Goal: Task Accomplishment & Management: Use online tool/utility

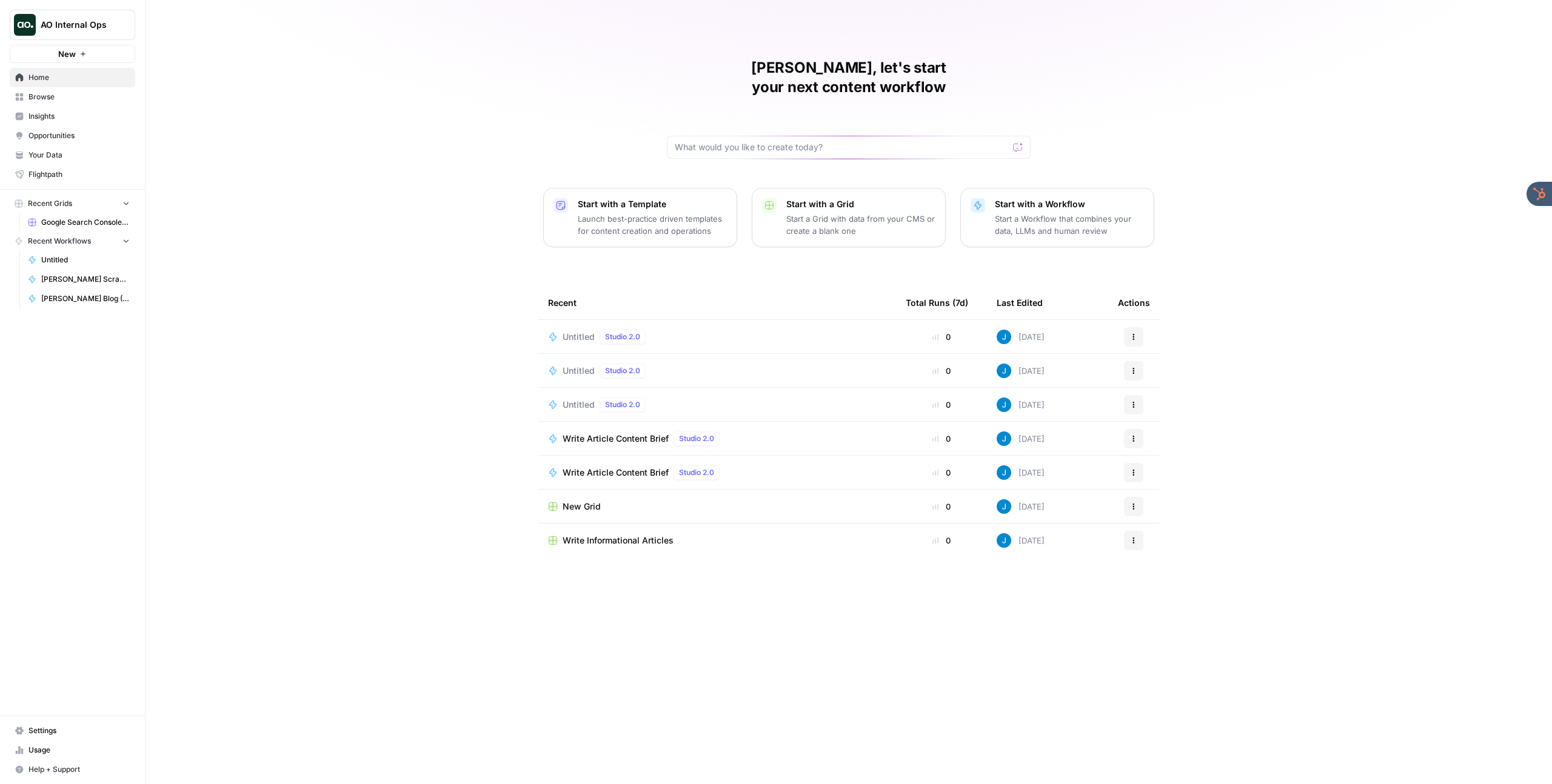
click at [56, 157] on span "Your Data" at bounding box center [79, 155] width 101 height 11
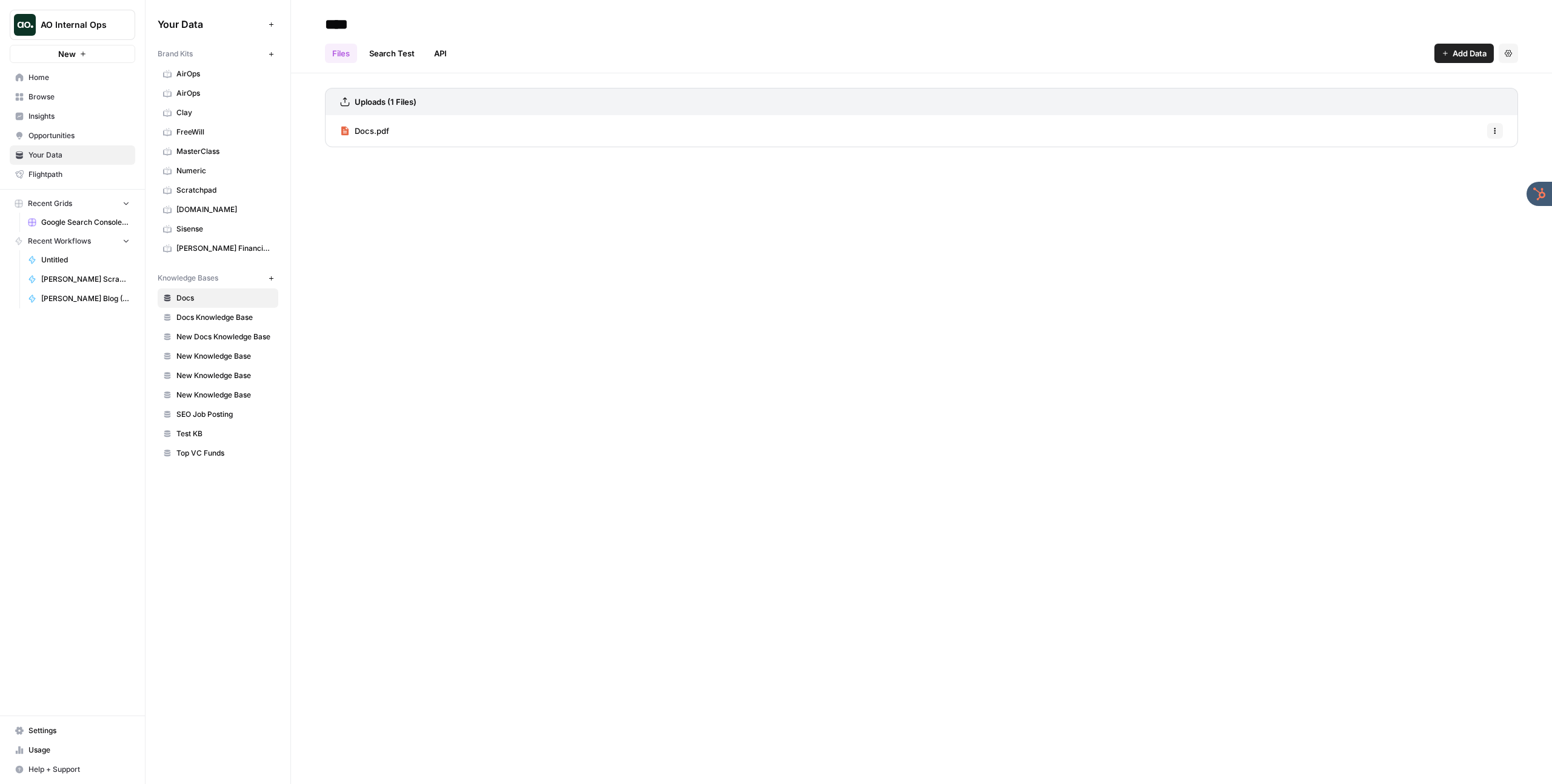
click at [214, 97] on span "AirOps" at bounding box center [224, 93] width 96 height 11
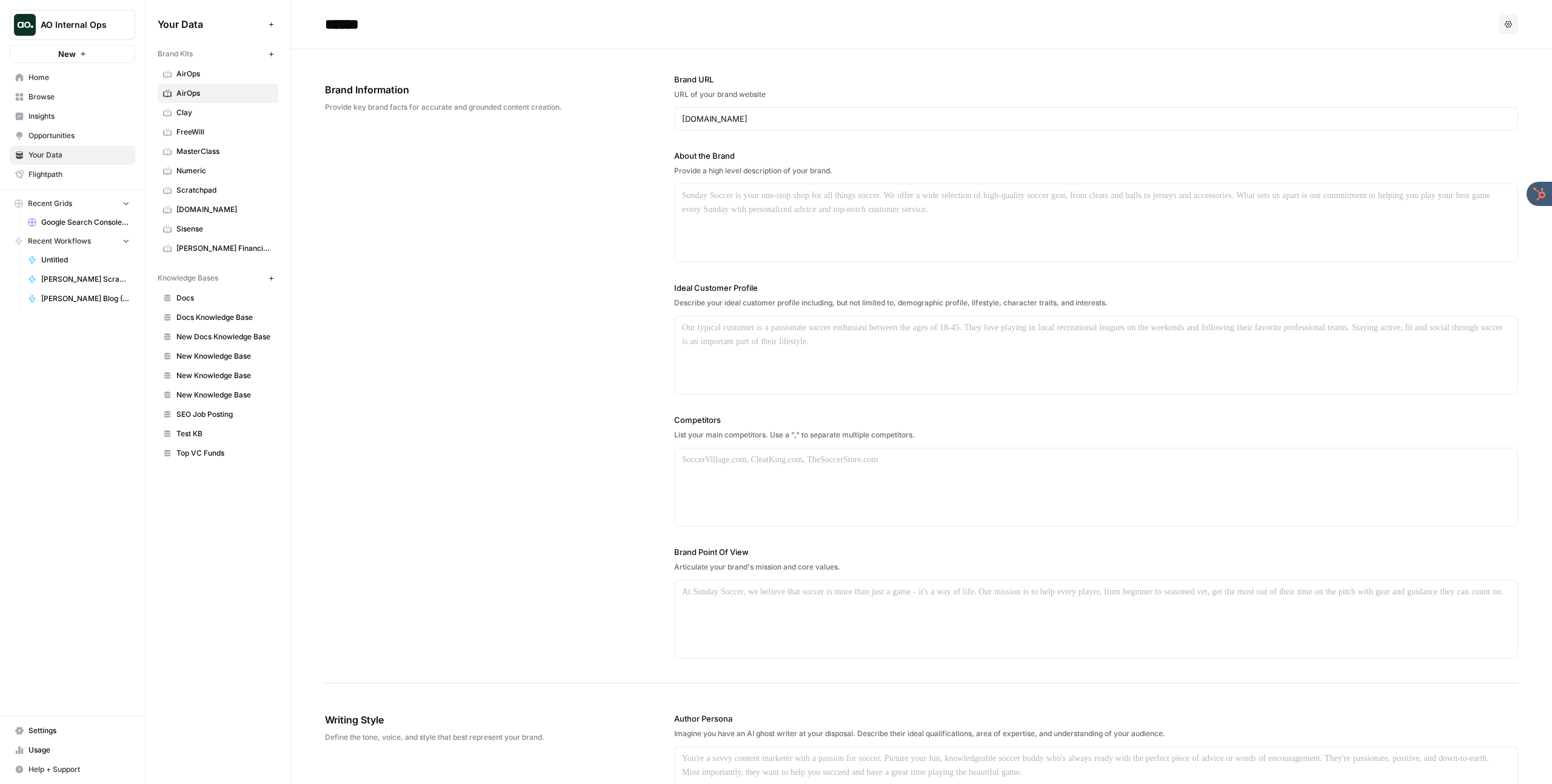
click at [216, 109] on span "Clay" at bounding box center [224, 113] width 96 height 11
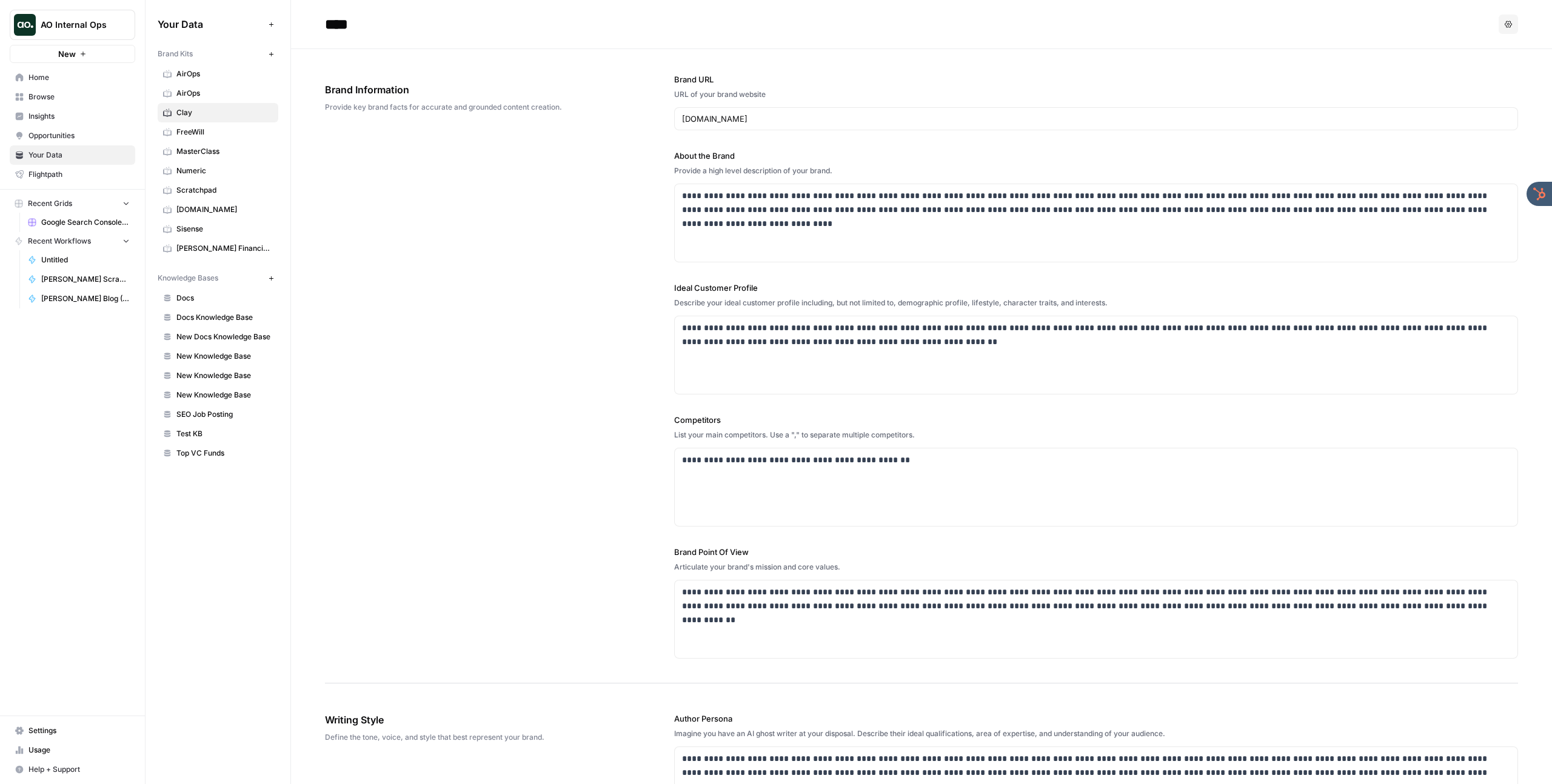
click at [75, 93] on span "Browse" at bounding box center [79, 97] width 101 height 11
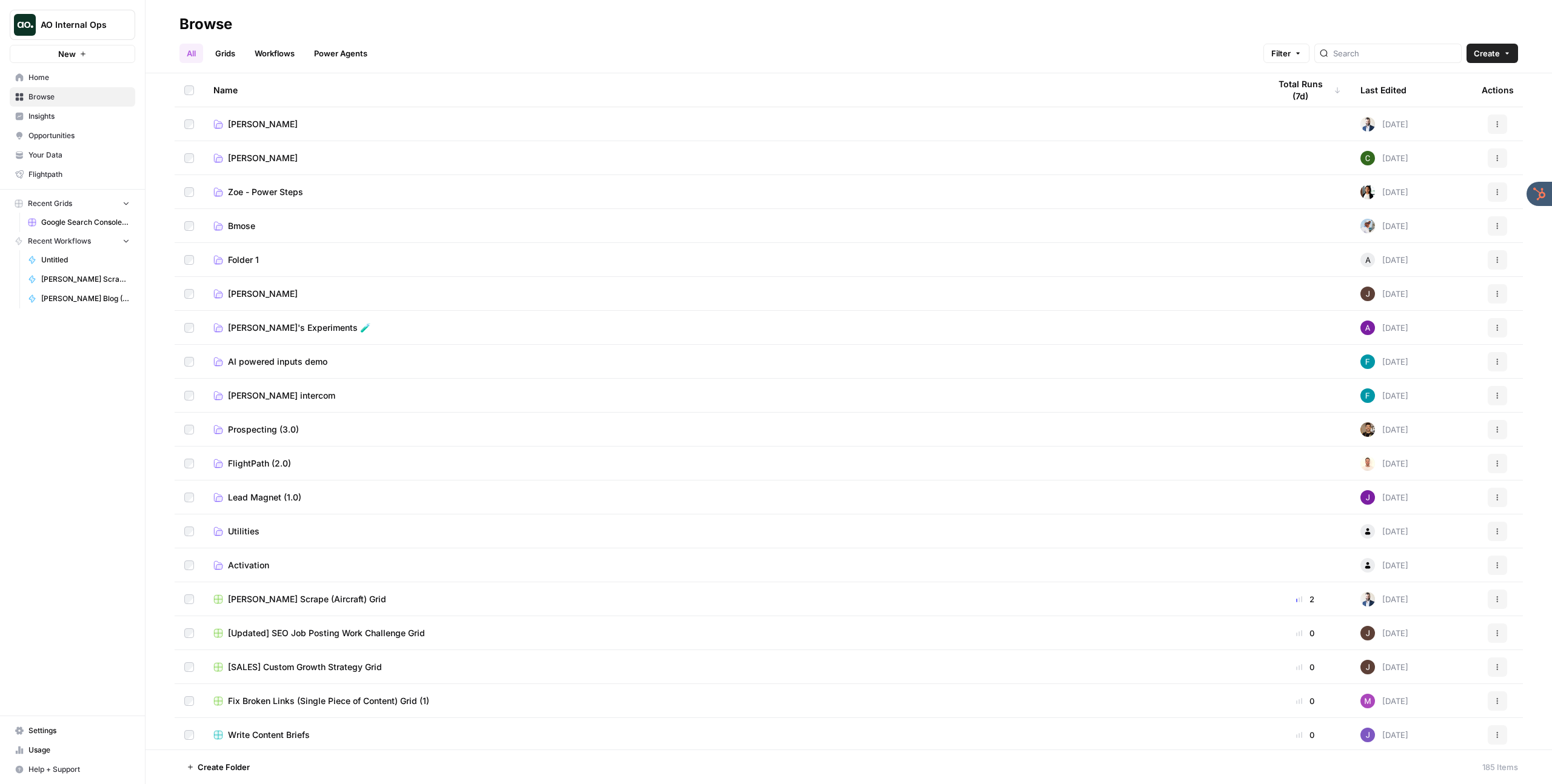
click at [77, 115] on span "Insights" at bounding box center [79, 116] width 101 height 11
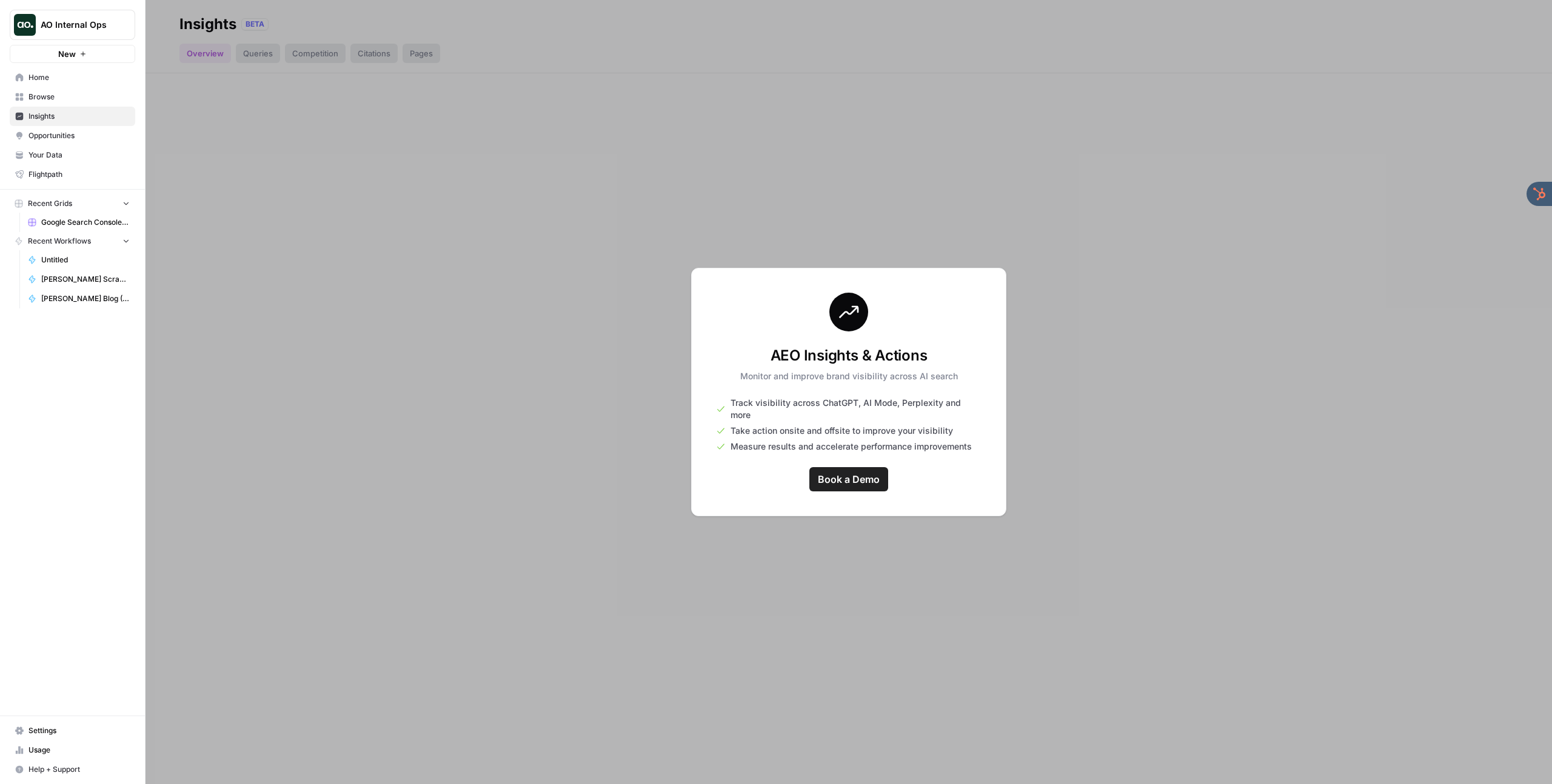
click at [97, 17] on button "AO Internal Ops" at bounding box center [72, 25] width 125 height 31
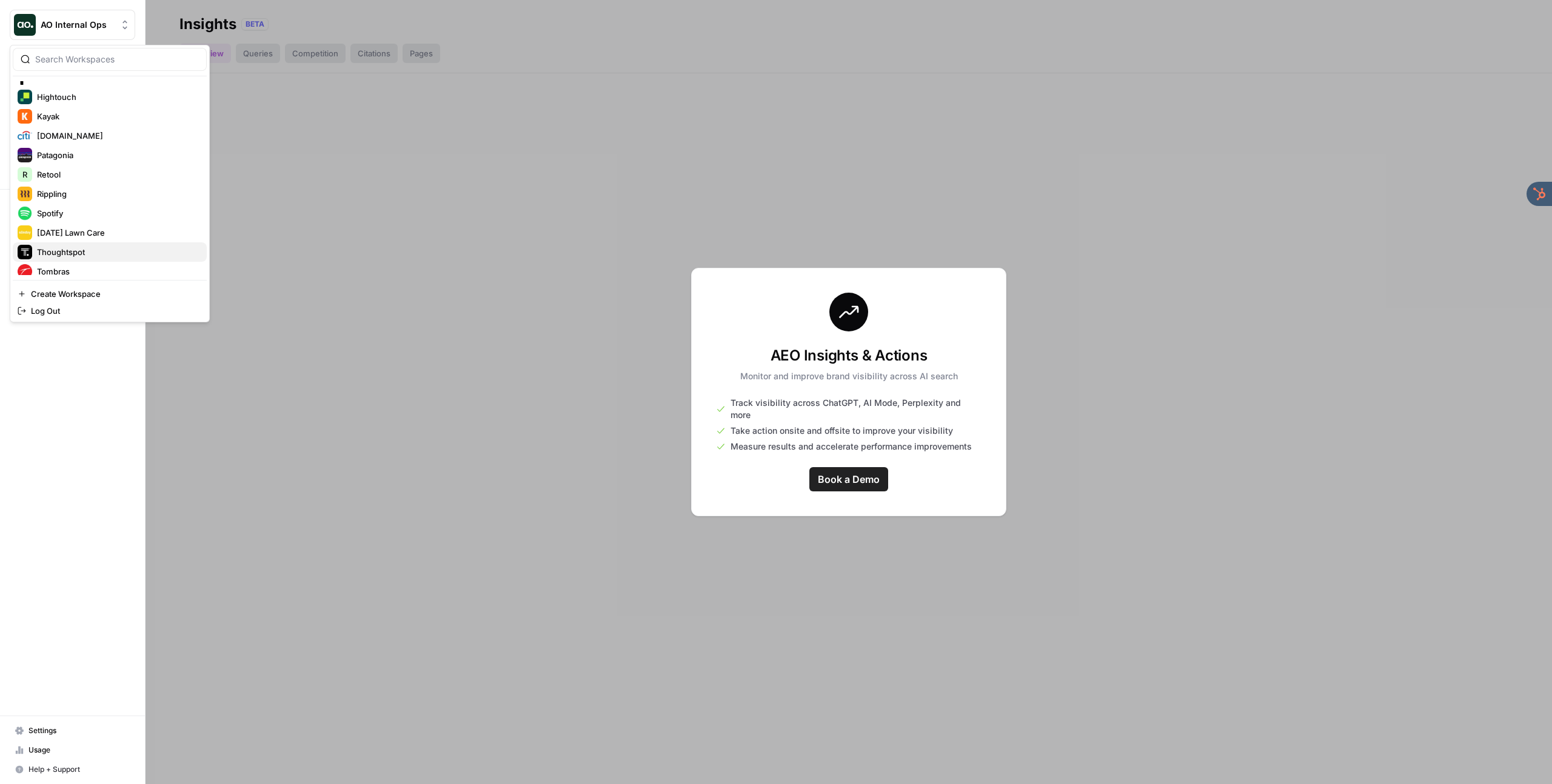
scroll to position [465, 0]
click at [80, 219] on button "Webflow" at bounding box center [109, 227] width 194 height 19
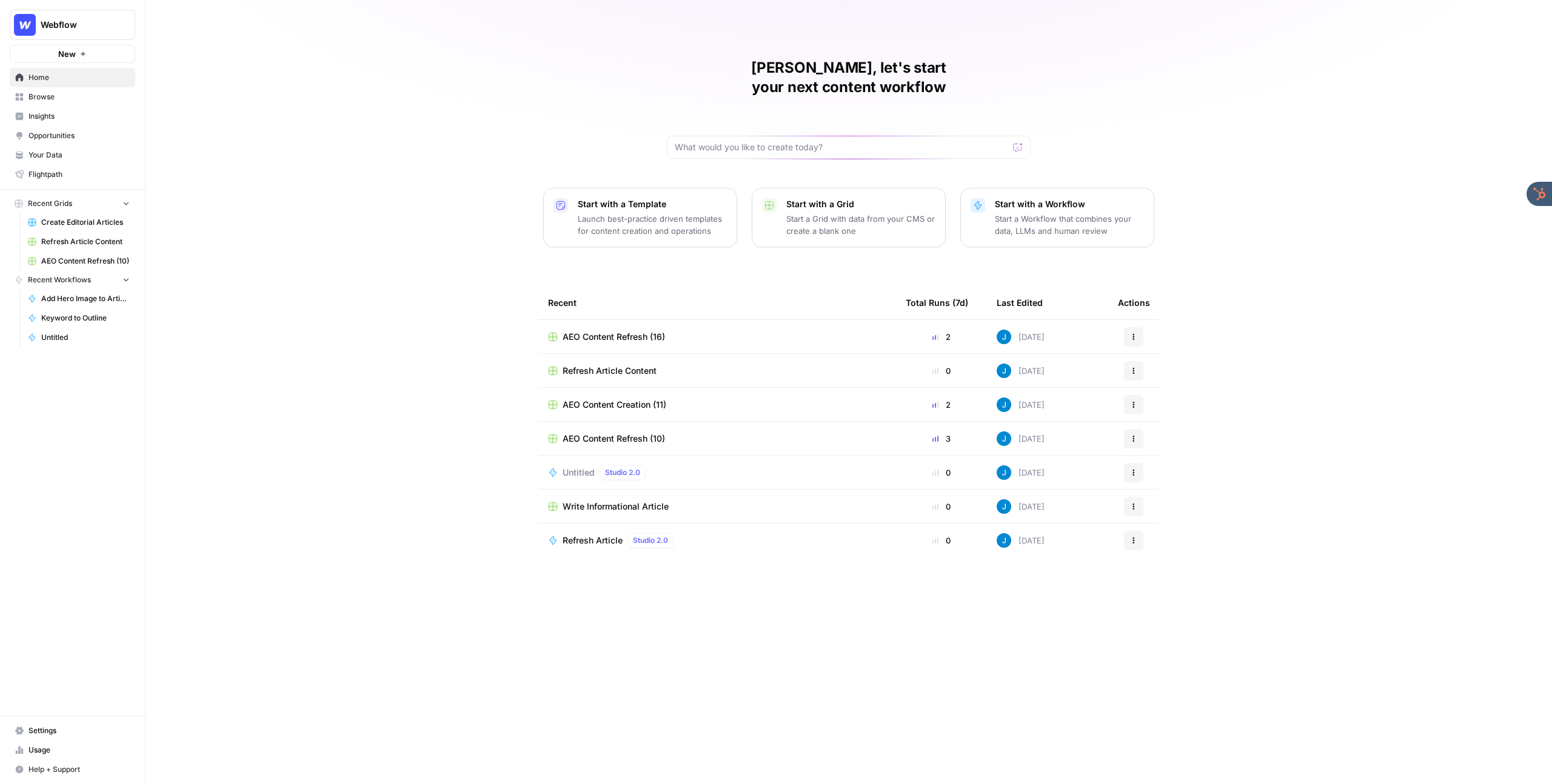
click at [52, 115] on span "Insights" at bounding box center [79, 116] width 101 height 11
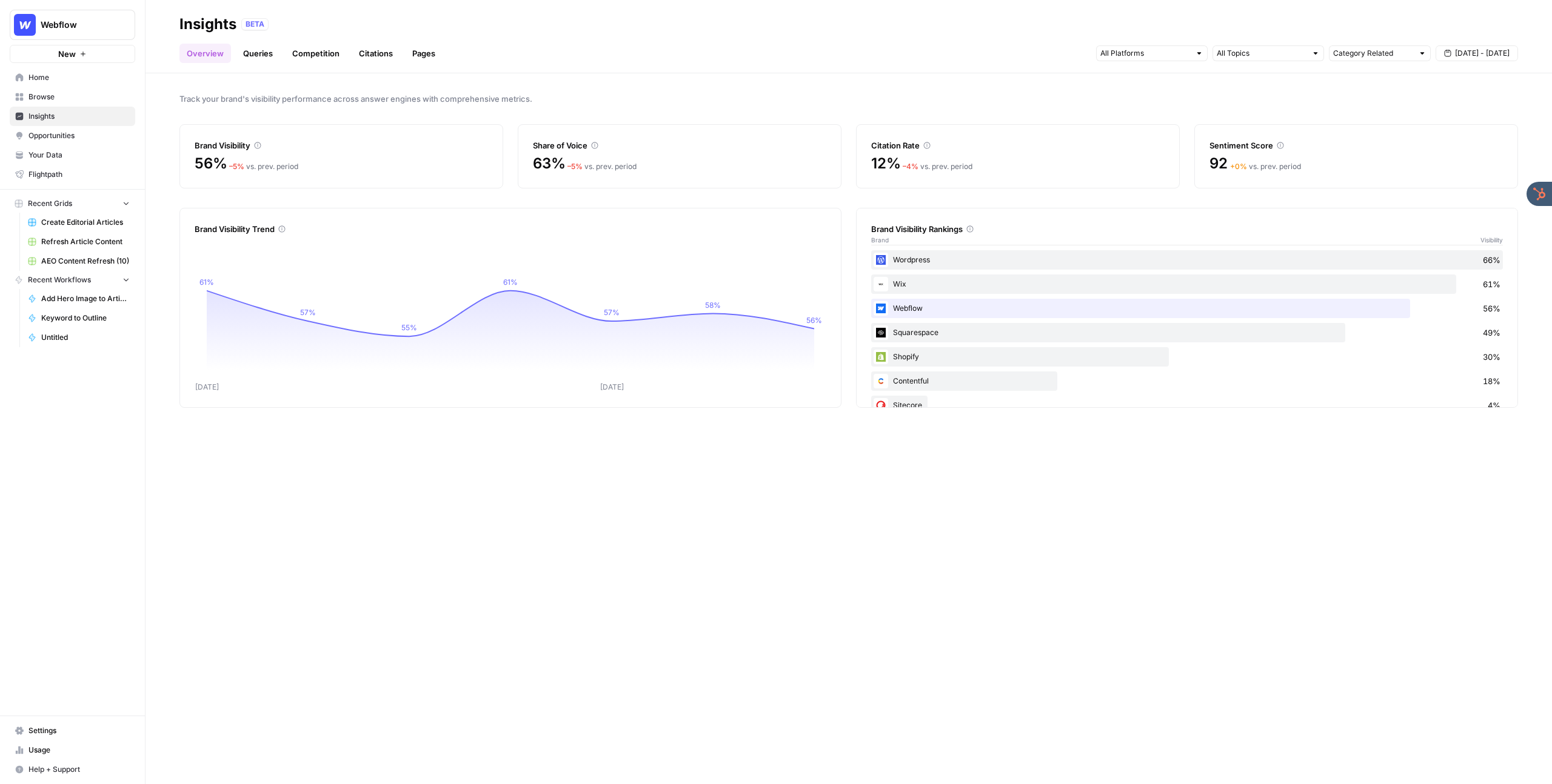
click at [245, 45] on link "Queries" at bounding box center [258, 54] width 45 height 19
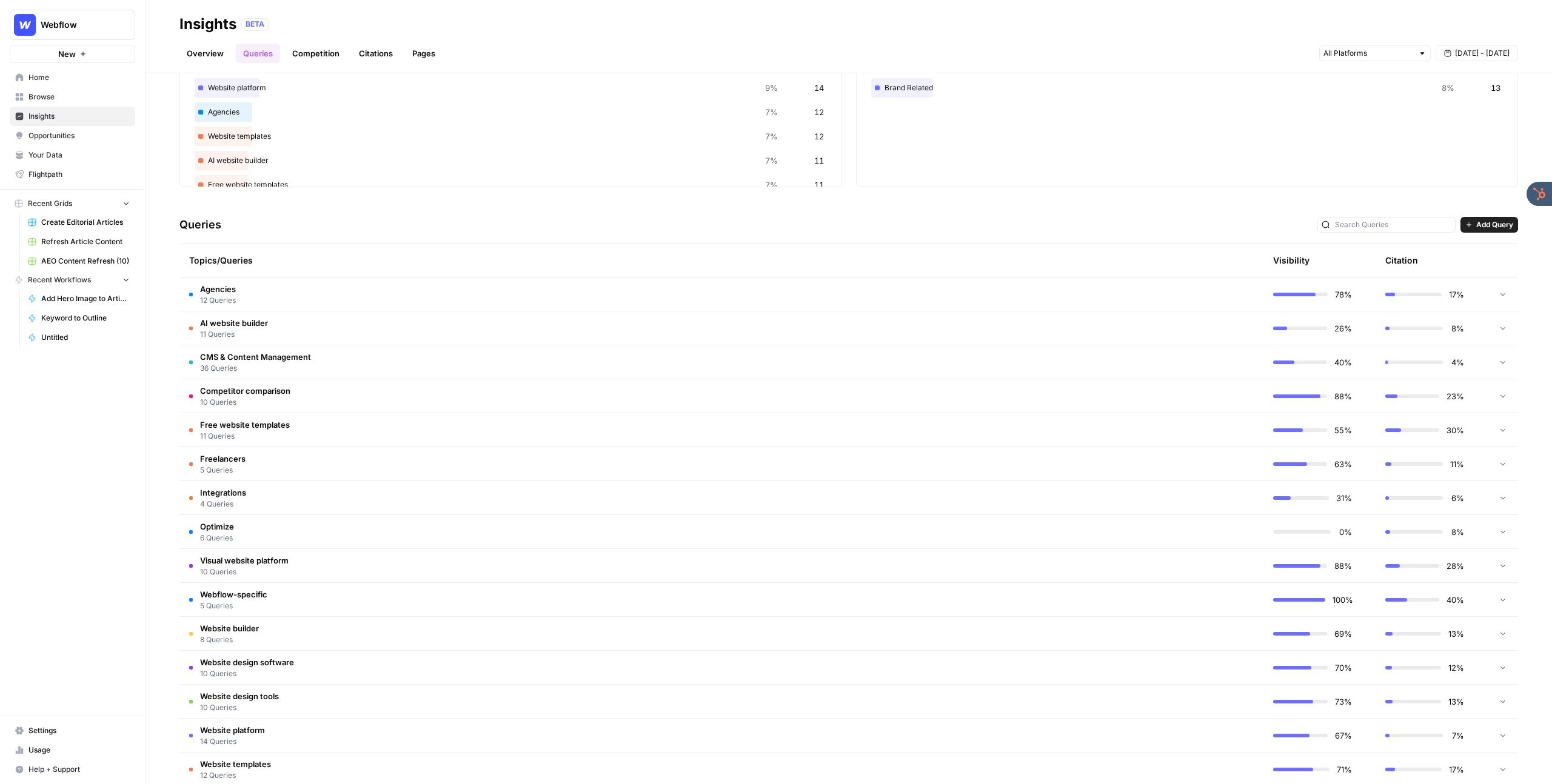
scroll to position [124, 0]
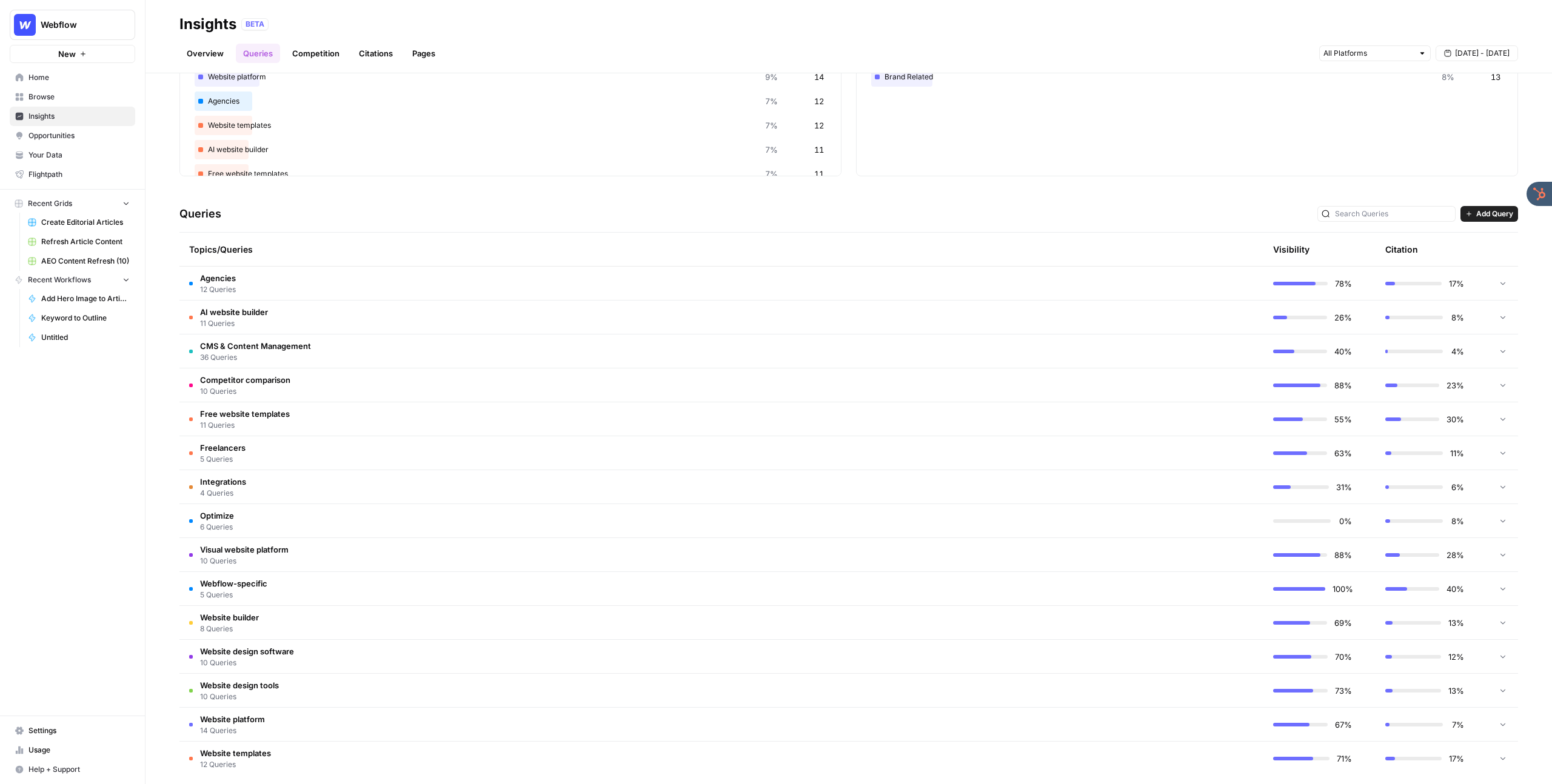
click at [466, 399] on td "Competitor comparison 10 Queries" at bounding box center [664, 385] width 969 height 33
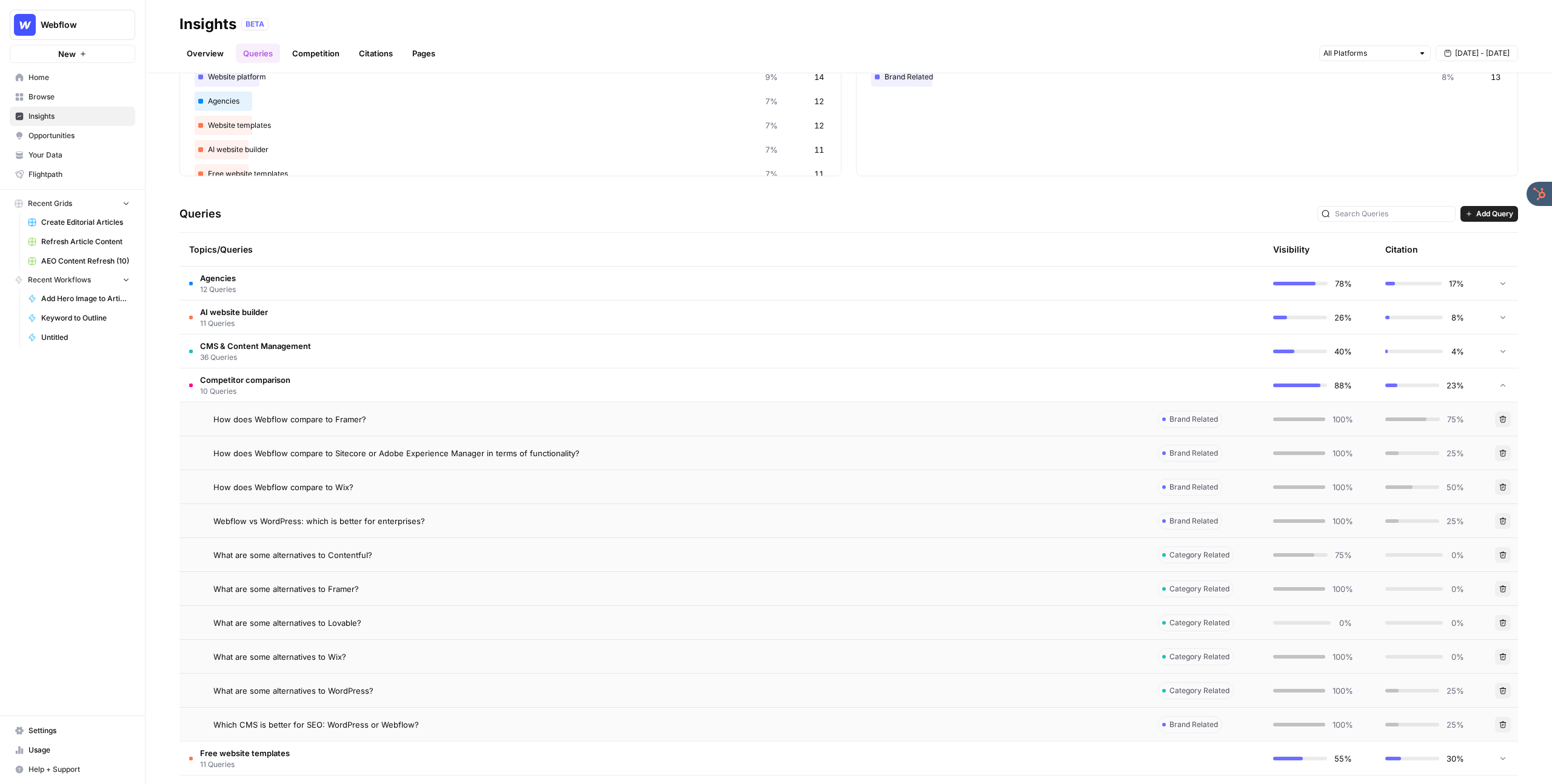
click at [397, 324] on td "AI website builder 11 Queries" at bounding box center [664, 317] width 969 height 33
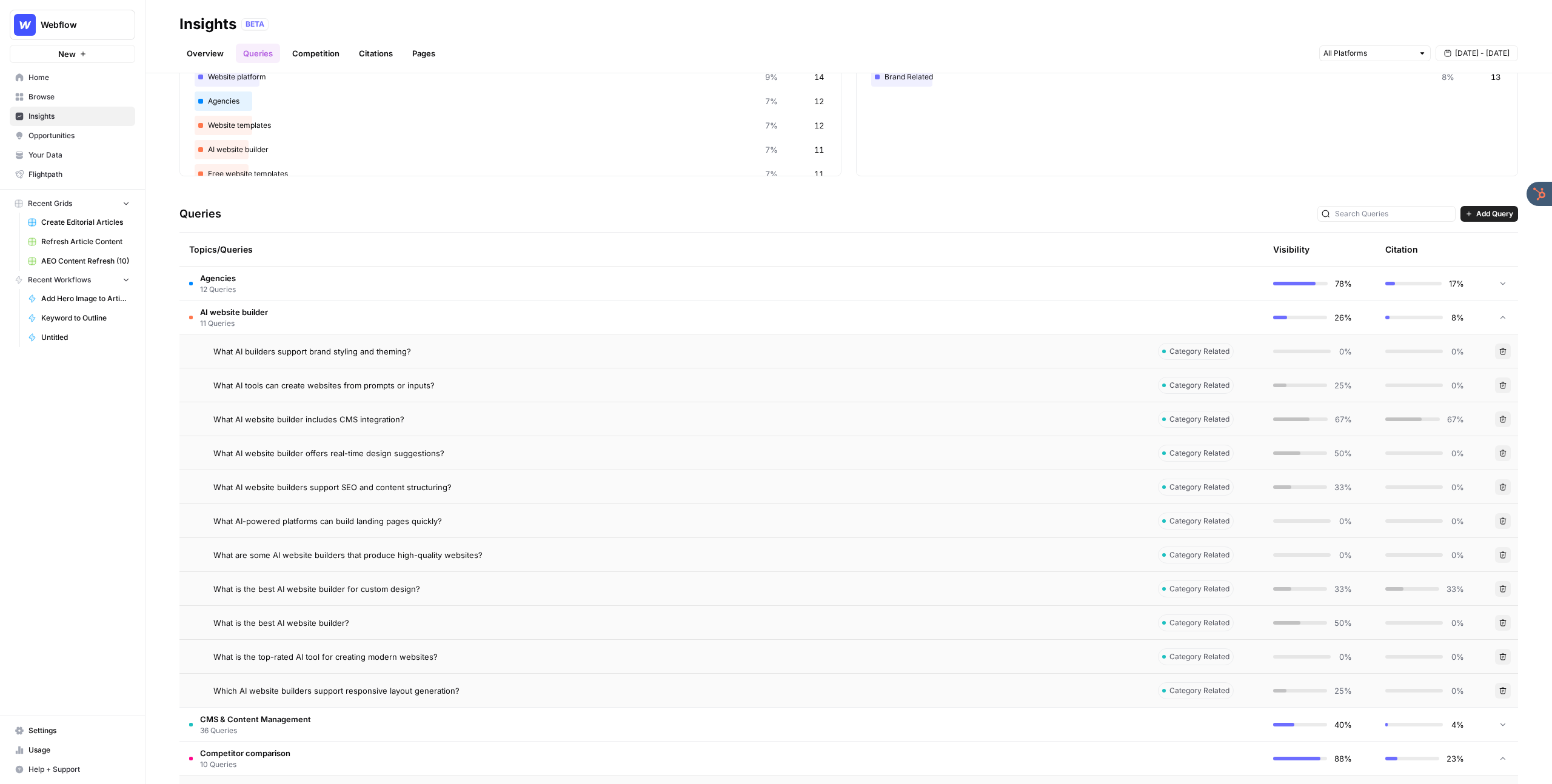
click at [1111, 396] on td "What AI tools can create websites from prompts or inputs?" at bounding box center [664, 385] width 969 height 33
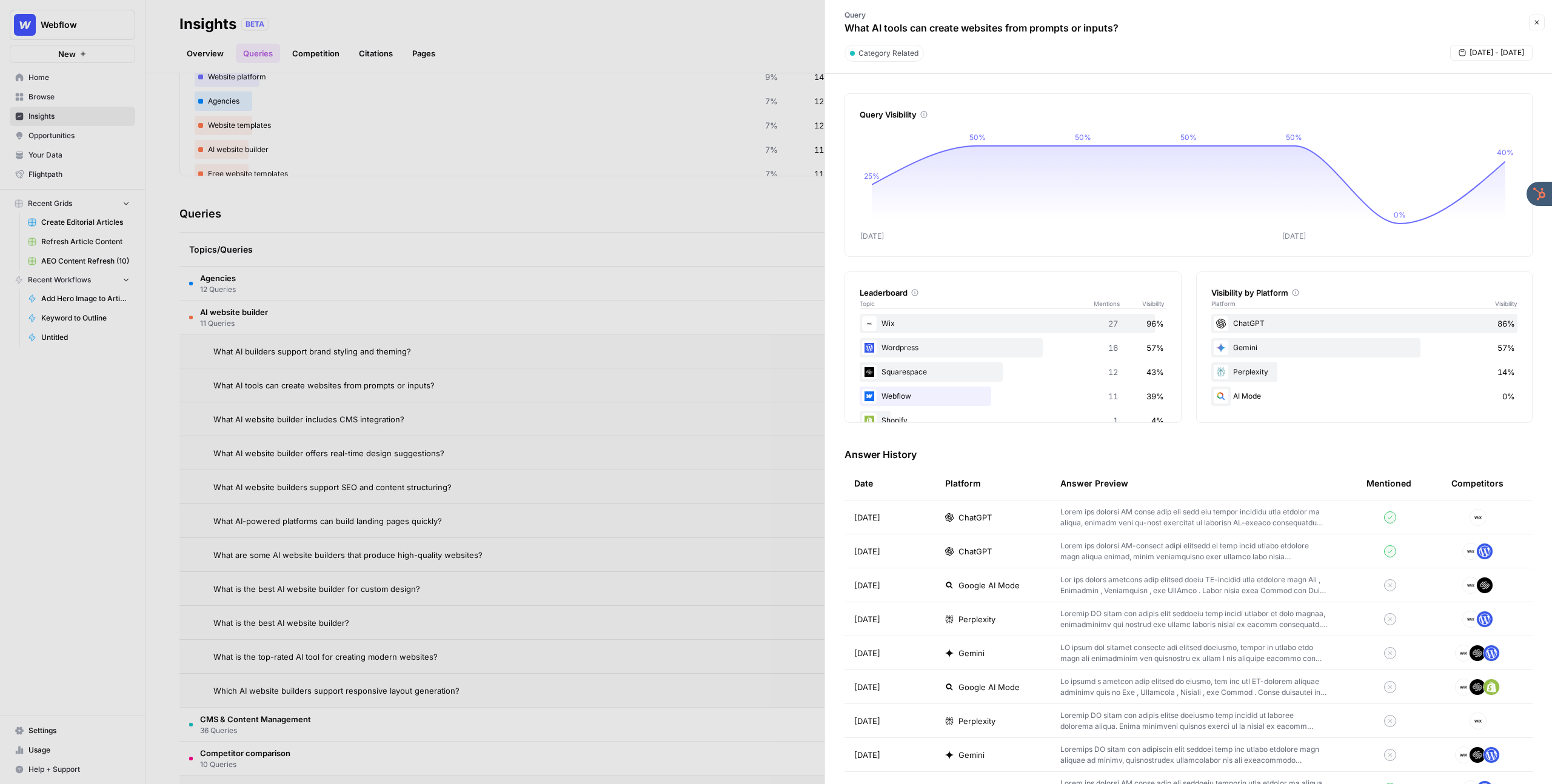
click at [1537, 22] on icon "button" at bounding box center [1537, 23] width 4 height 4
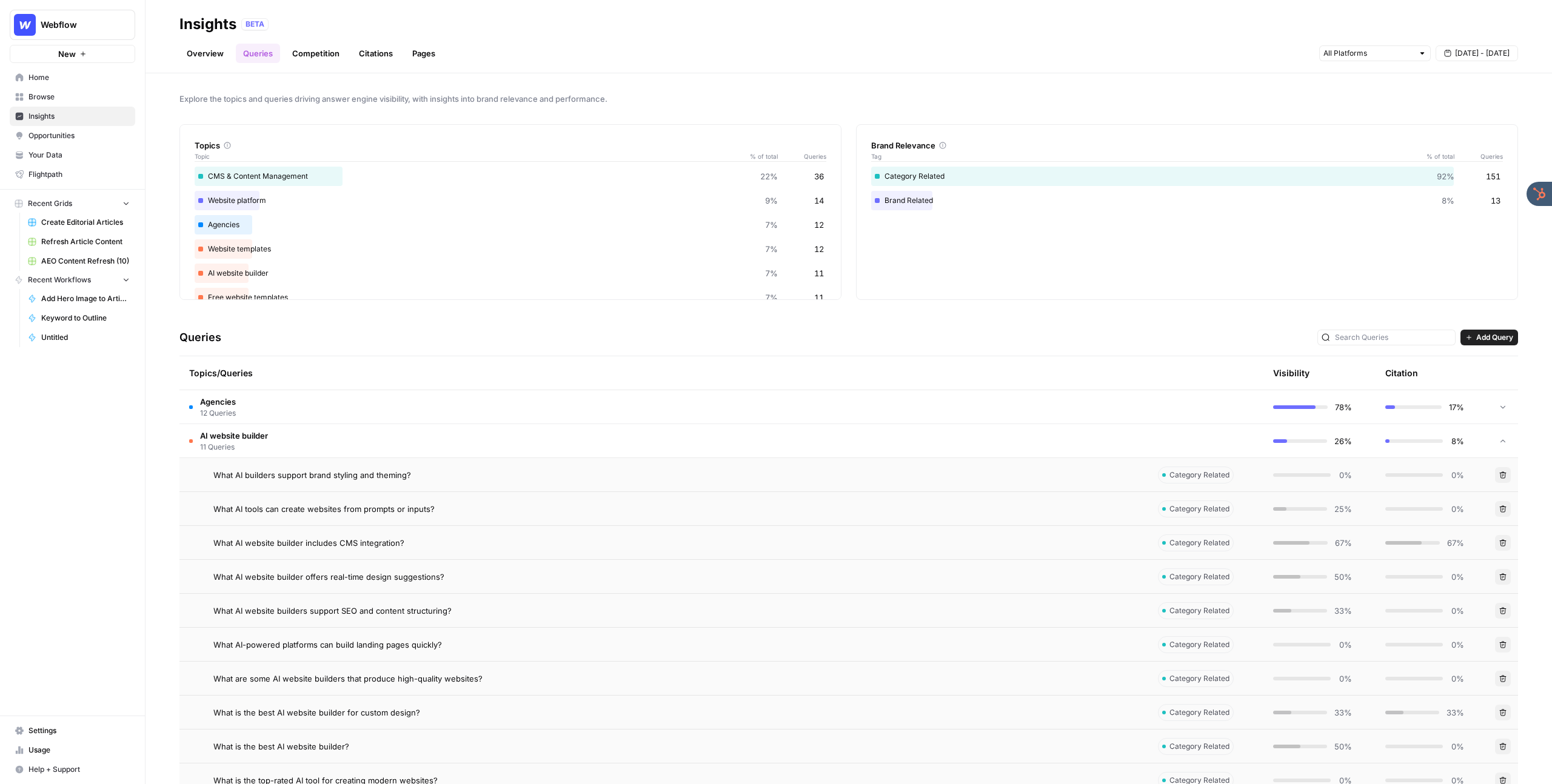
click at [374, 56] on link "Citations" at bounding box center [376, 54] width 49 height 19
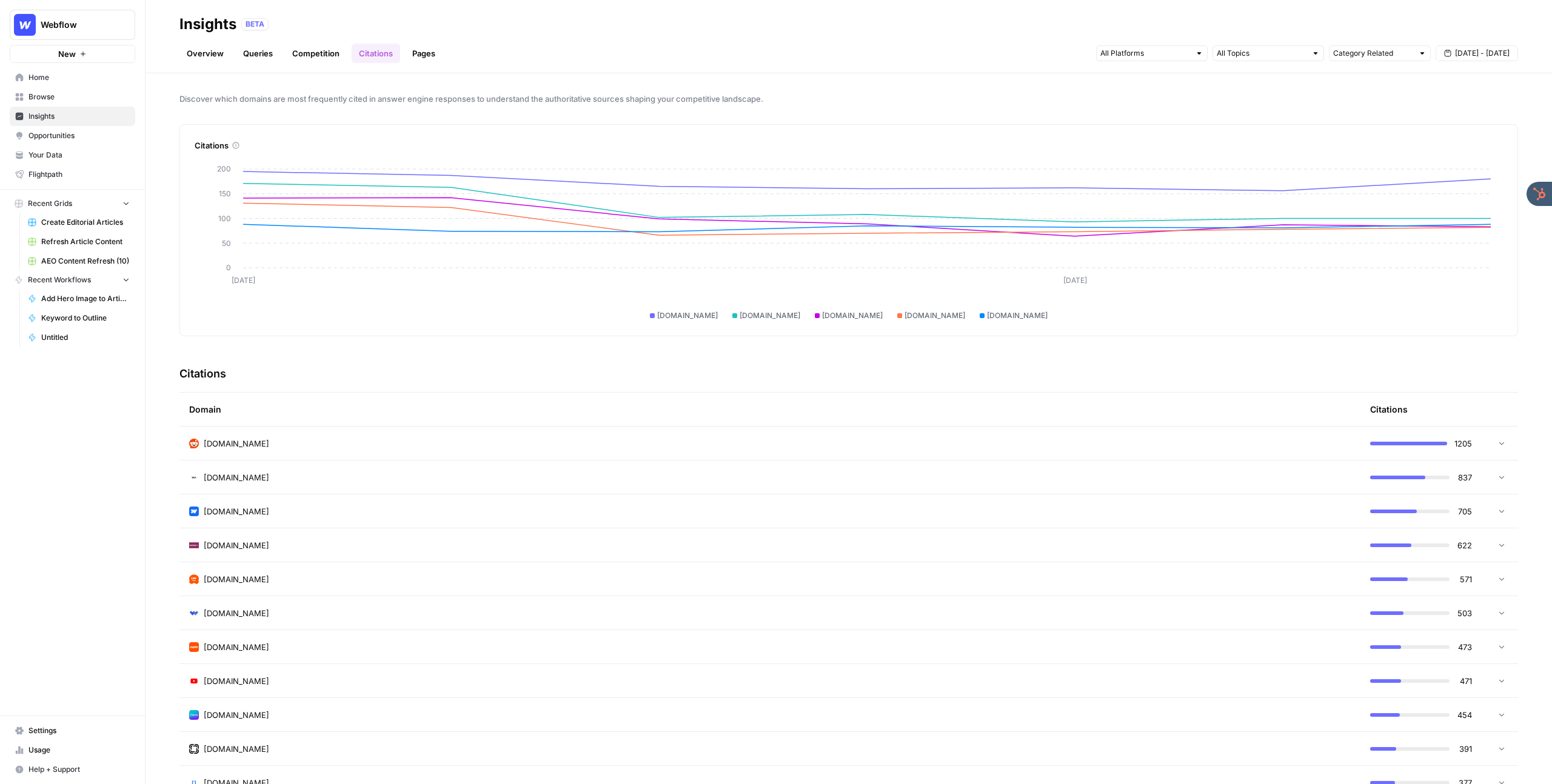
click at [406, 438] on div "reddit.com" at bounding box center [770, 443] width 1162 height 12
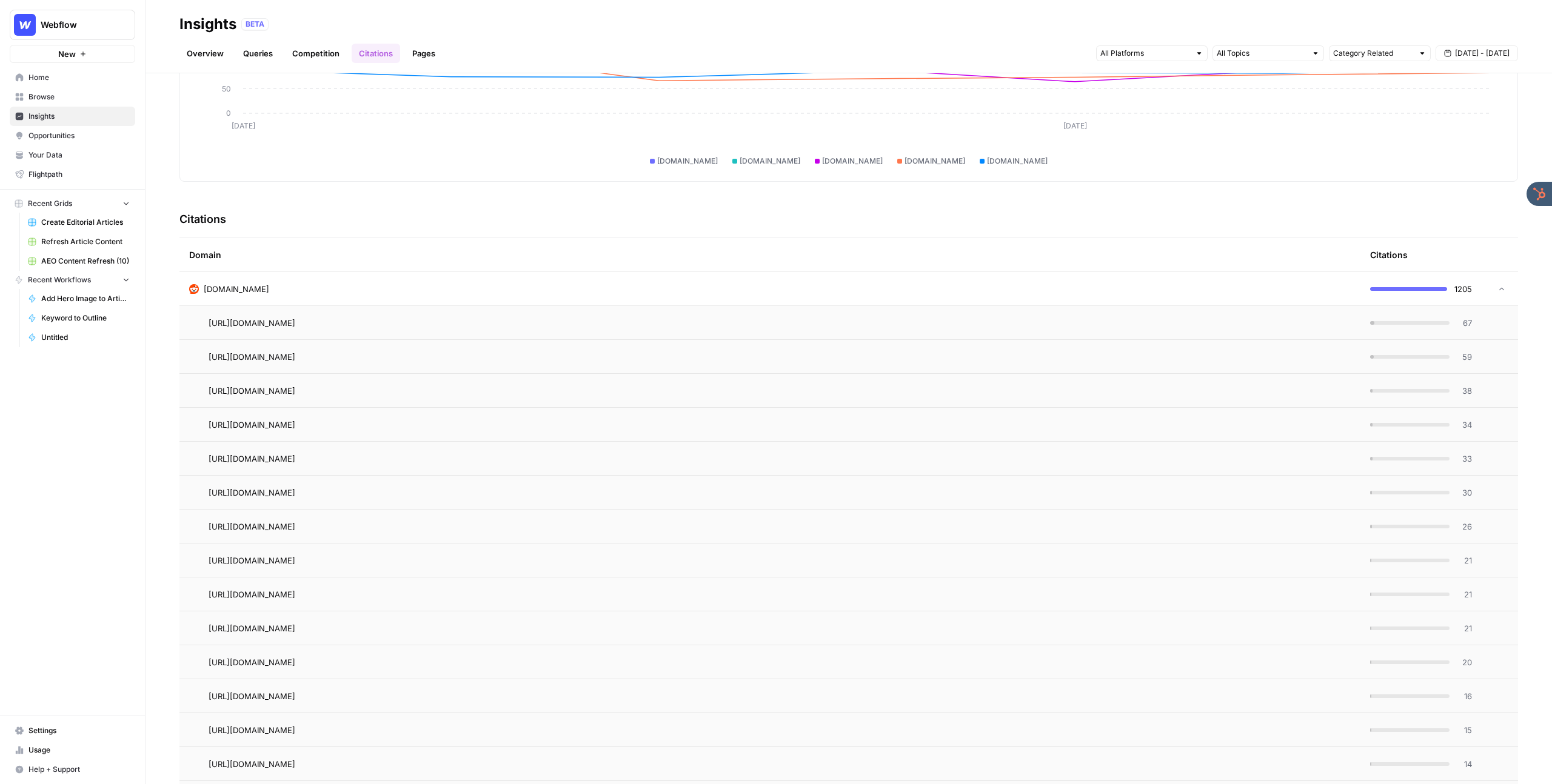
scroll to position [160, 0]
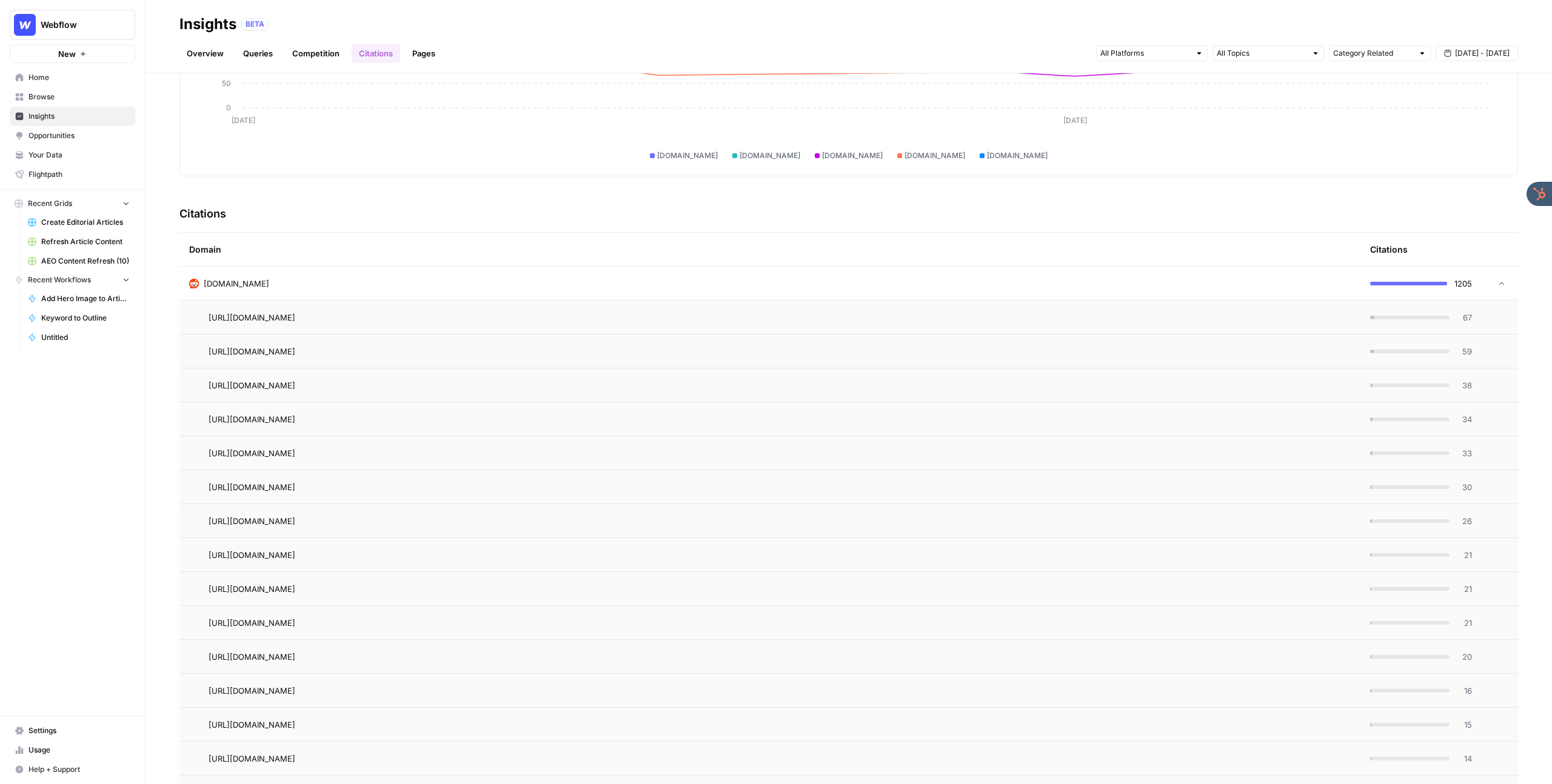
click at [418, 276] on td "reddit.com" at bounding box center [770, 283] width 1181 height 33
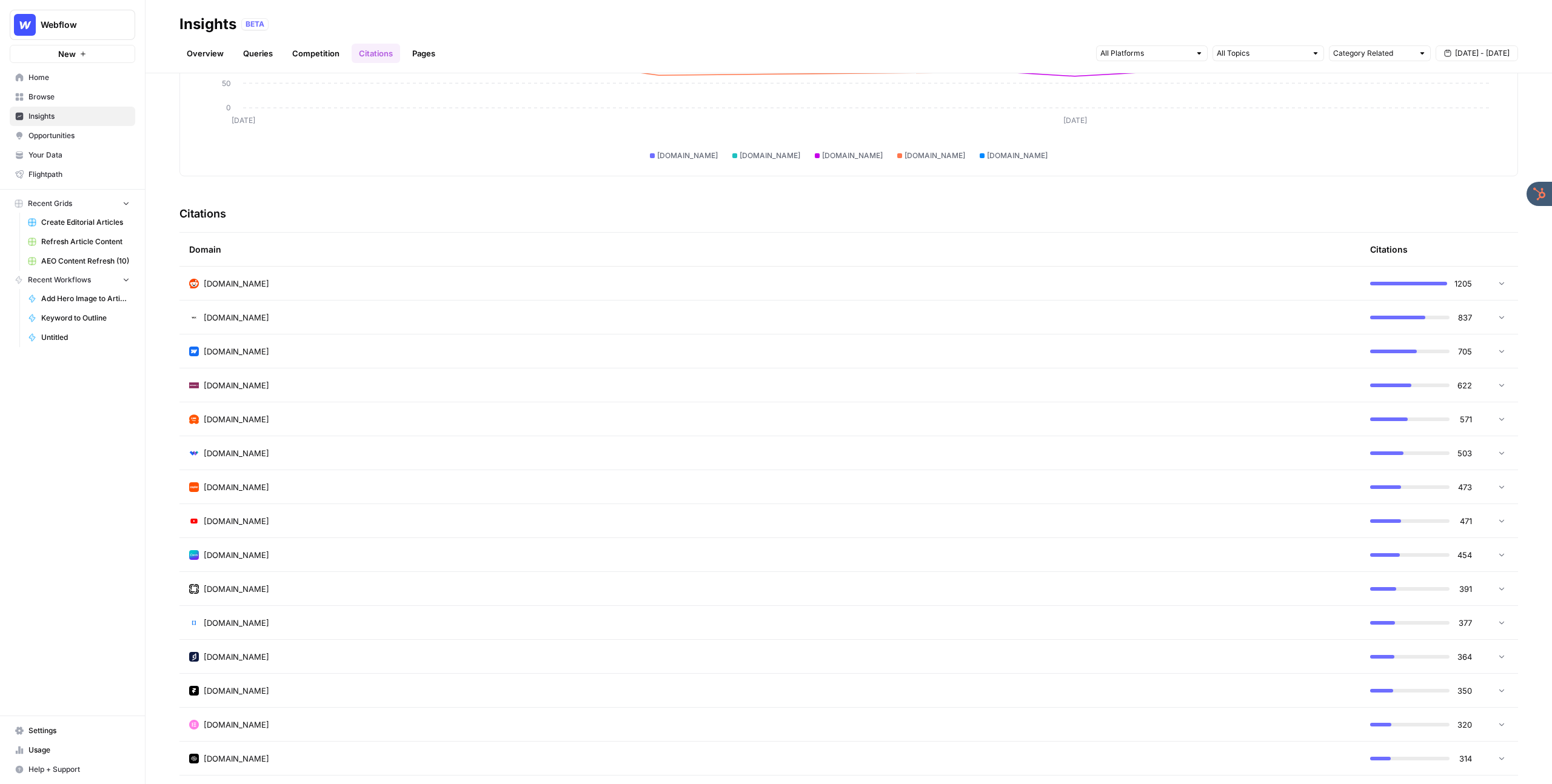
click at [411, 326] on td "wix.com" at bounding box center [770, 317] width 1181 height 33
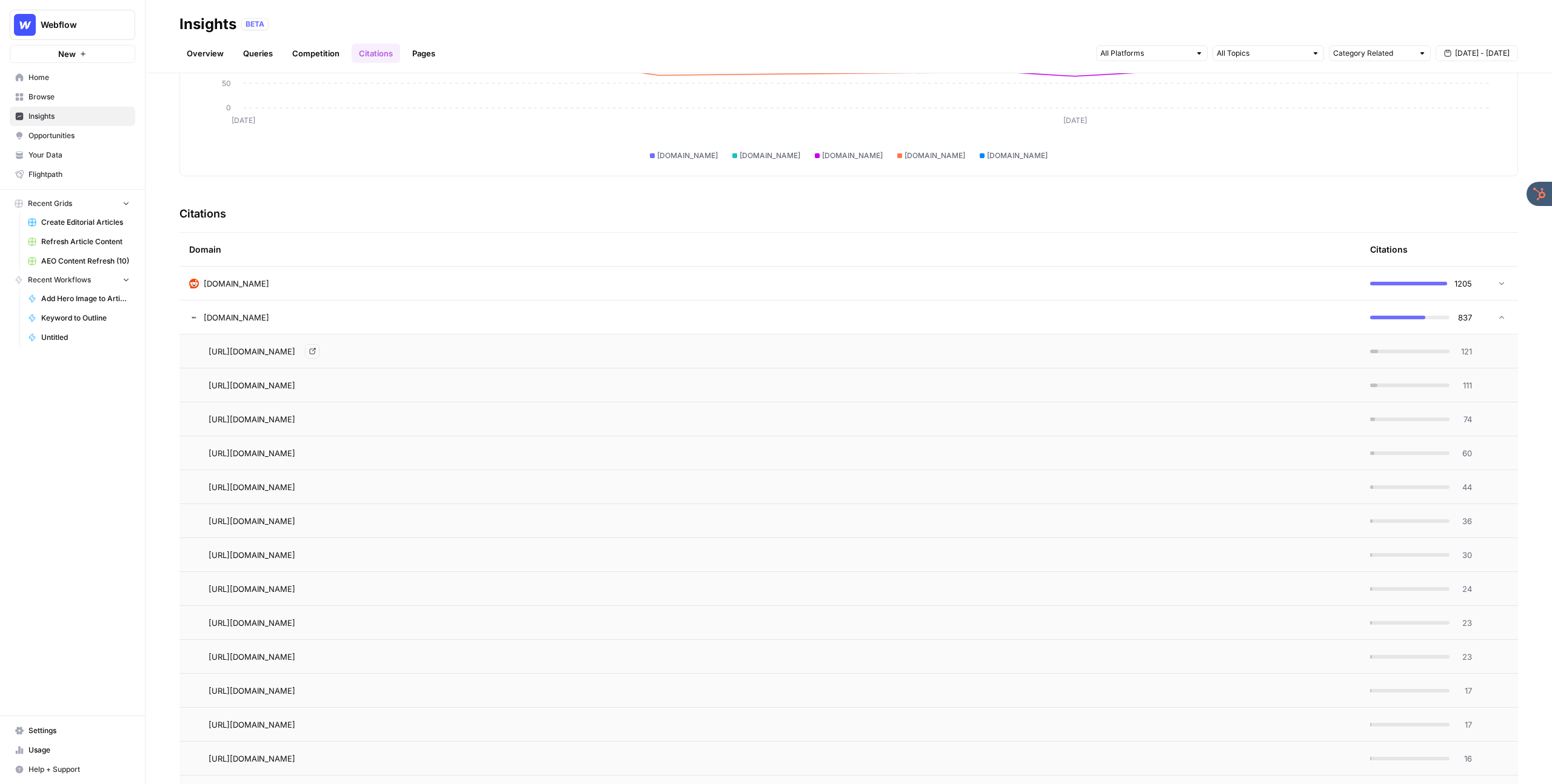
click at [418, 350] on div "https://www.wix.com/ai-website-builder Go to page" at bounding box center [779, 351] width 1142 height 15
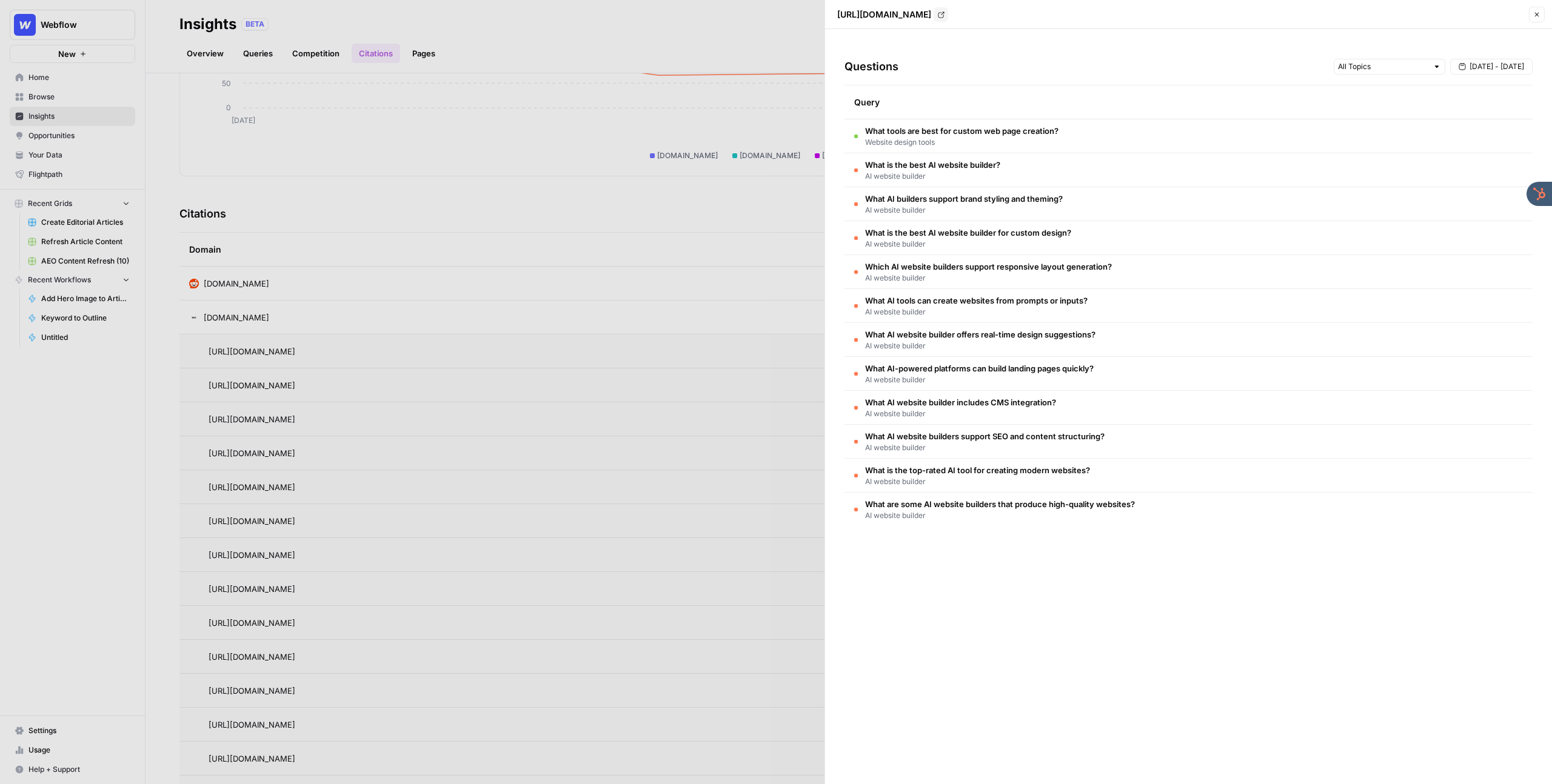
click at [1537, 10] on button "Close" at bounding box center [1537, 15] width 16 height 16
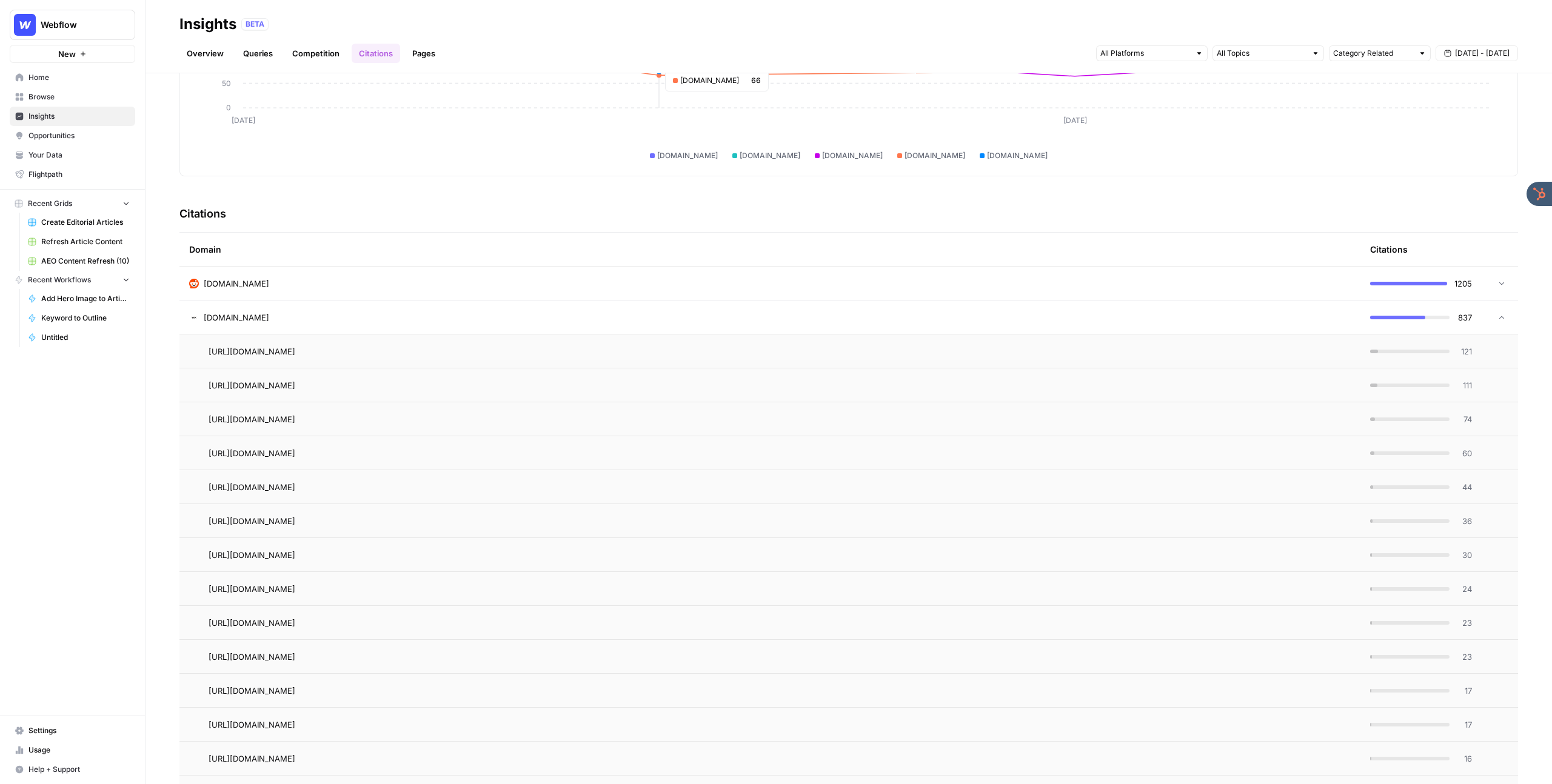
scroll to position [0, 0]
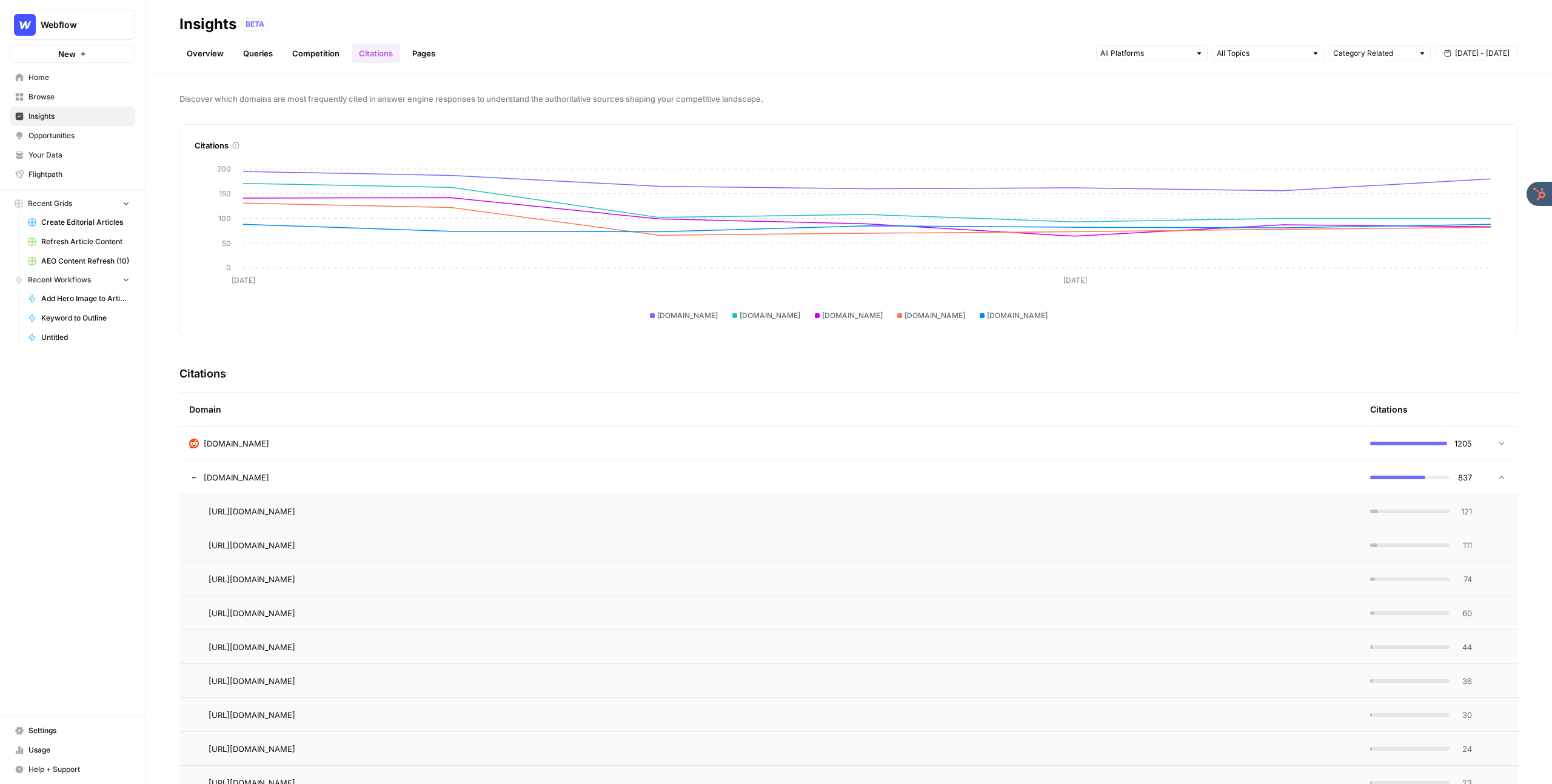
click at [86, 133] on span "Opportunities" at bounding box center [79, 136] width 101 height 11
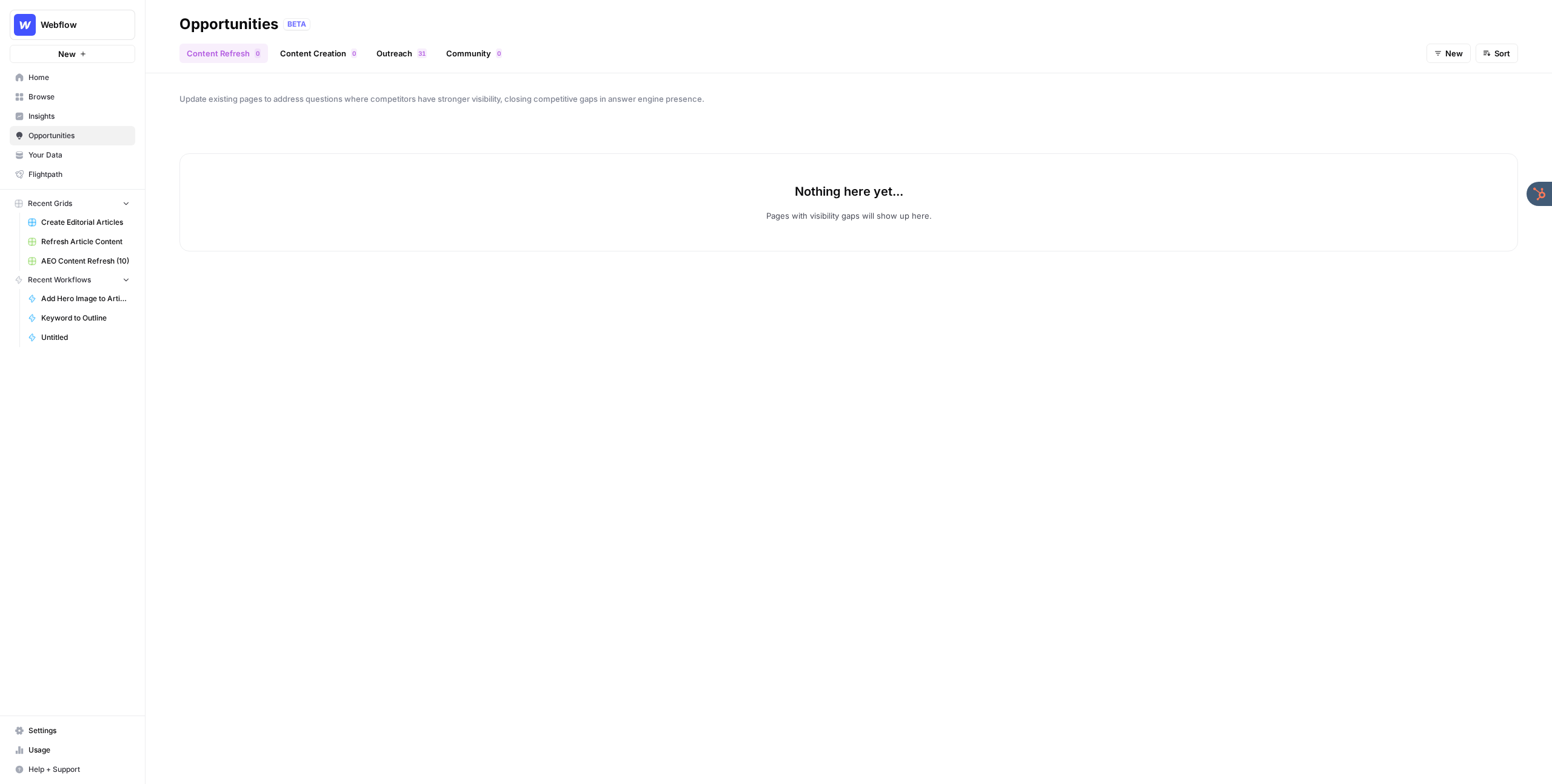
click at [399, 54] on link "Outreach 1 3" at bounding box center [401, 54] width 65 height 19
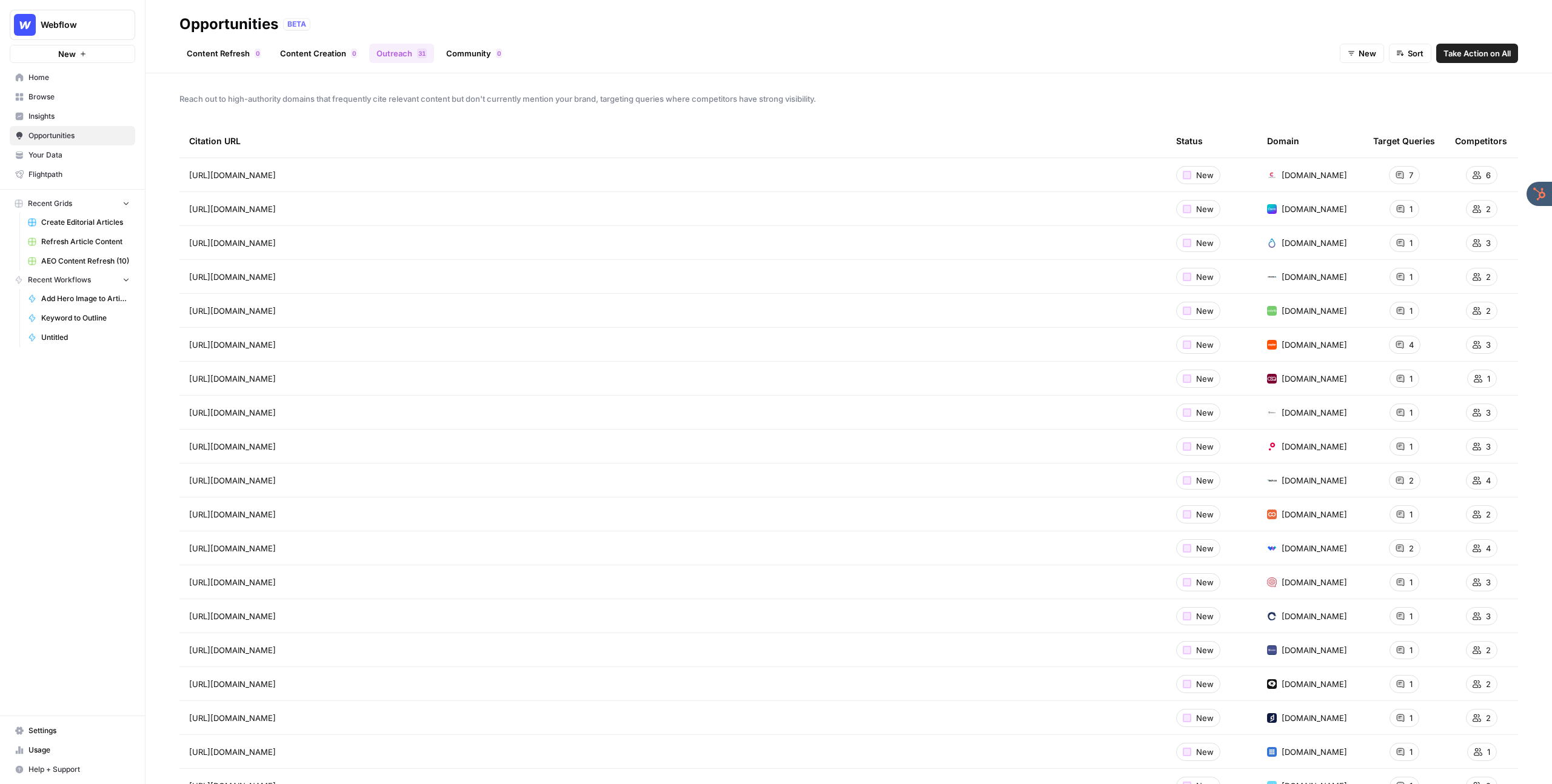
click at [465, 49] on link "Community 0" at bounding box center [474, 54] width 70 height 19
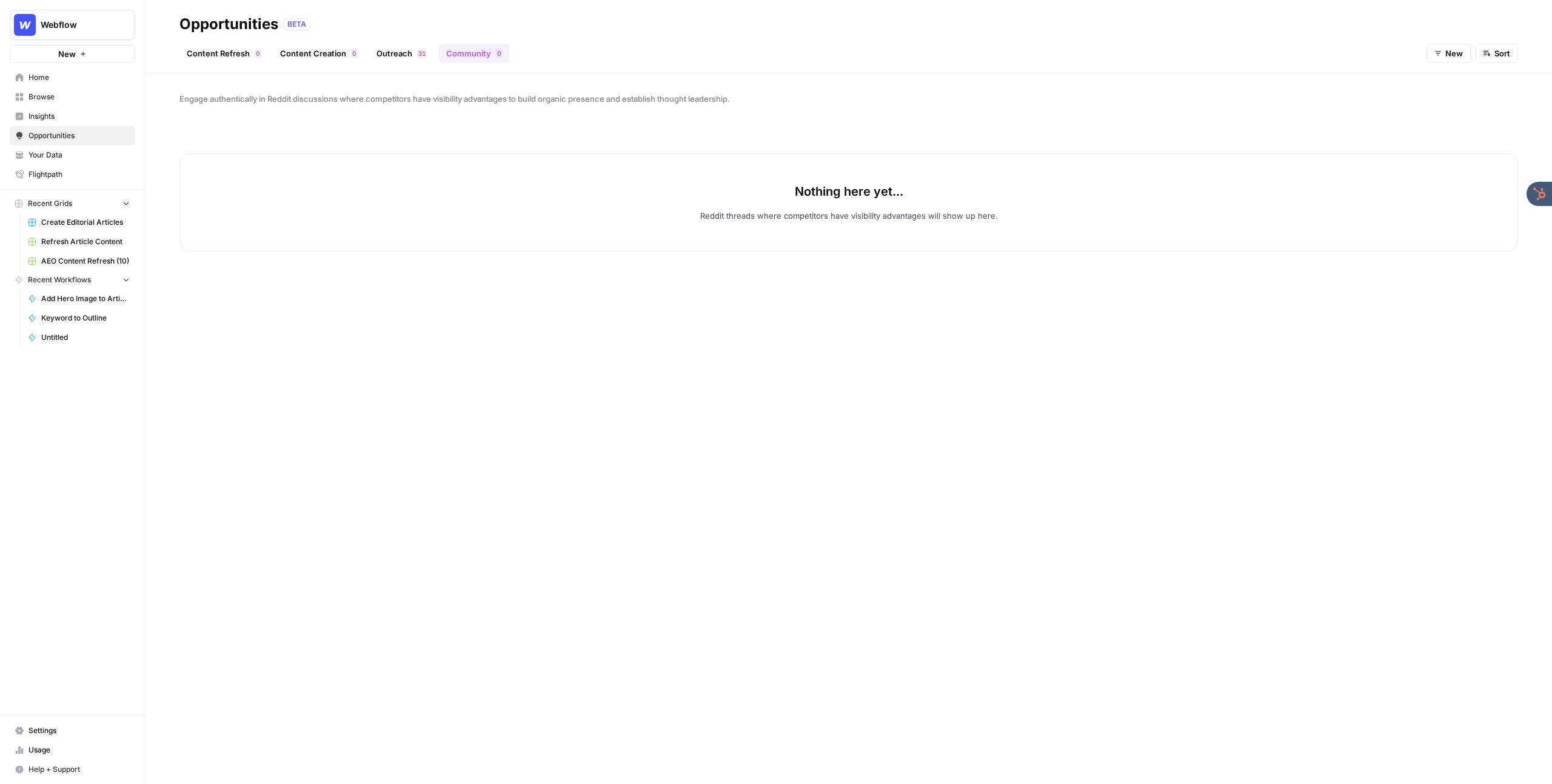
click at [70, 98] on span "Browse" at bounding box center [79, 97] width 101 height 11
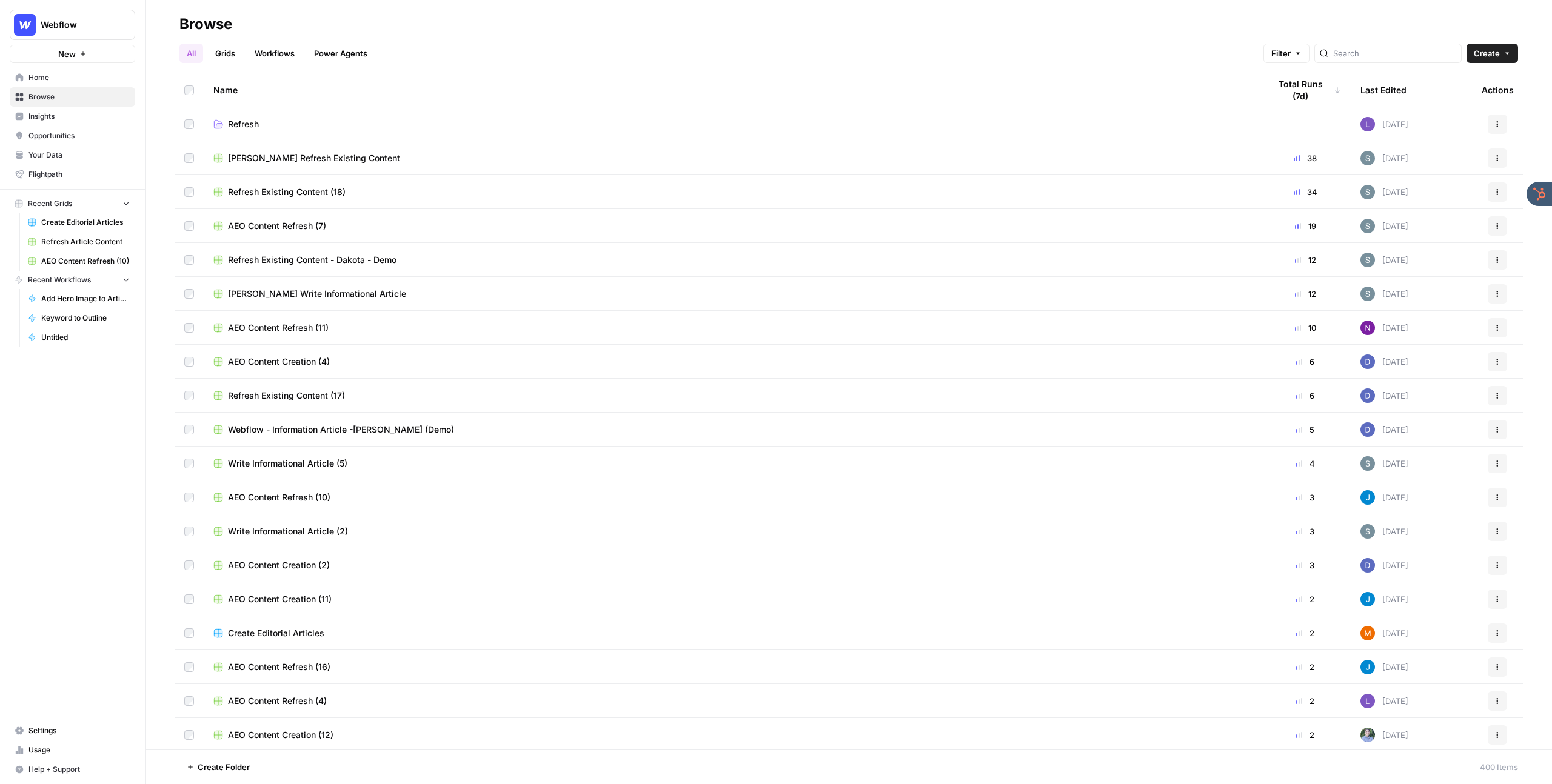
click at [67, 225] on span "Create Editorial Articles" at bounding box center [85, 223] width 88 height 11
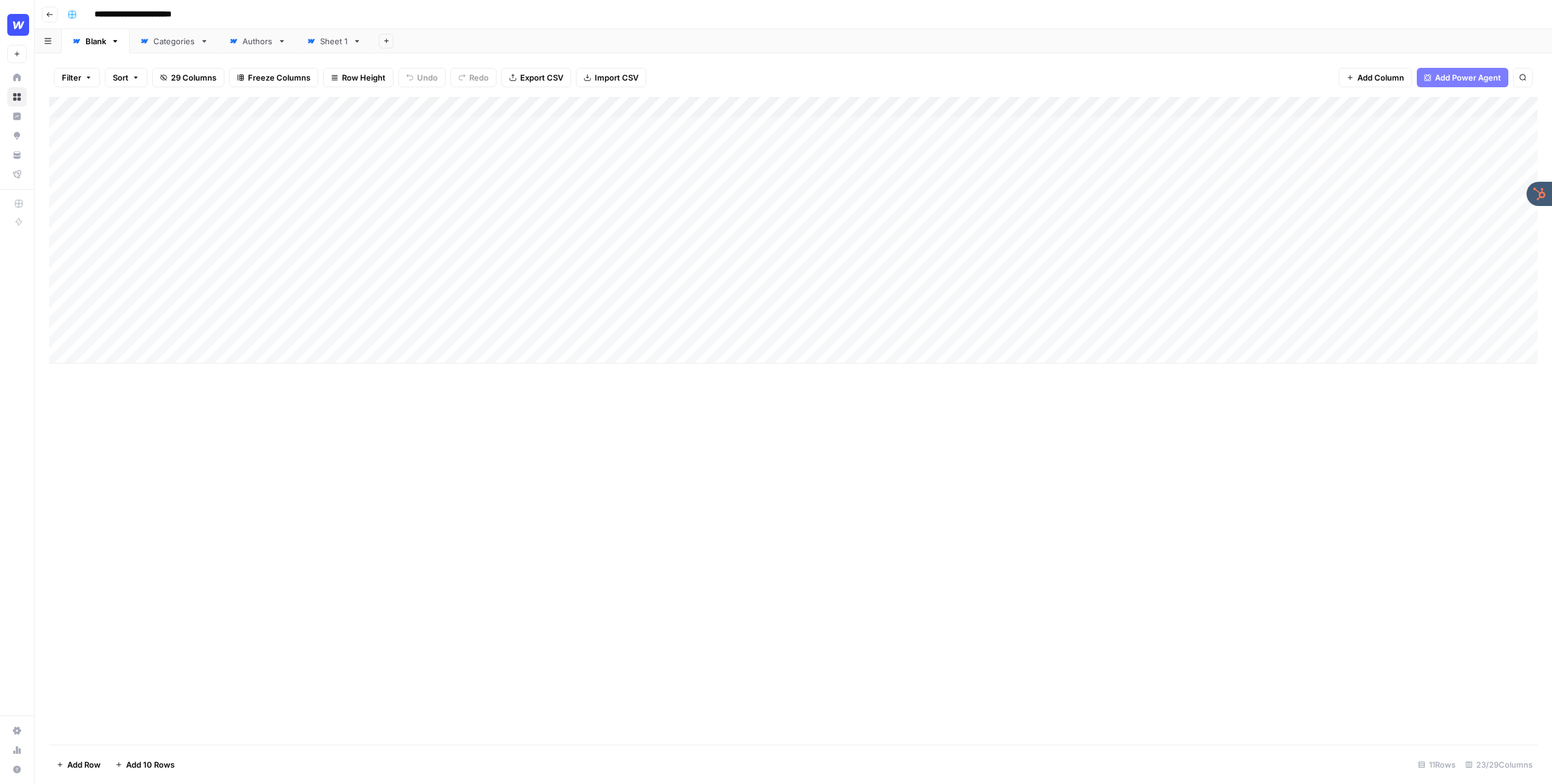
click at [486, 186] on div "Add Column" at bounding box center [793, 230] width 1488 height 266
click at [485, 186] on div "Add Column" at bounding box center [793, 230] width 1488 height 266
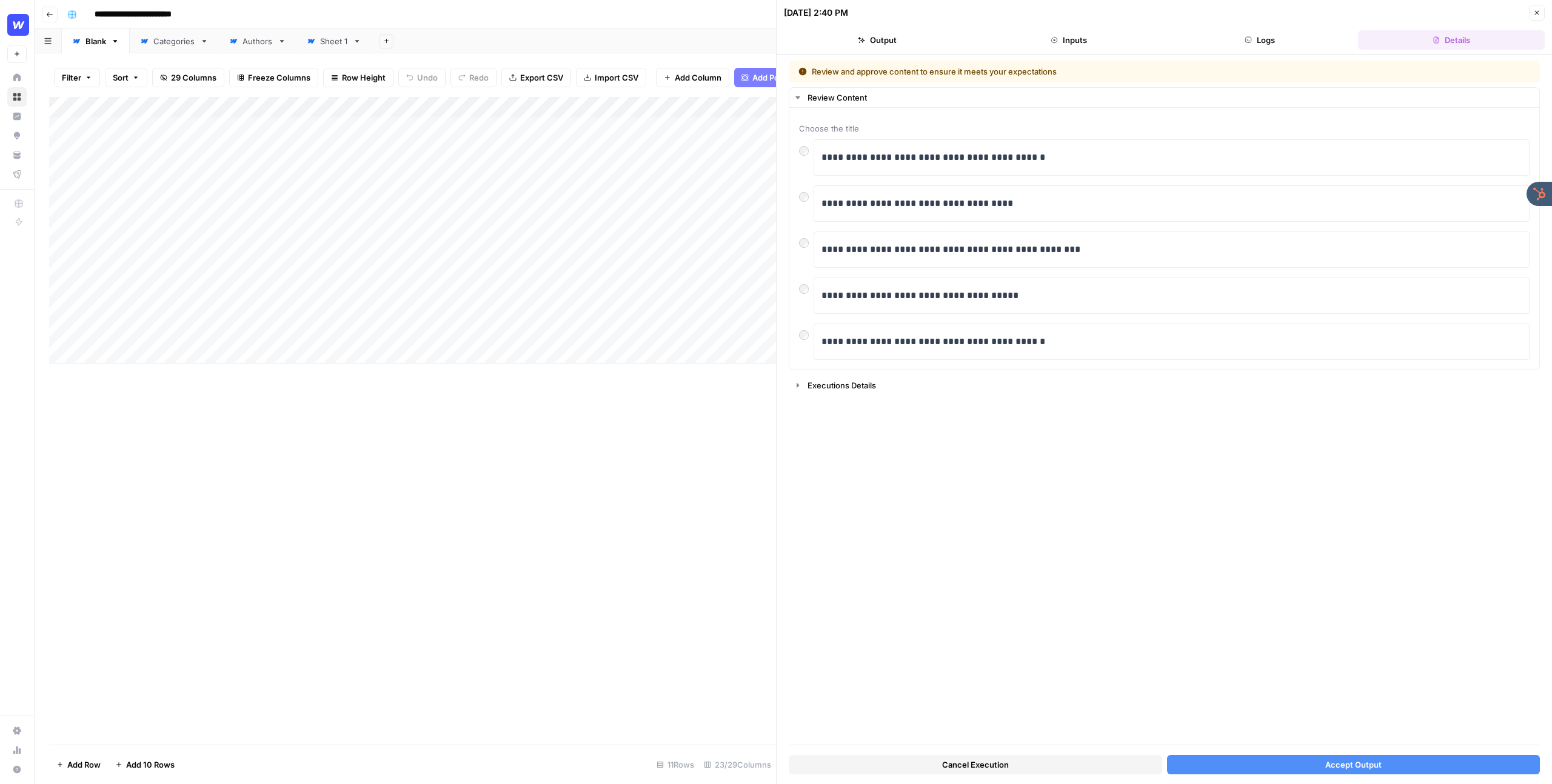
click at [564, 108] on div "Add Column" at bounding box center [413, 230] width 727 height 266
click at [497, 236] on button "Switch Version" at bounding box center [498, 243] width 134 height 17
click at [491, 229] on span "Edit Workflow" at bounding box center [502, 225] width 106 height 12
click at [1535, 12] on icon "button" at bounding box center [1537, 13] width 7 height 7
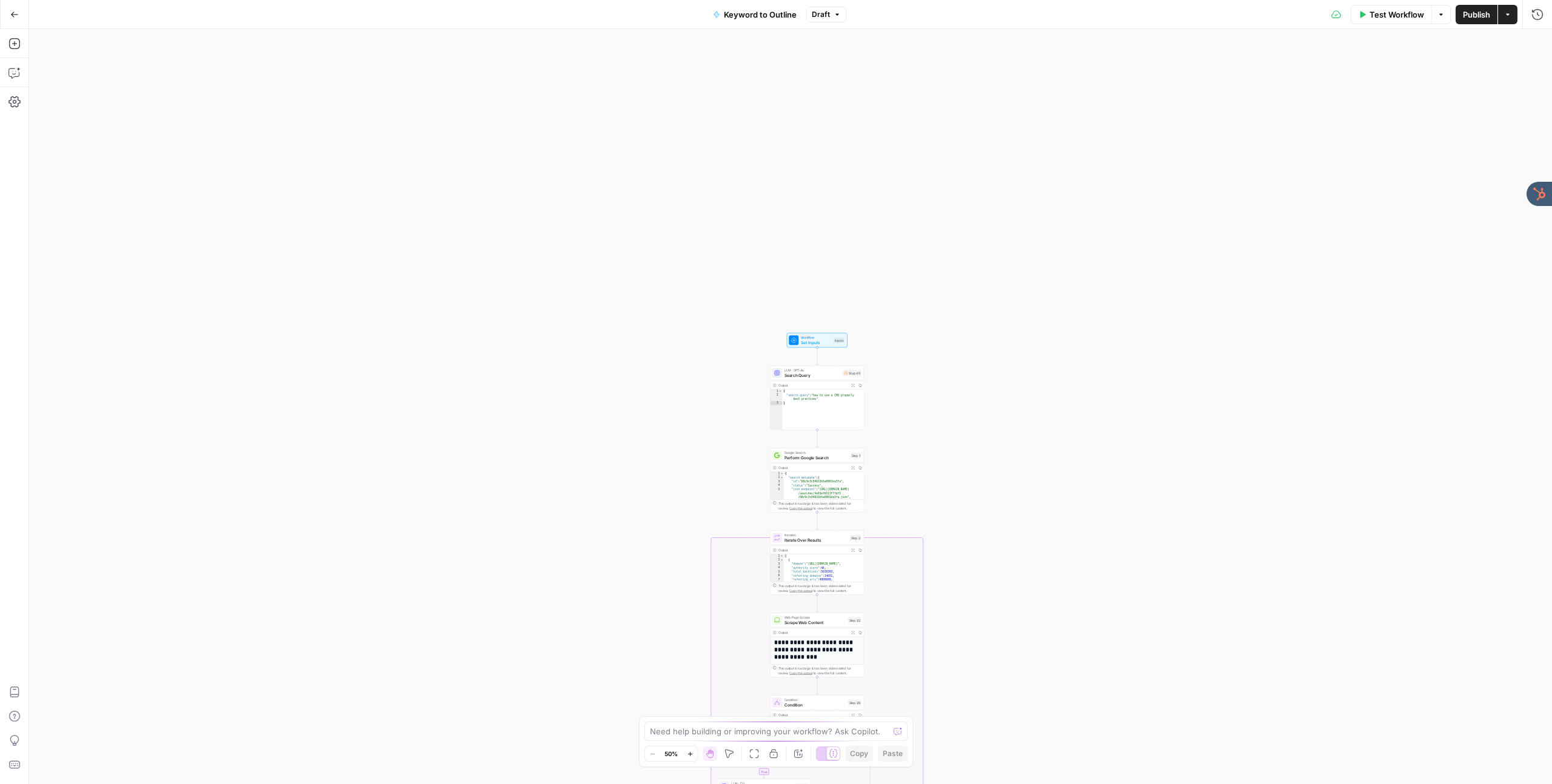
click at [674, 401] on div "true false Workflow Set Inputs Inputs LLM · GPT-4o Search Query Step 40 Output …" at bounding box center [791, 406] width 1523 height 755
click at [674, 401] on div "true false Workflow Set Inputs Inputs LLM · GPT-4o Search Query Step 40 Output …" at bounding box center [791, 406] width 1523 height 755
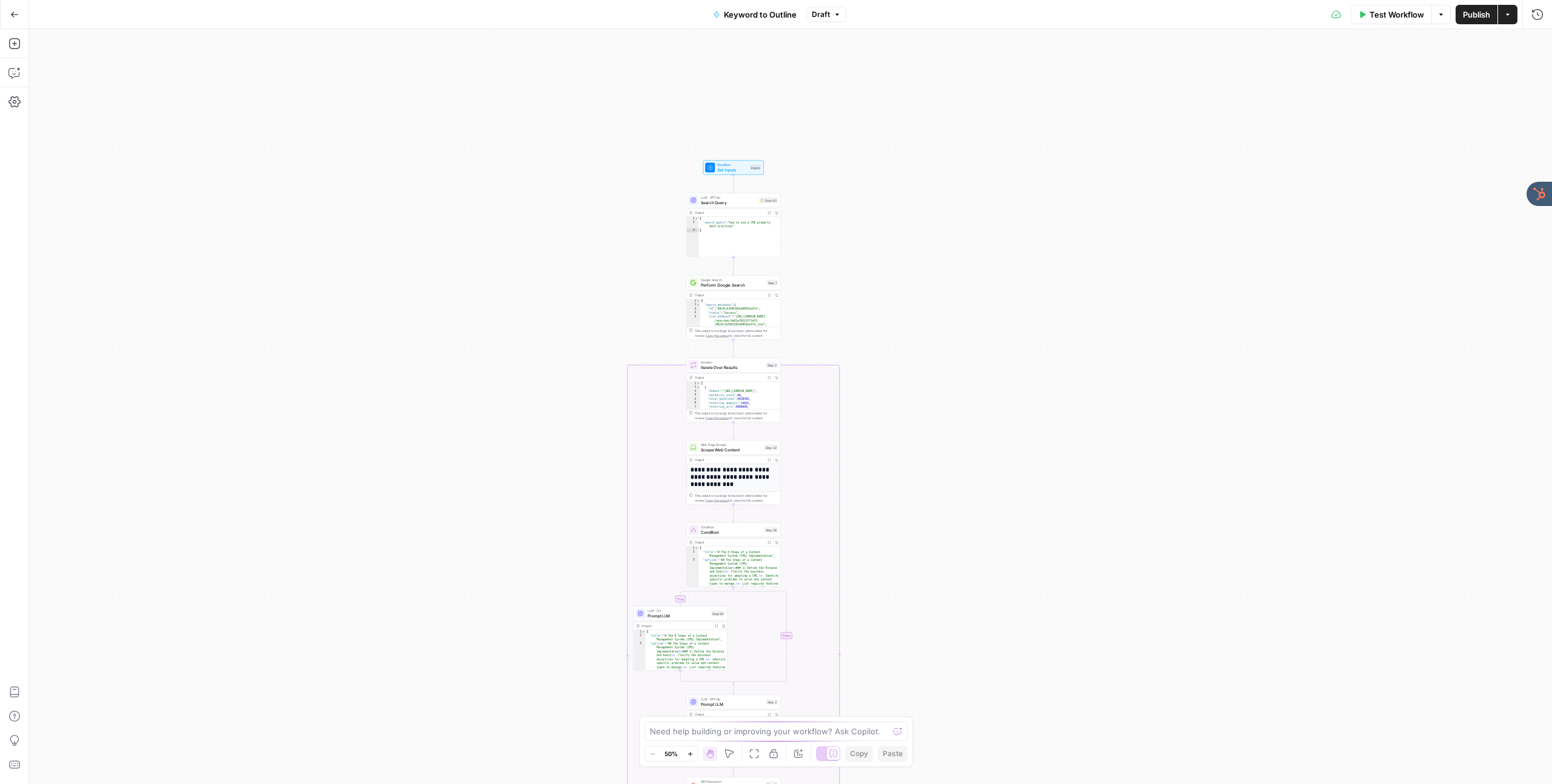
drag, startPoint x: 685, startPoint y: 417, endPoint x: 600, endPoint y: 244, distance: 192.8
click at [600, 244] on div "true false Workflow Set Inputs Inputs LLM · GPT-4o Search Query Step 40 Output …" at bounding box center [791, 406] width 1523 height 755
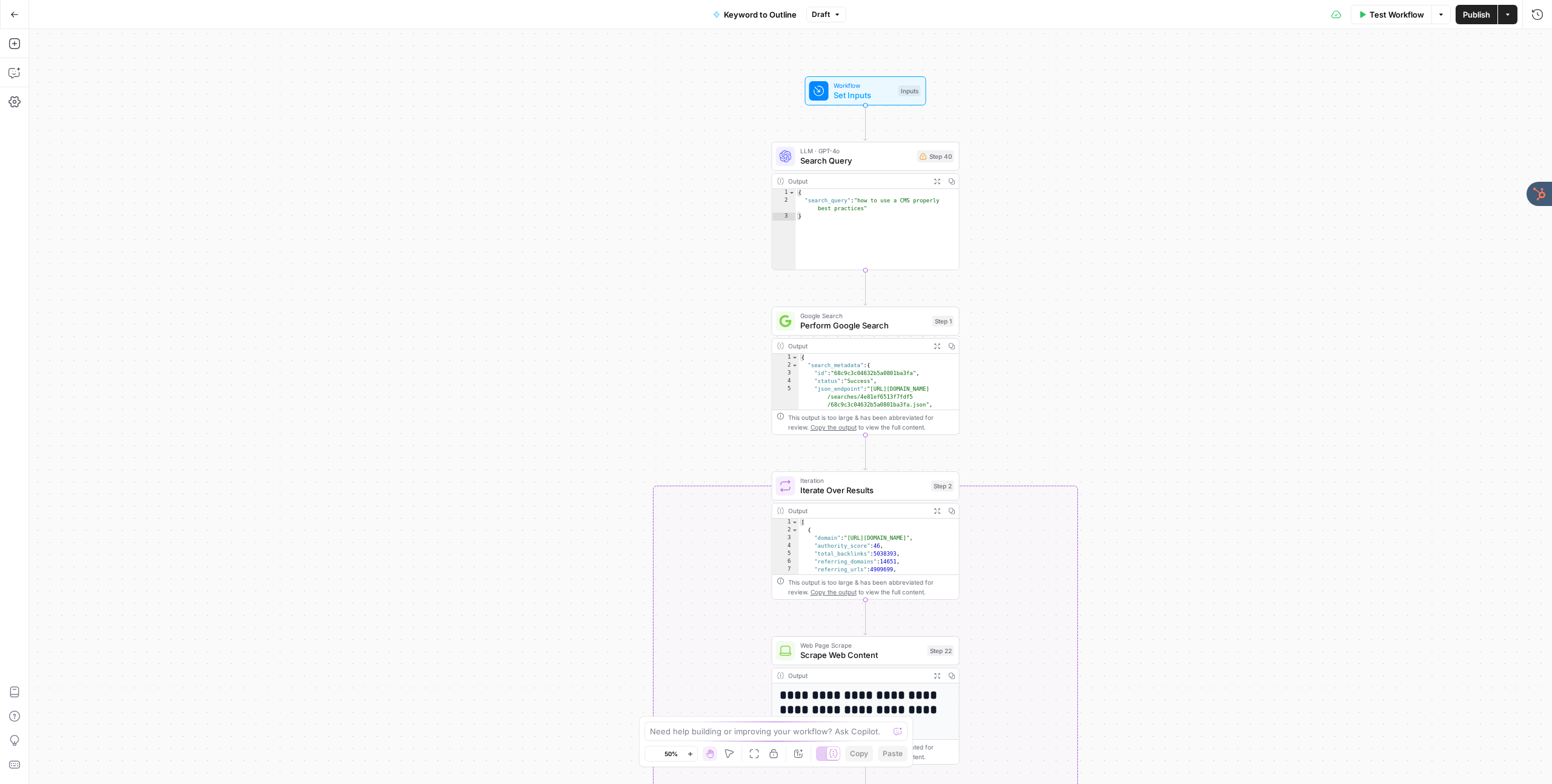
click at [623, 255] on div "true false Workflow Set Inputs Inputs LLM · GPT-4o Search Query Step 40 Output …" at bounding box center [791, 406] width 1523 height 755
drag, startPoint x: 623, startPoint y: 255, endPoint x: 634, endPoint y: 256, distance: 11.0
click at [623, 255] on div "true false Workflow Set Inputs Inputs LLM · GPT-4o Search Query Step 40 Output …" at bounding box center [791, 406] width 1523 height 755
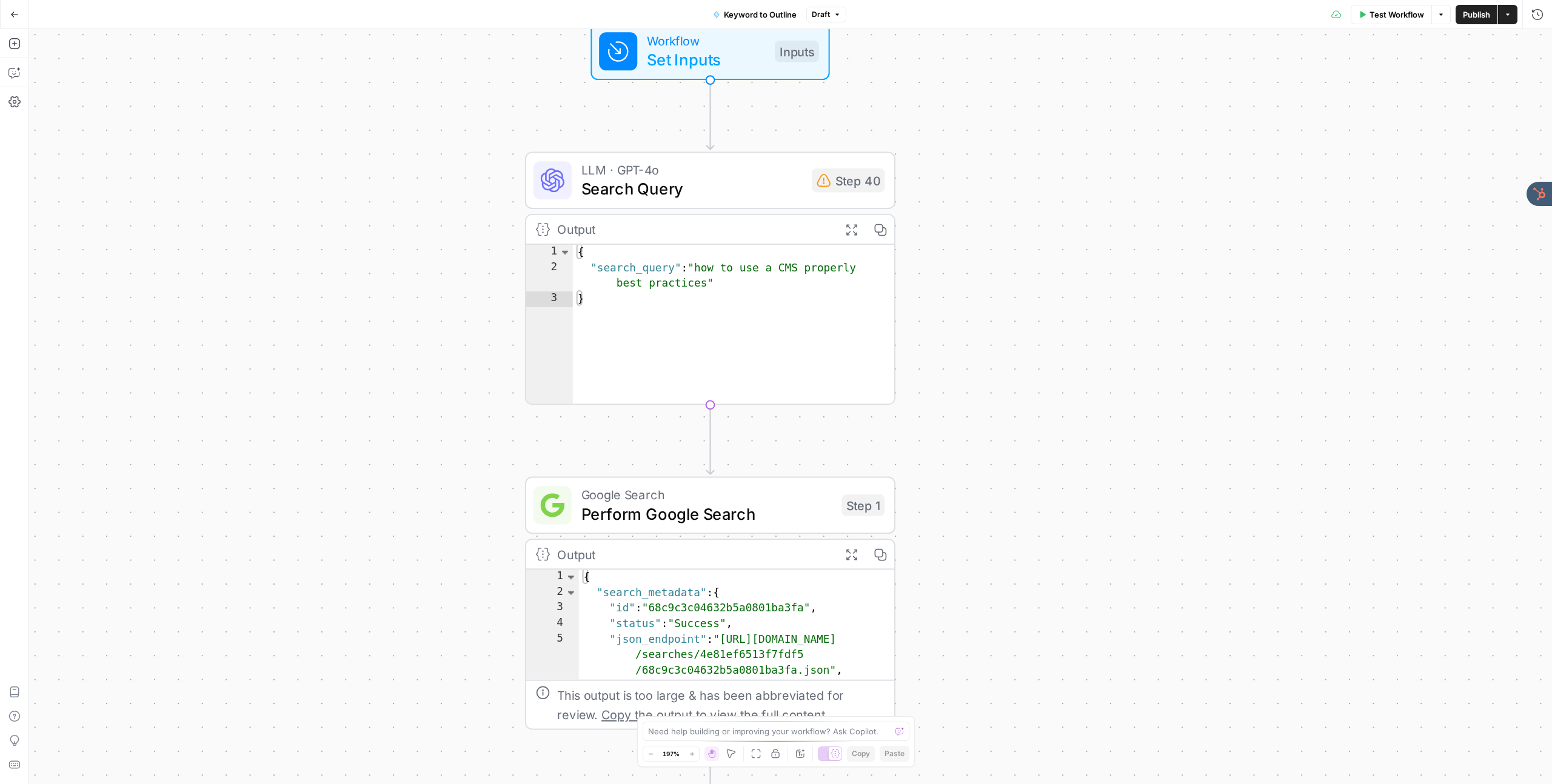
drag, startPoint x: 647, startPoint y: 261, endPoint x: 278, endPoint y: 362, distance: 382.6
click at [276, 368] on div "true false Workflow Set Inputs Inputs LLM · GPT-4o Search Query Step 40 Output …" at bounding box center [791, 406] width 1523 height 755
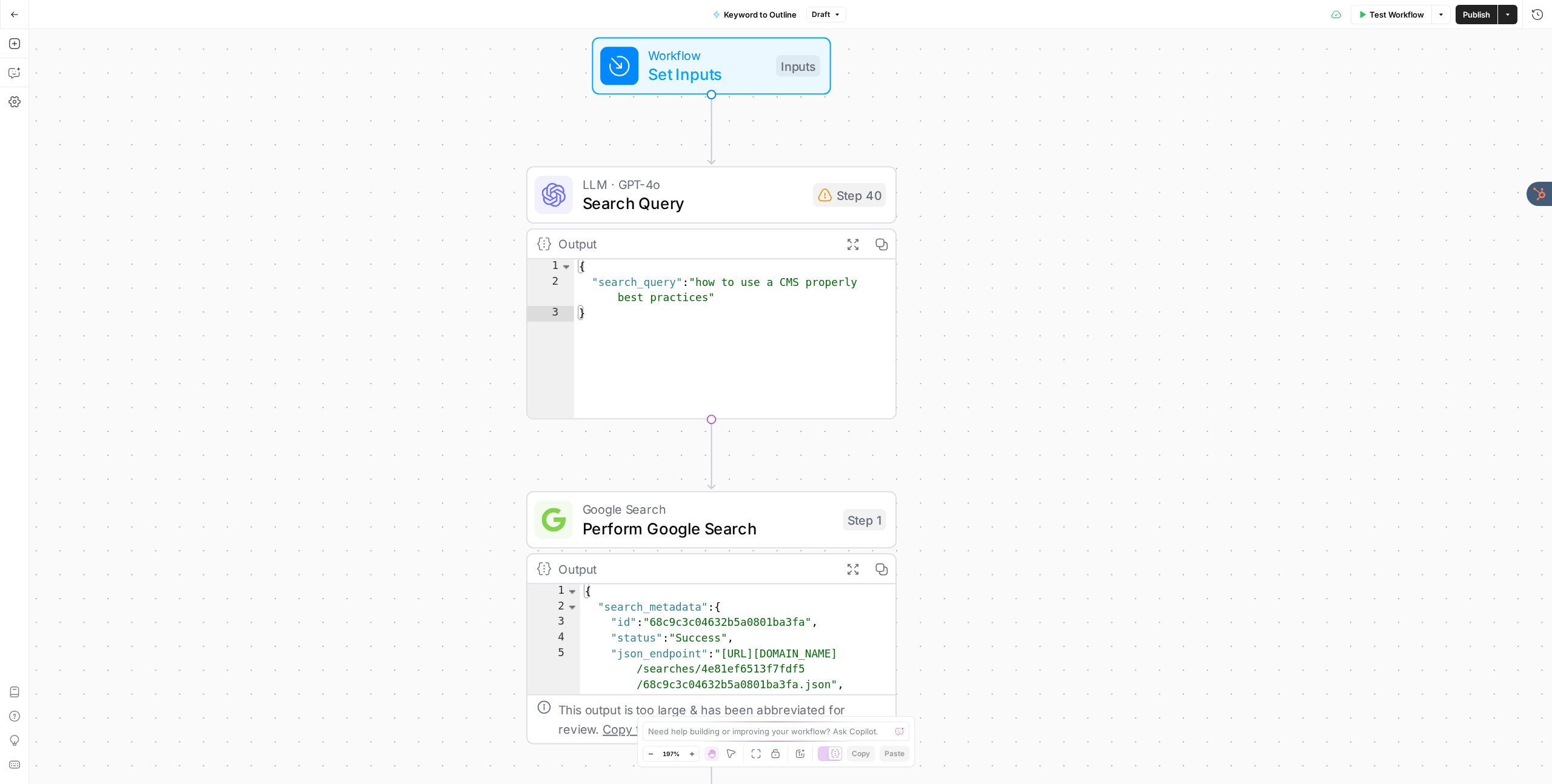
click at [267, 392] on div "true false Workflow Set Inputs Inputs LLM · GPT-4o Search Query Step 40 Output …" at bounding box center [791, 406] width 1523 height 755
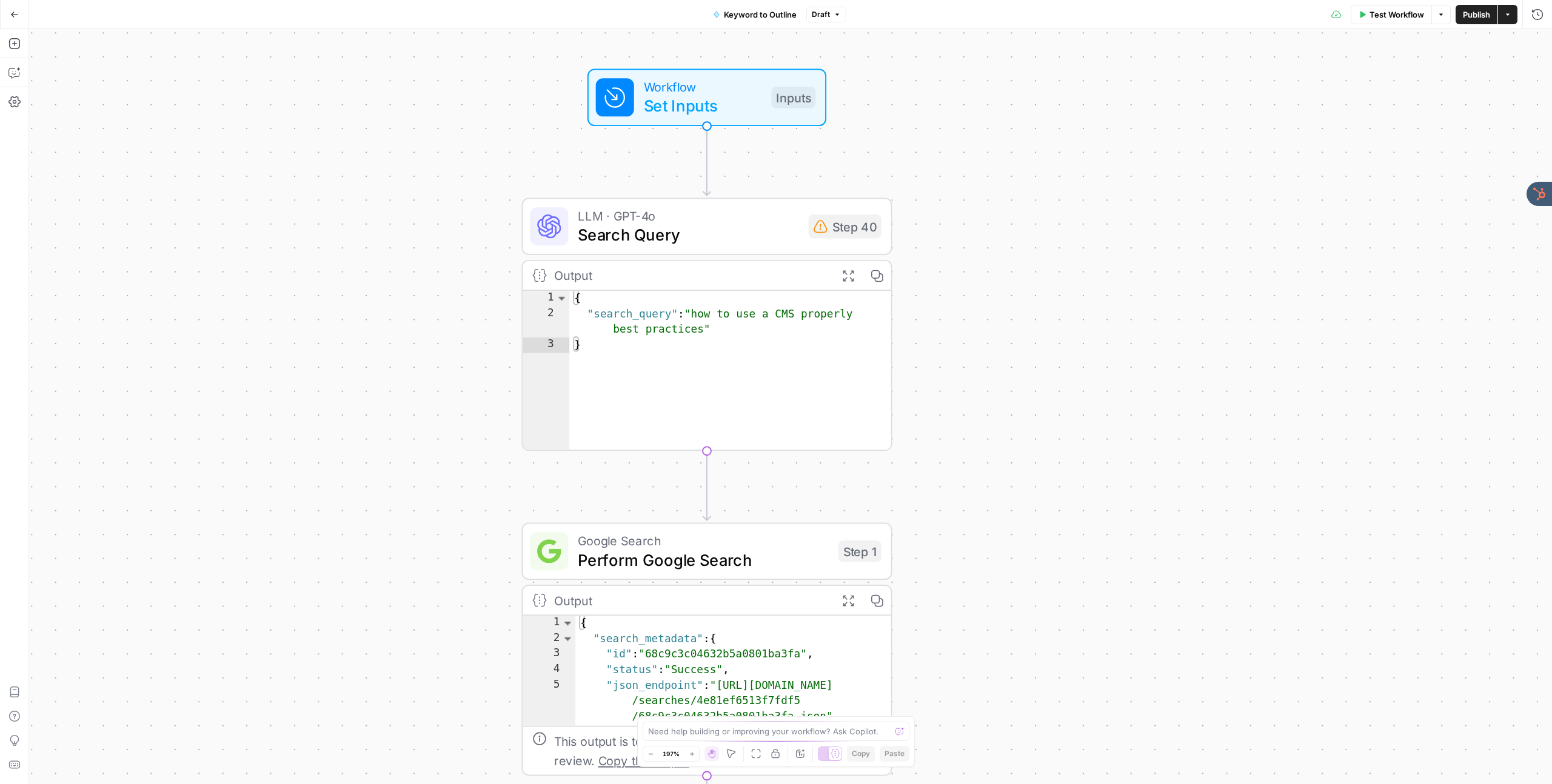
drag, startPoint x: 485, startPoint y: 294, endPoint x: 482, endPoint y: 323, distance: 29.2
click at [482, 323] on div "true false Workflow Set Inputs Inputs LLM · GPT-4o Search Query Step 40 Output …" at bounding box center [791, 406] width 1523 height 755
click at [679, 99] on span "Set Inputs" at bounding box center [703, 106] width 118 height 24
click at [1528, 46] on div "Inputs Close" at bounding box center [1344, 43] width 400 height 16
click at [1535, 45] on icon "button" at bounding box center [1537, 43] width 7 height 7
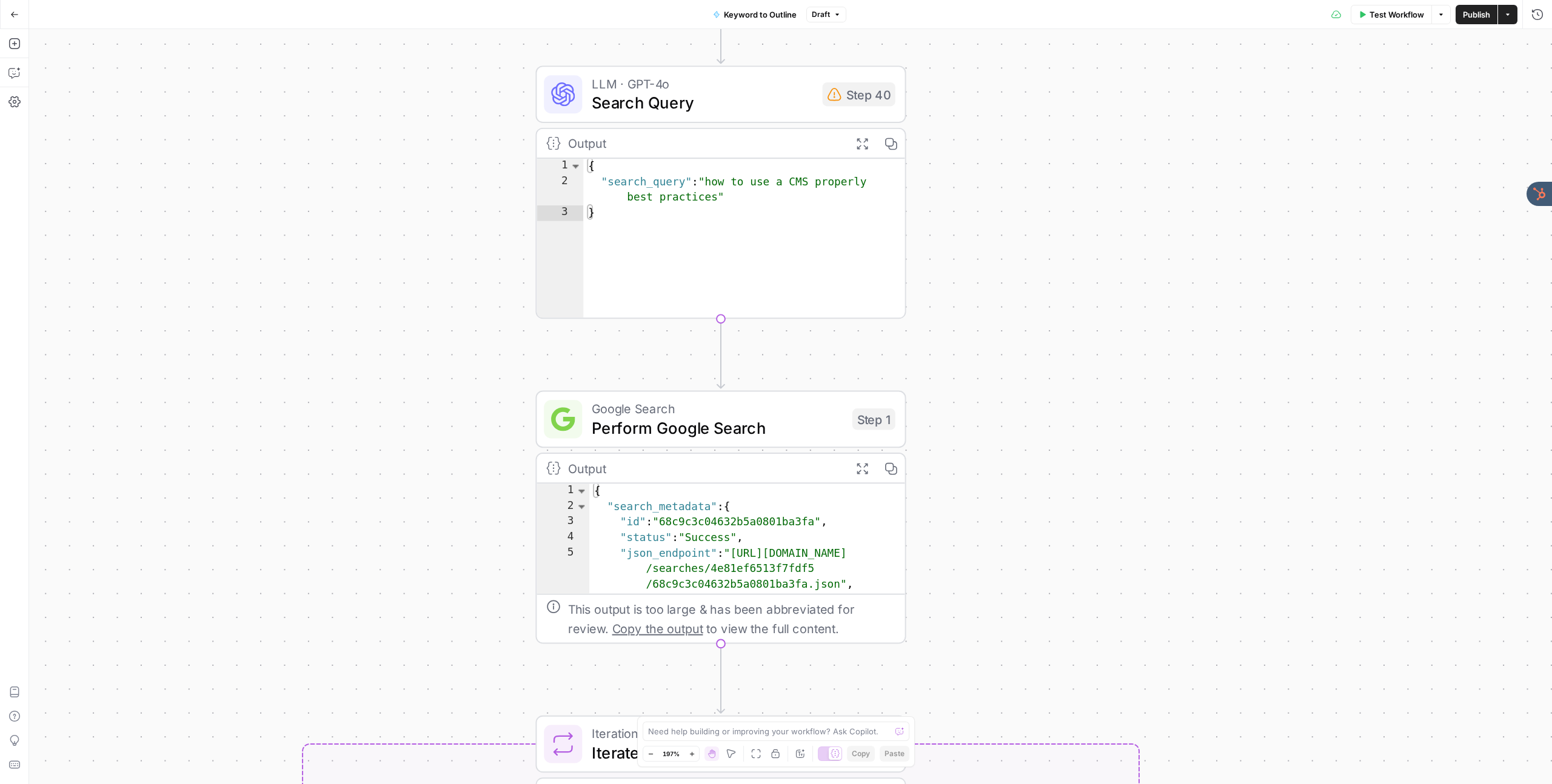
drag, startPoint x: 947, startPoint y: 454, endPoint x: 961, endPoint y: 339, distance: 115.8
click at [953, 328] on div "true false Workflow Set Inputs Inputs LLM · GPT-4o Search Query Step 40 Output …" at bounding box center [791, 406] width 1523 height 755
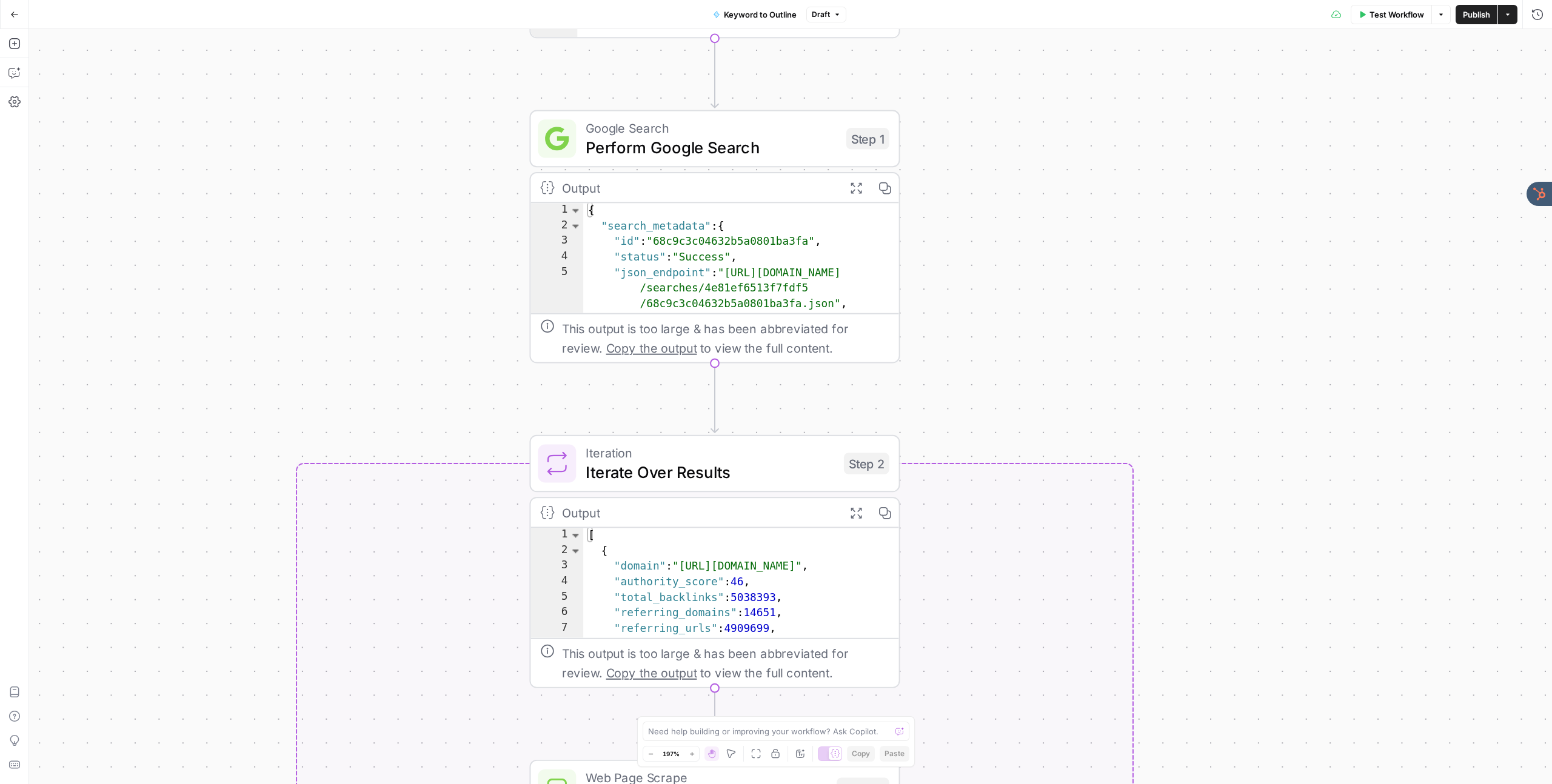
drag, startPoint x: 999, startPoint y: 498, endPoint x: 993, endPoint y: 225, distance: 273.1
click at [992, 224] on div "true false Workflow Set Inputs Inputs LLM · GPT-4o Search Query Step 40 Output …" at bounding box center [791, 406] width 1523 height 755
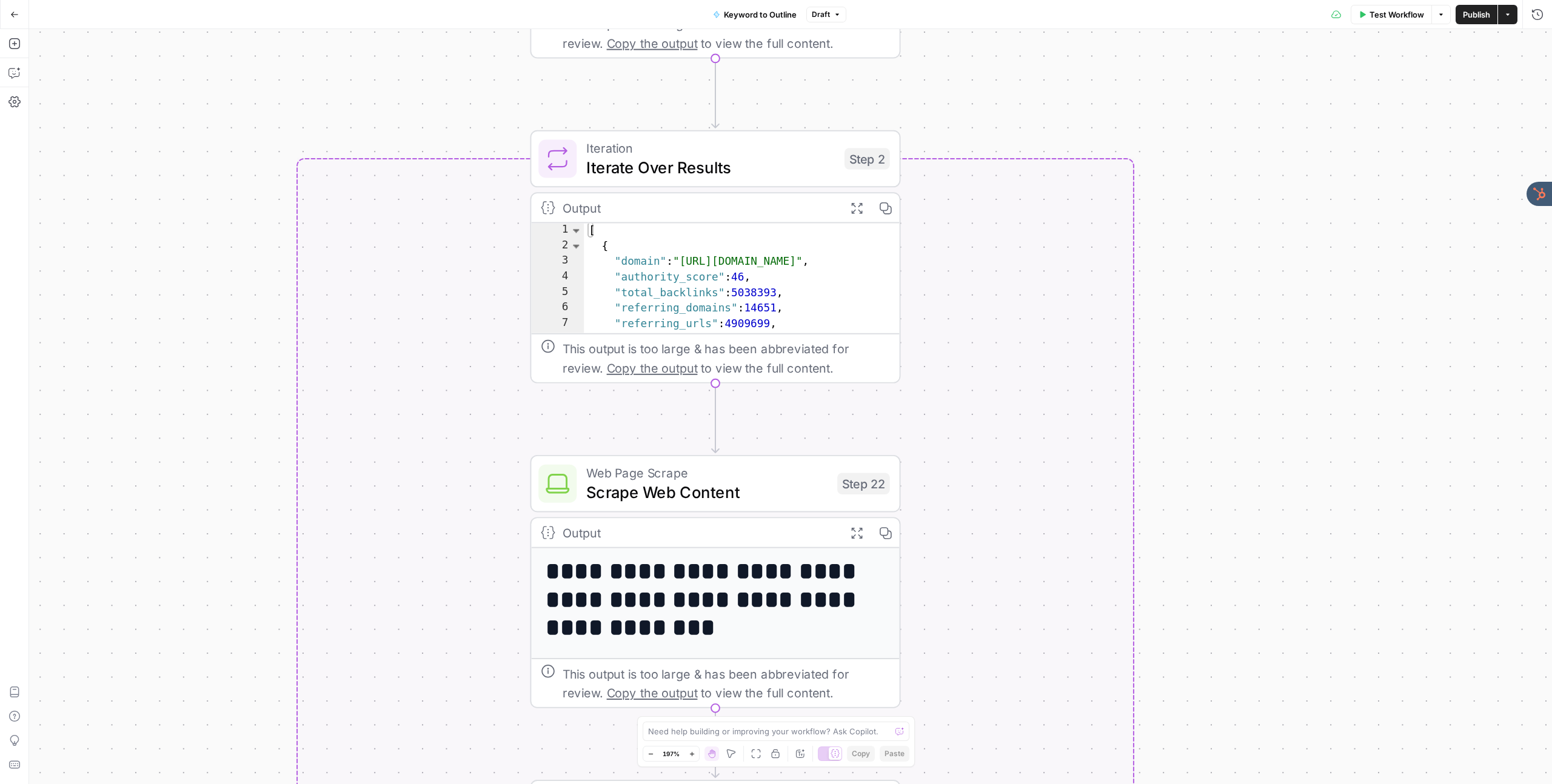
drag, startPoint x: 1203, startPoint y: 466, endPoint x: 1204, endPoint y: 227, distance: 239.0
click at [1203, 224] on div "true false Workflow Set Inputs Inputs LLM · GPT-4o Search Query Step 40 Output …" at bounding box center [791, 406] width 1523 height 755
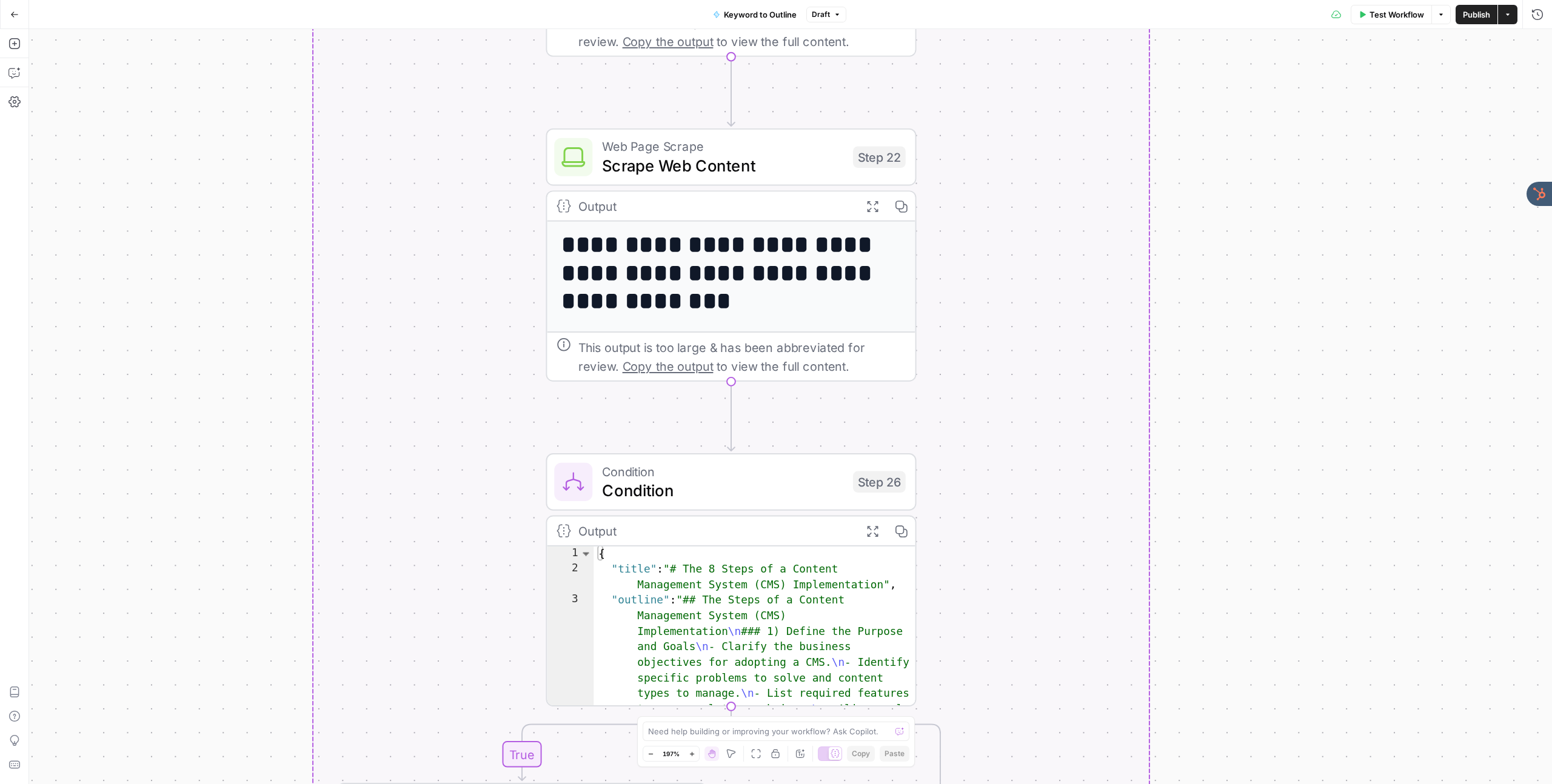
drag, startPoint x: 1236, startPoint y: 512, endPoint x: 1246, endPoint y: 256, distance: 256.2
click at [1251, 195] on div "true false Workflow Set Inputs Inputs LLM · GPT-4o Search Query Step 40 Output …" at bounding box center [791, 406] width 1523 height 755
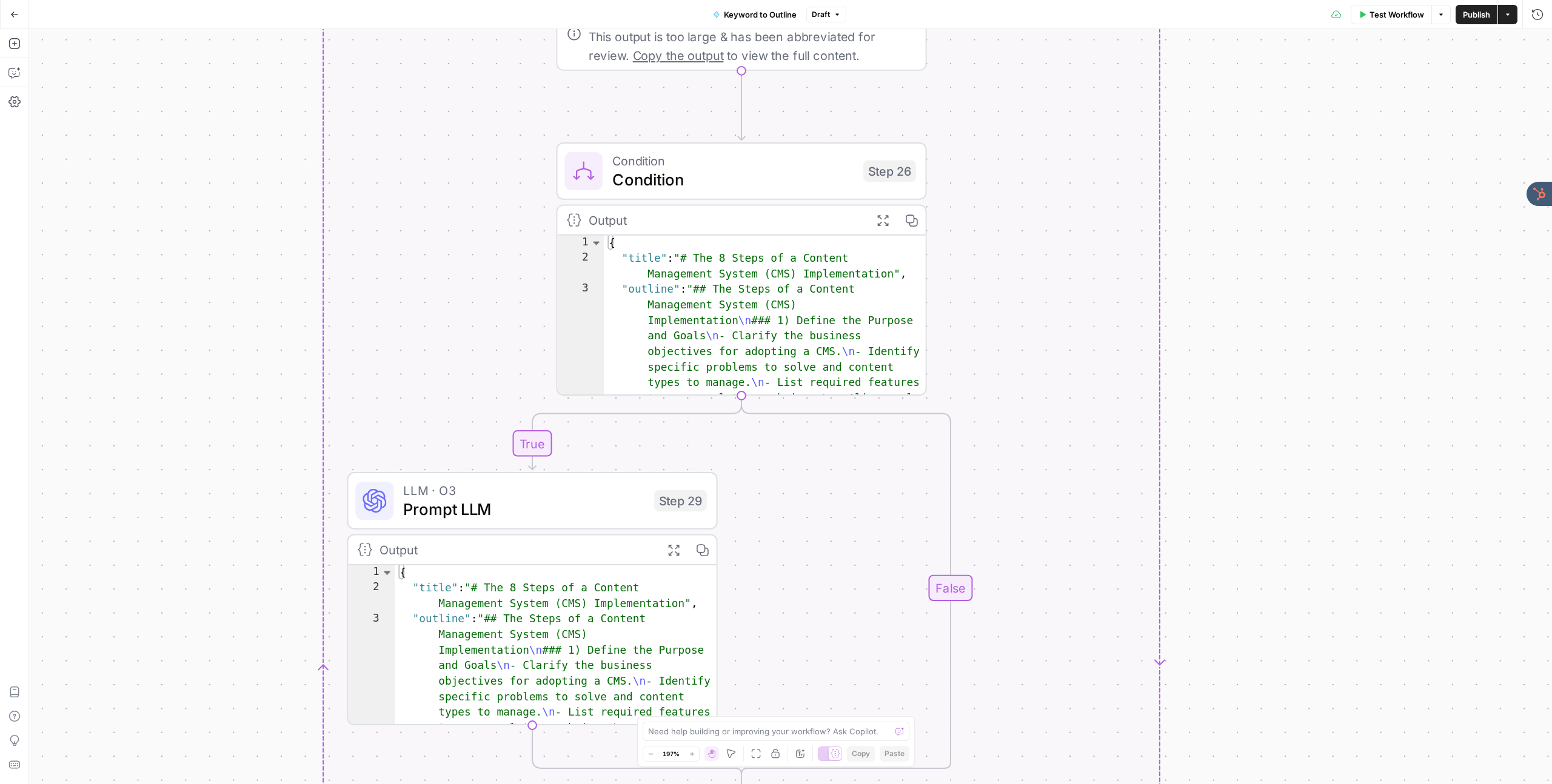
drag, startPoint x: 1238, startPoint y: 406, endPoint x: 1254, endPoint y: 338, distance: 69.9
click at [1248, 100] on div "true false Workflow Set Inputs Inputs LLM · GPT-4o Search Query Step 40 Output …" at bounding box center [791, 406] width 1523 height 755
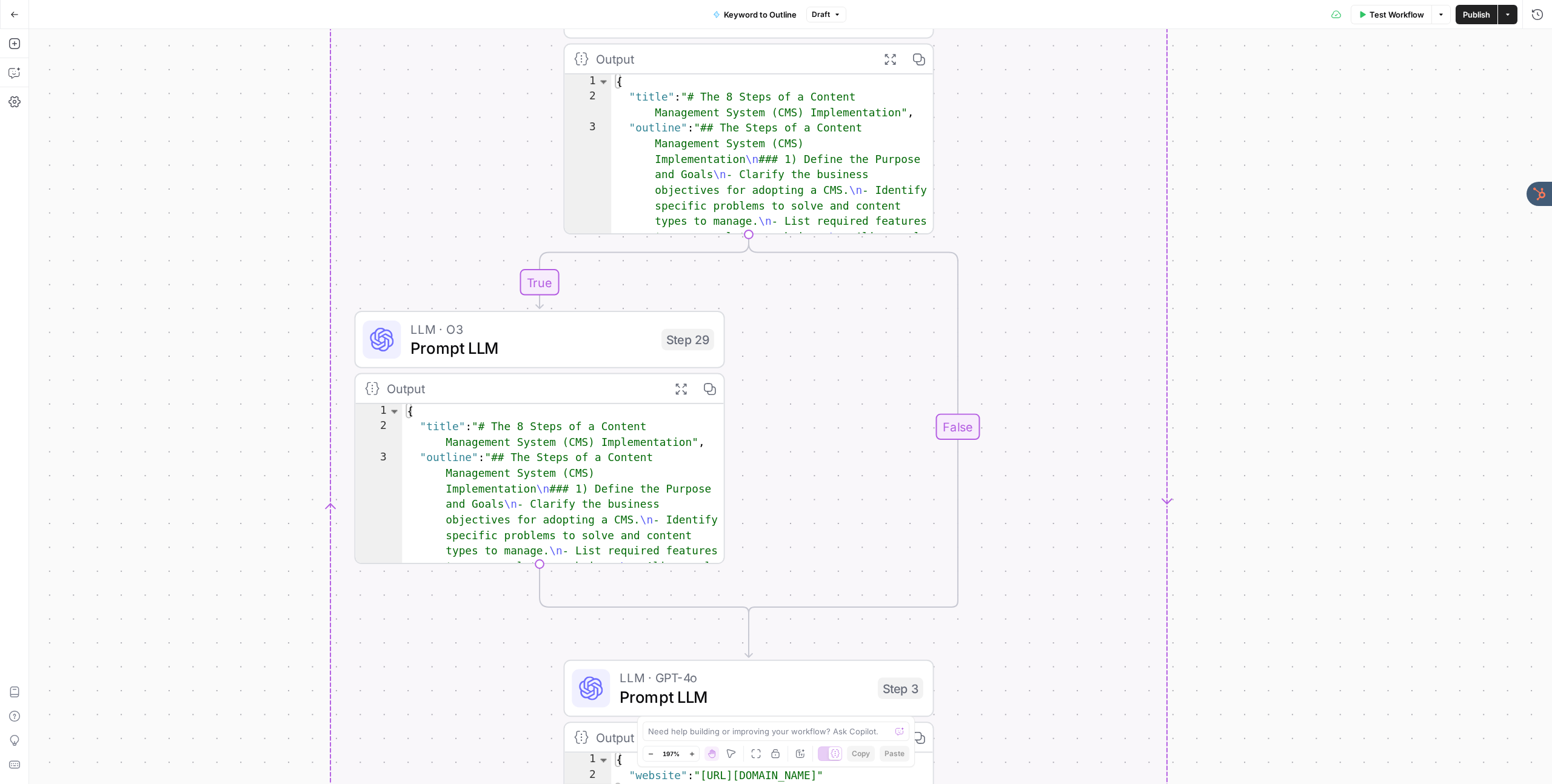
drag, startPoint x: 1250, startPoint y: 381, endPoint x: 1257, endPoint y: 190, distance: 191.1
click at [1257, 190] on div "true false Workflow Set Inputs Inputs LLM · GPT-4o Search Query Step 40 Output …" at bounding box center [791, 406] width 1523 height 755
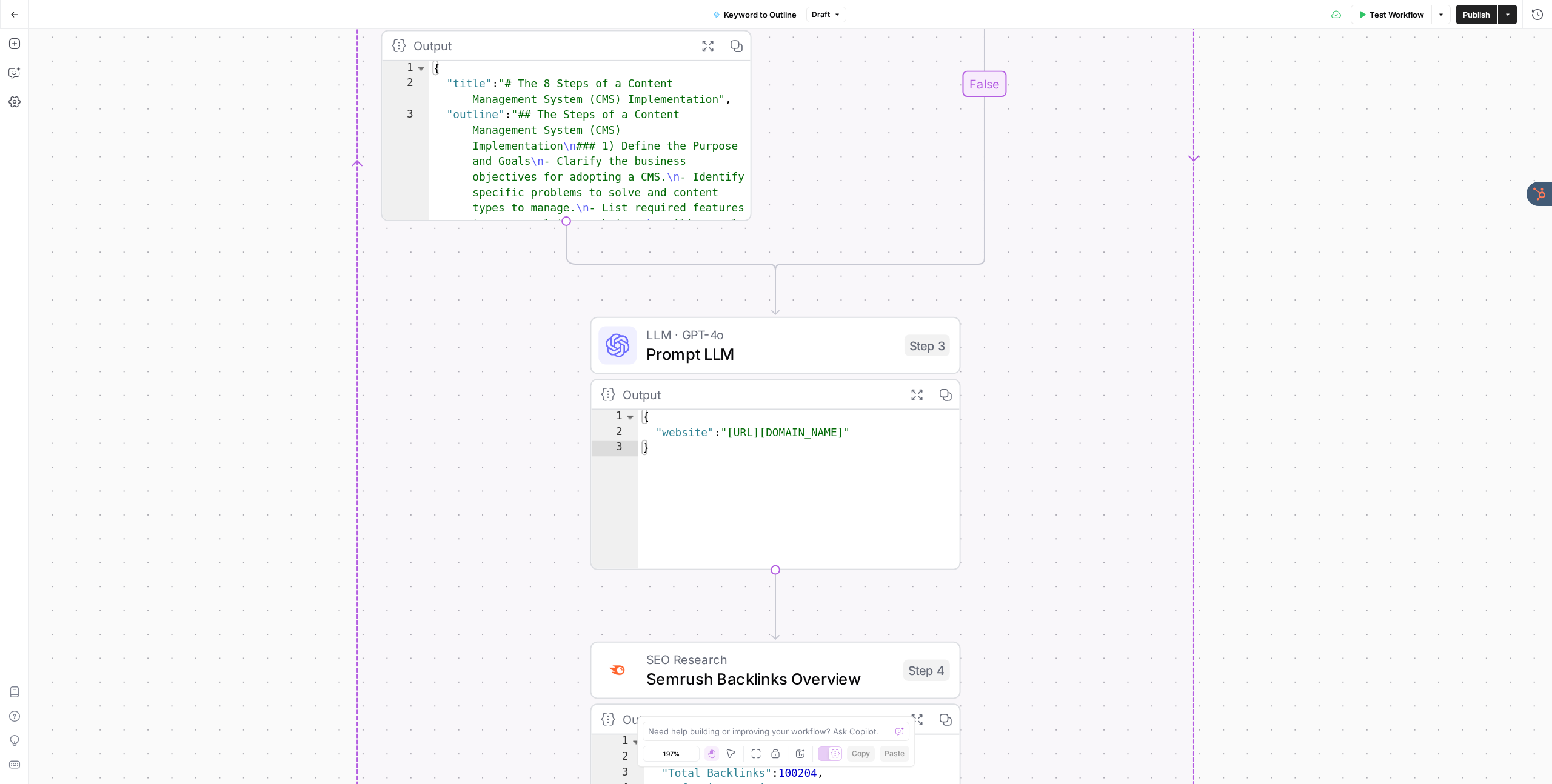
drag, startPoint x: 286, startPoint y: 435, endPoint x: 312, endPoint y: 118, distance: 318.1
click at [312, 118] on div "true false Workflow Set Inputs Inputs LLM · GPT-4o Search Query Step 40 Output …" at bounding box center [791, 406] width 1523 height 755
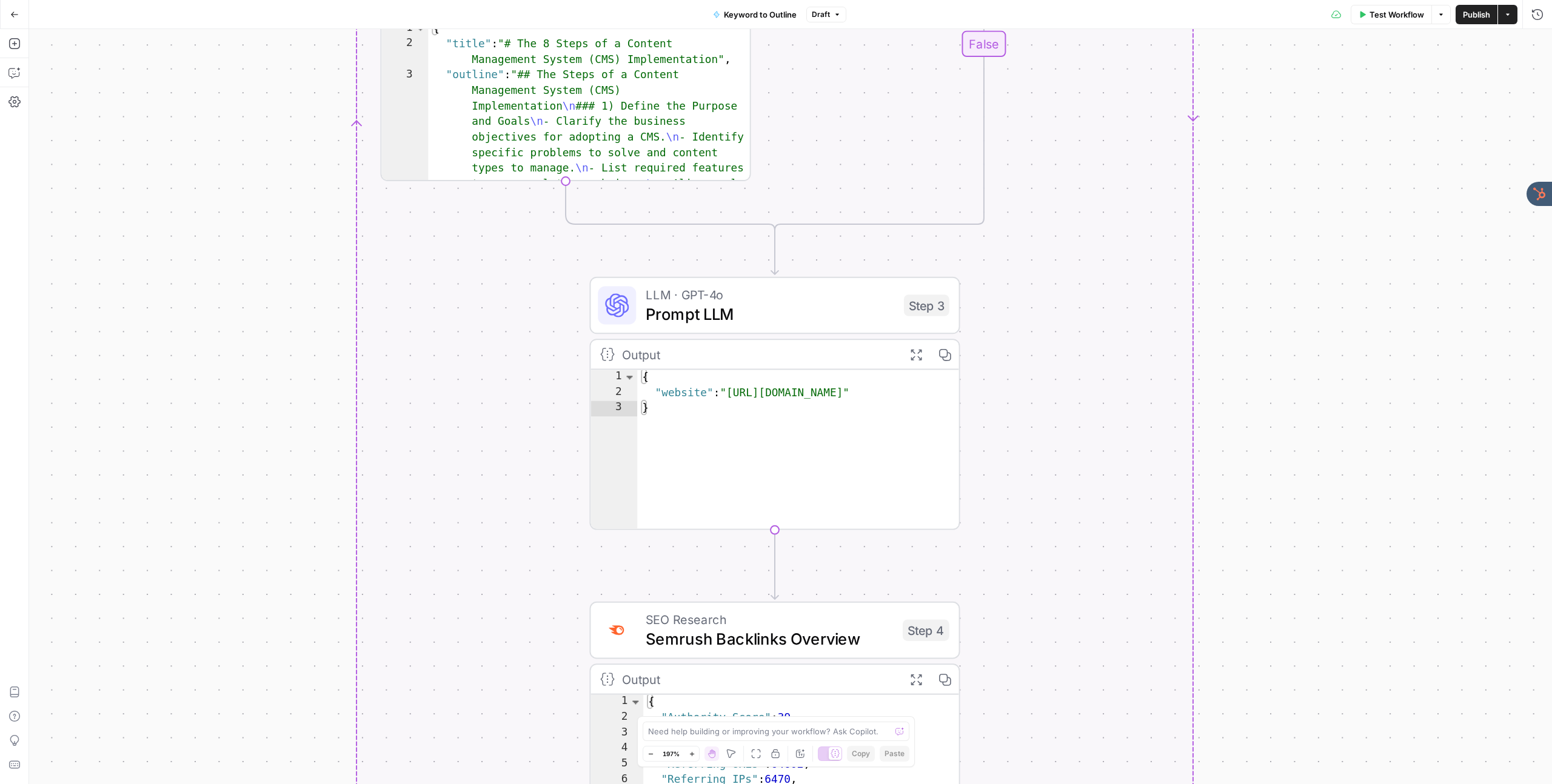
drag, startPoint x: 316, startPoint y: 388, endPoint x: 302, endPoint y: 117, distance: 271.4
click at [302, 117] on div "true false Workflow Set Inputs Inputs LLM · GPT-4o Search Query Step 40 Output …" at bounding box center [791, 406] width 1523 height 755
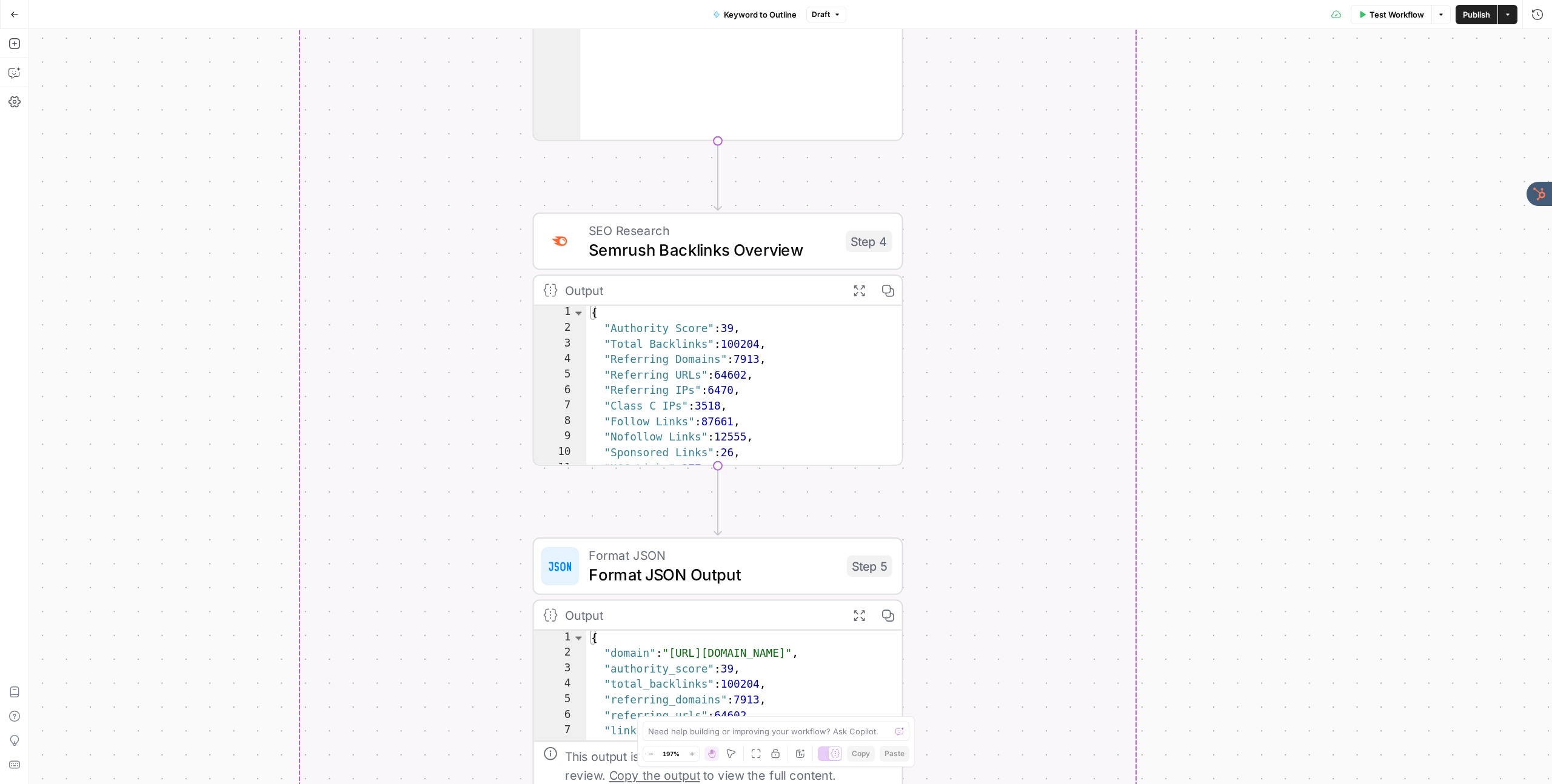
drag, startPoint x: 289, startPoint y: 407, endPoint x: 246, endPoint y: 289, distance: 125.6
click at [246, 289] on div "true false Workflow Set Inputs Inputs LLM · GPT-4o Search Query Step 40 Output …" at bounding box center [791, 406] width 1523 height 755
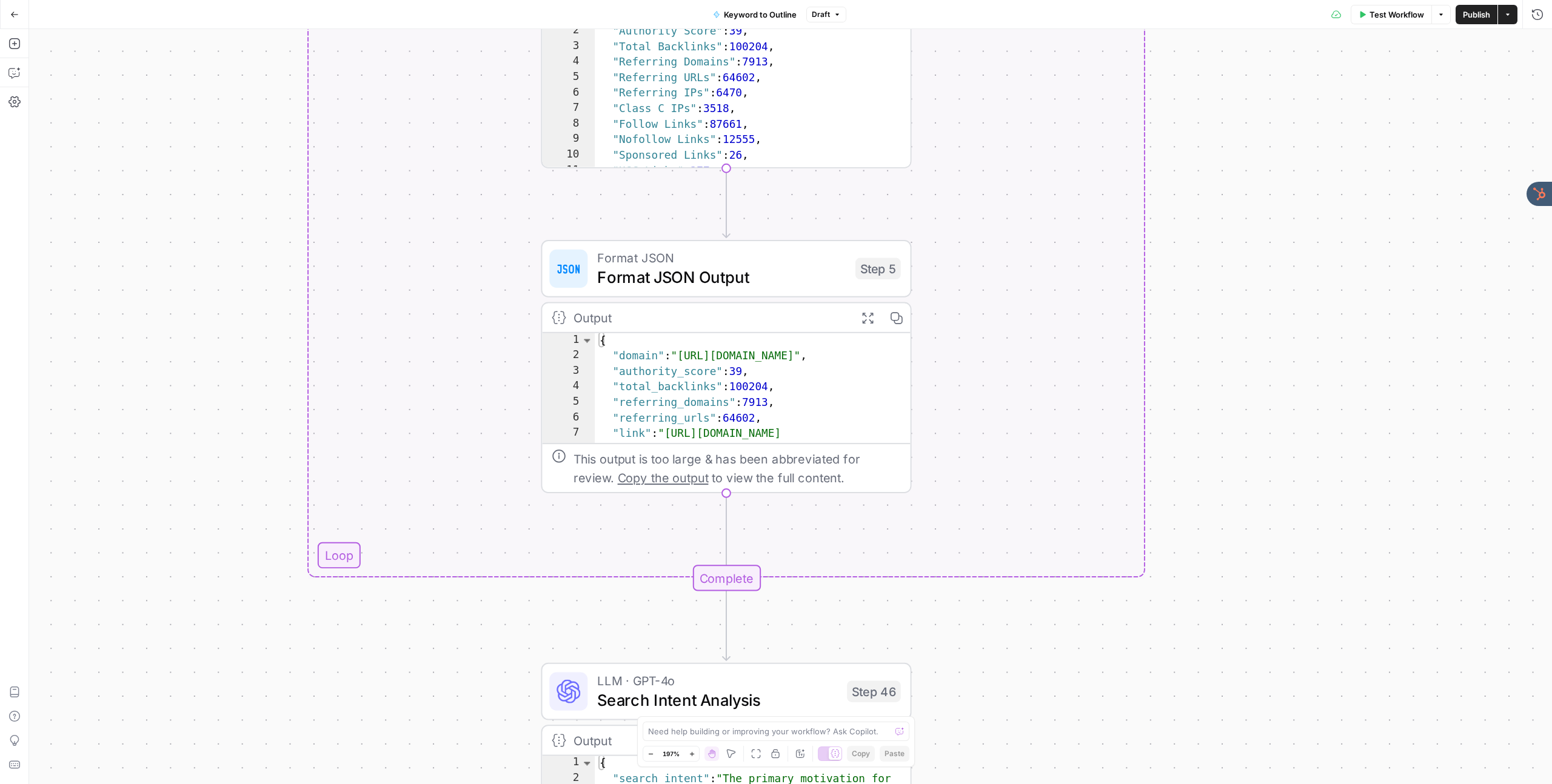
drag, startPoint x: 236, startPoint y: 408, endPoint x: 244, endPoint y: 180, distance: 228.1
click at [244, 115] on div "true false Workflow Set Inputs Inputs LLM · GPT-4o Search Query Step 40 Output …" at bounding box center [791, 406] width 1523 height 755
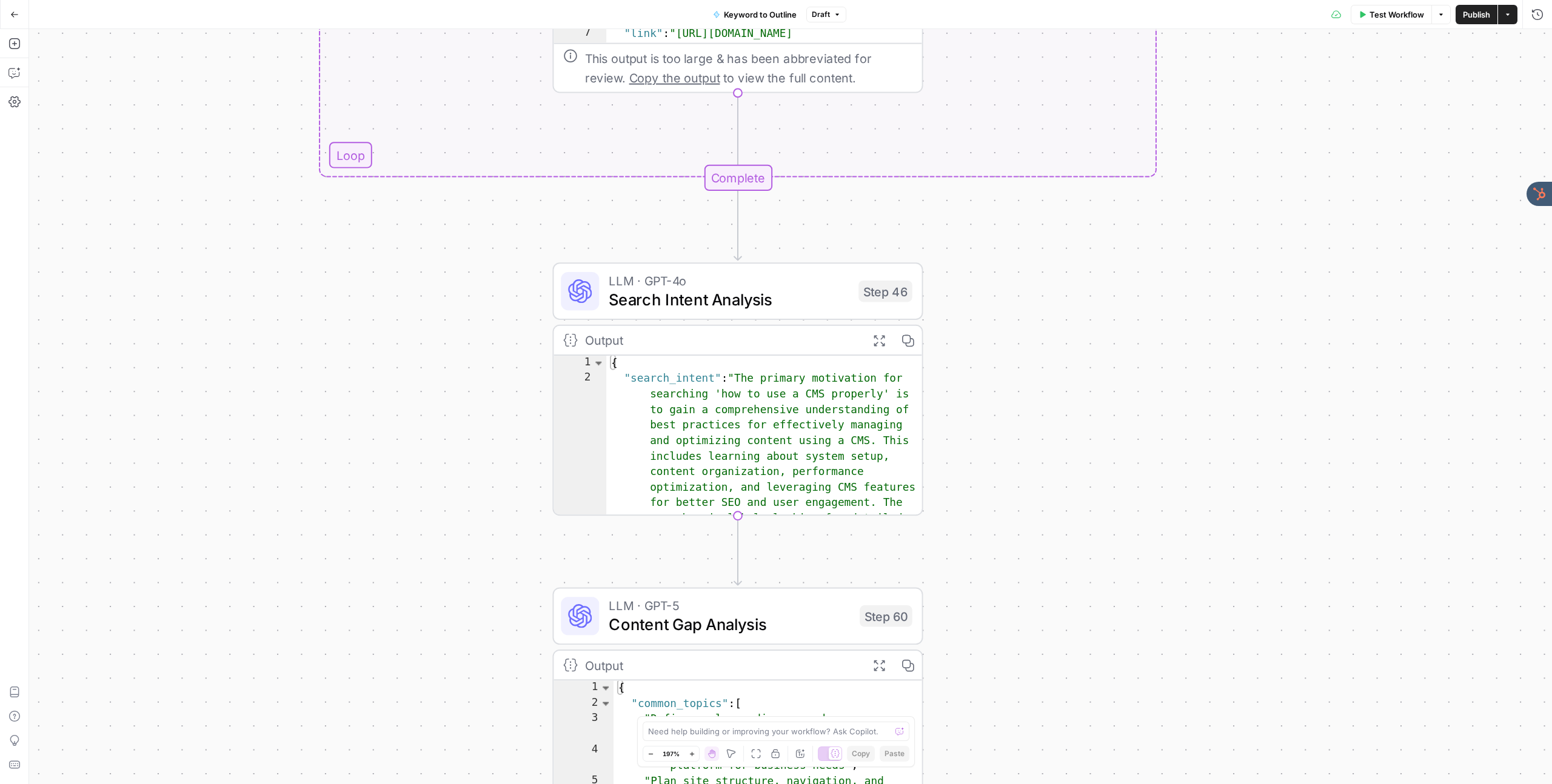
drag, startPoint x: 238, startPoint y: 449, endPoint x: 249, endPoint y: 66, distance: 383.2
click at [250, 54] on div "true false Workflow Set Inputs Inputs LLM · GPT-4o Search Query Step 40 Output …" at bounding box center [791, 406] width 1523 height 755
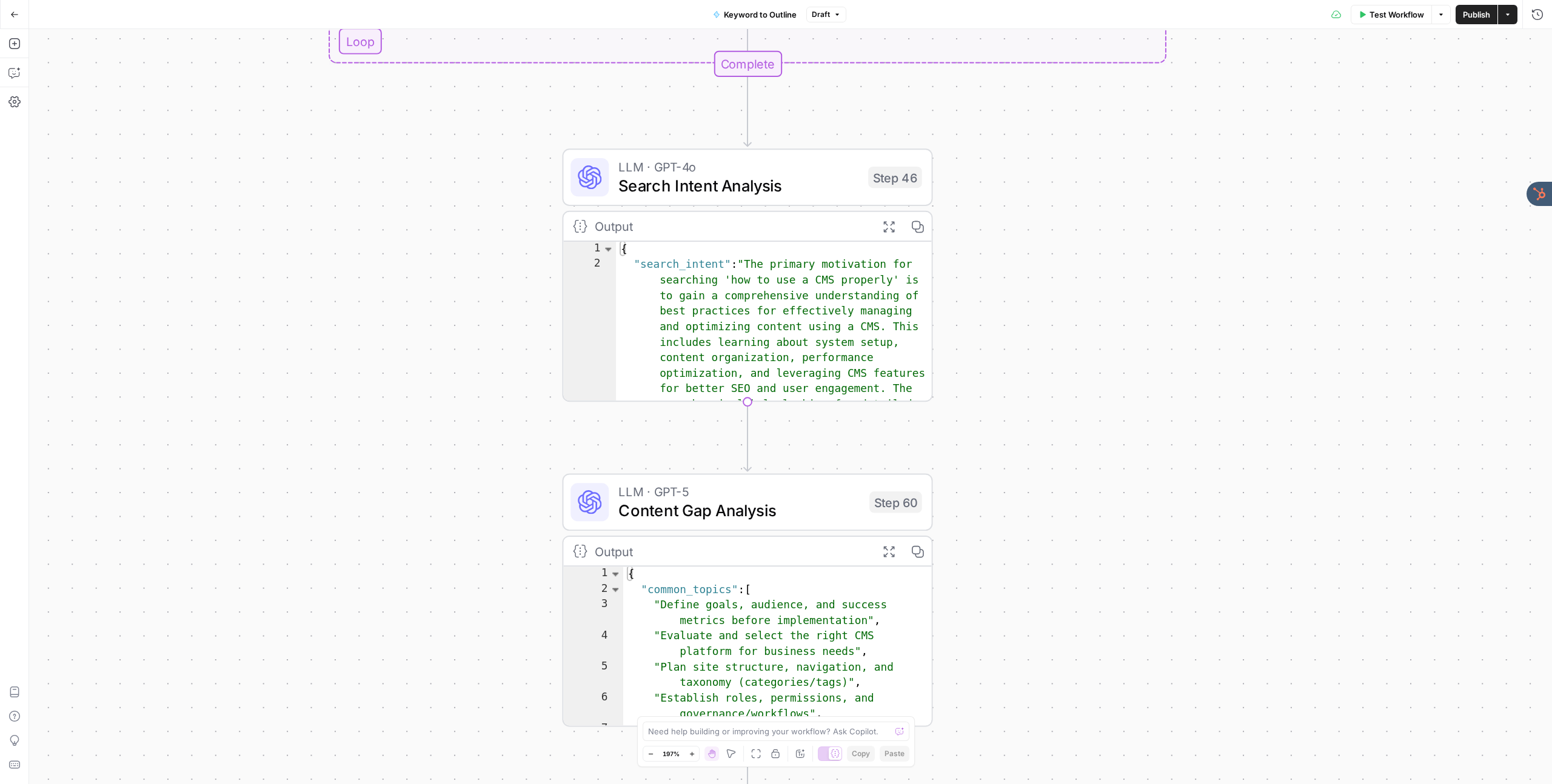
drag, startPoint x: 257, startPoint y: 405, endPoint x: 267, endPoint y: 289, distance: 116.4
click at [267, 289] on div "true false Workflow Set Inputs Inputs LLM · GPT-4o Search Query Step 40 Output …" at bounding box center [791, 406] width 1523 height 755
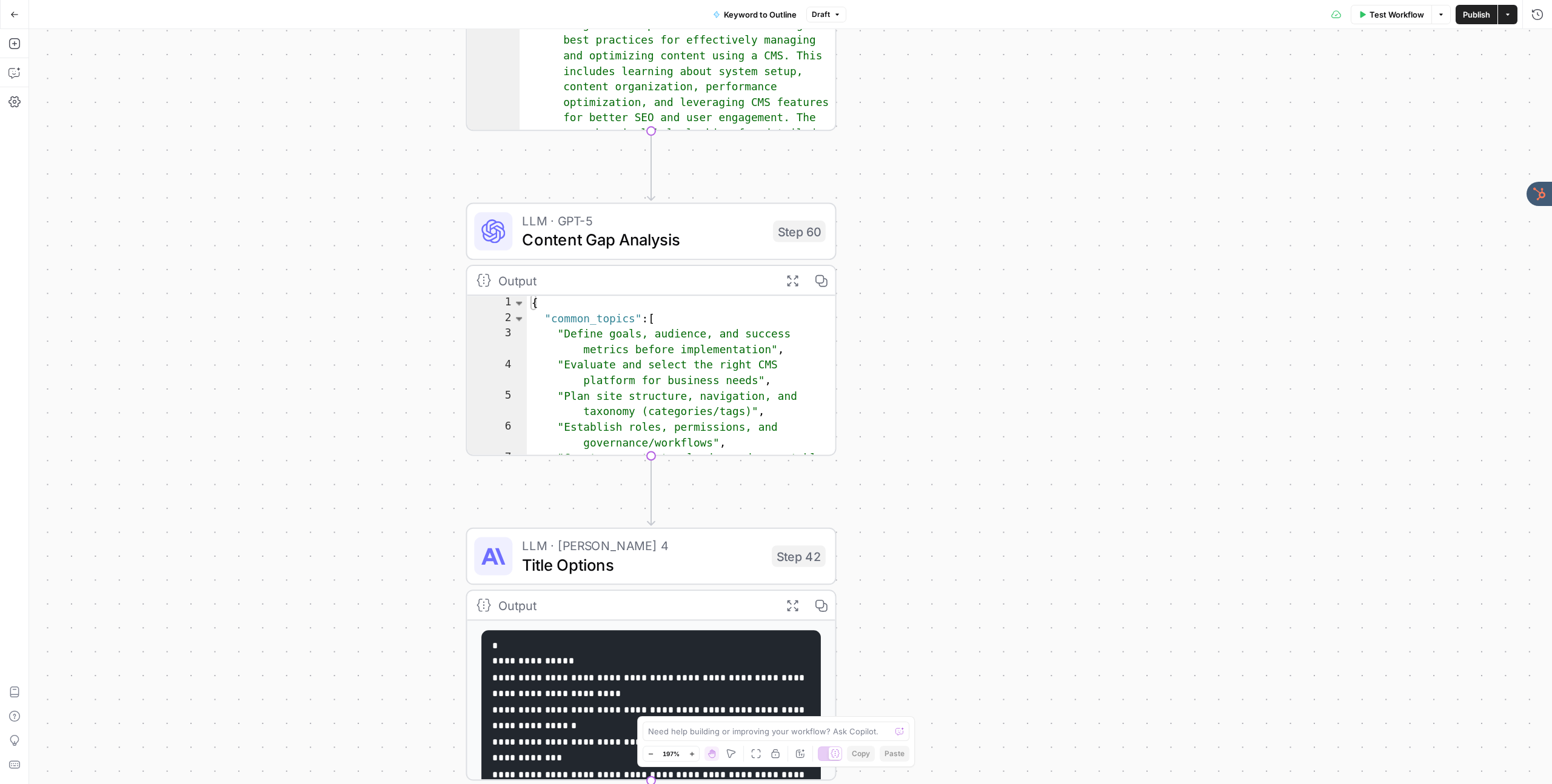
drag, startPoint x: 502, startPoint y: 407, endPoint x: 406, endPoint y: 138, distance: 285.6
click at [406, 138] on div "true false Workflow Set Inputs Inputs LLM · GPT-4o Search Query Step 40 Output …" at bounding box center [791, 406] width 1523 height 755
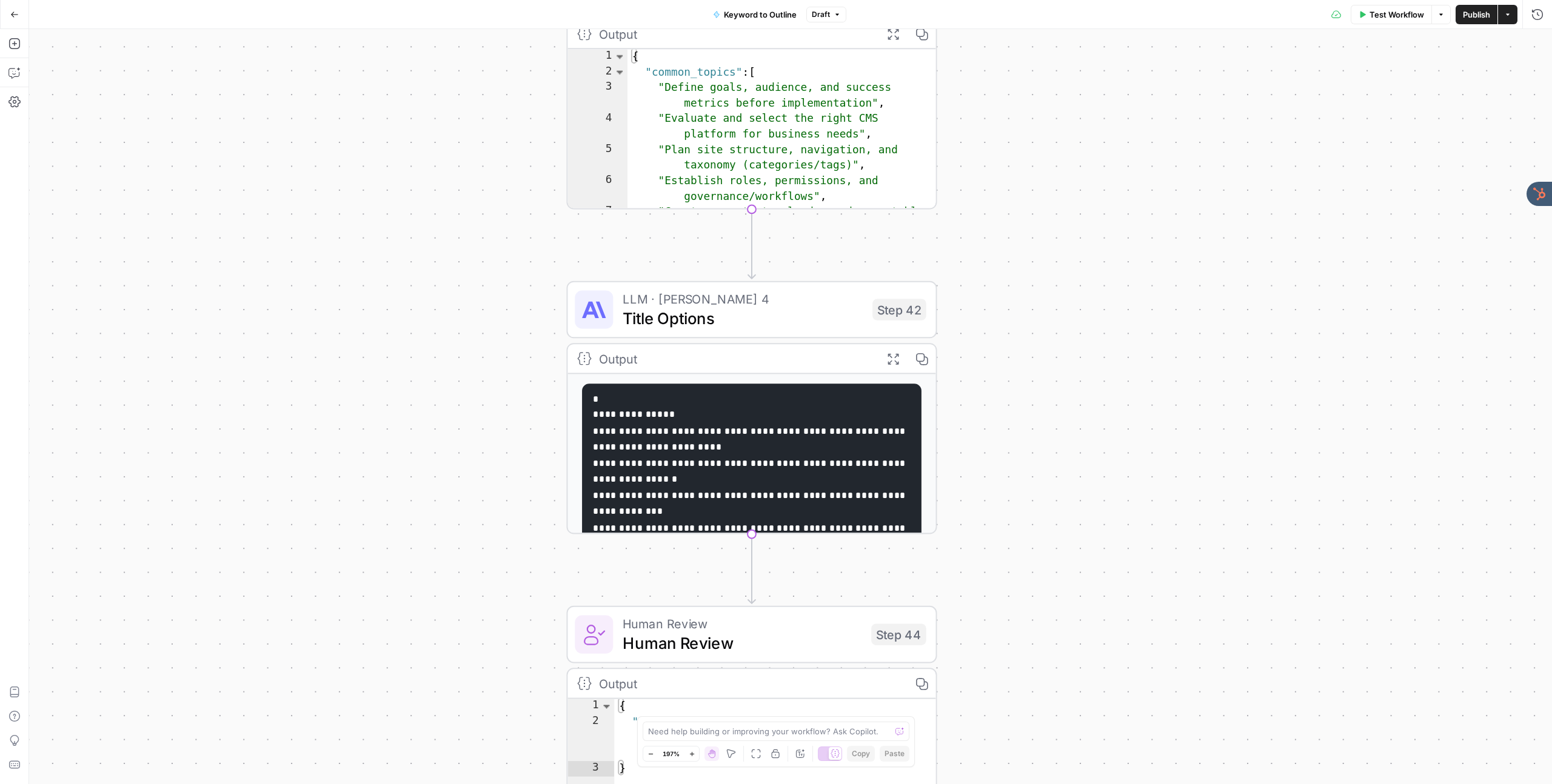
drag, startPoint x: 466, startPoint y: 369, endPoint x: 504, endPoint y: 202, distance: 171.3
click at [504, 202] on div "true false Workflow Set Inputs Inputs LLM · GPT-4o Search Query Step 40 Output …" at bounding box center [791, 406] width 1523 height 755
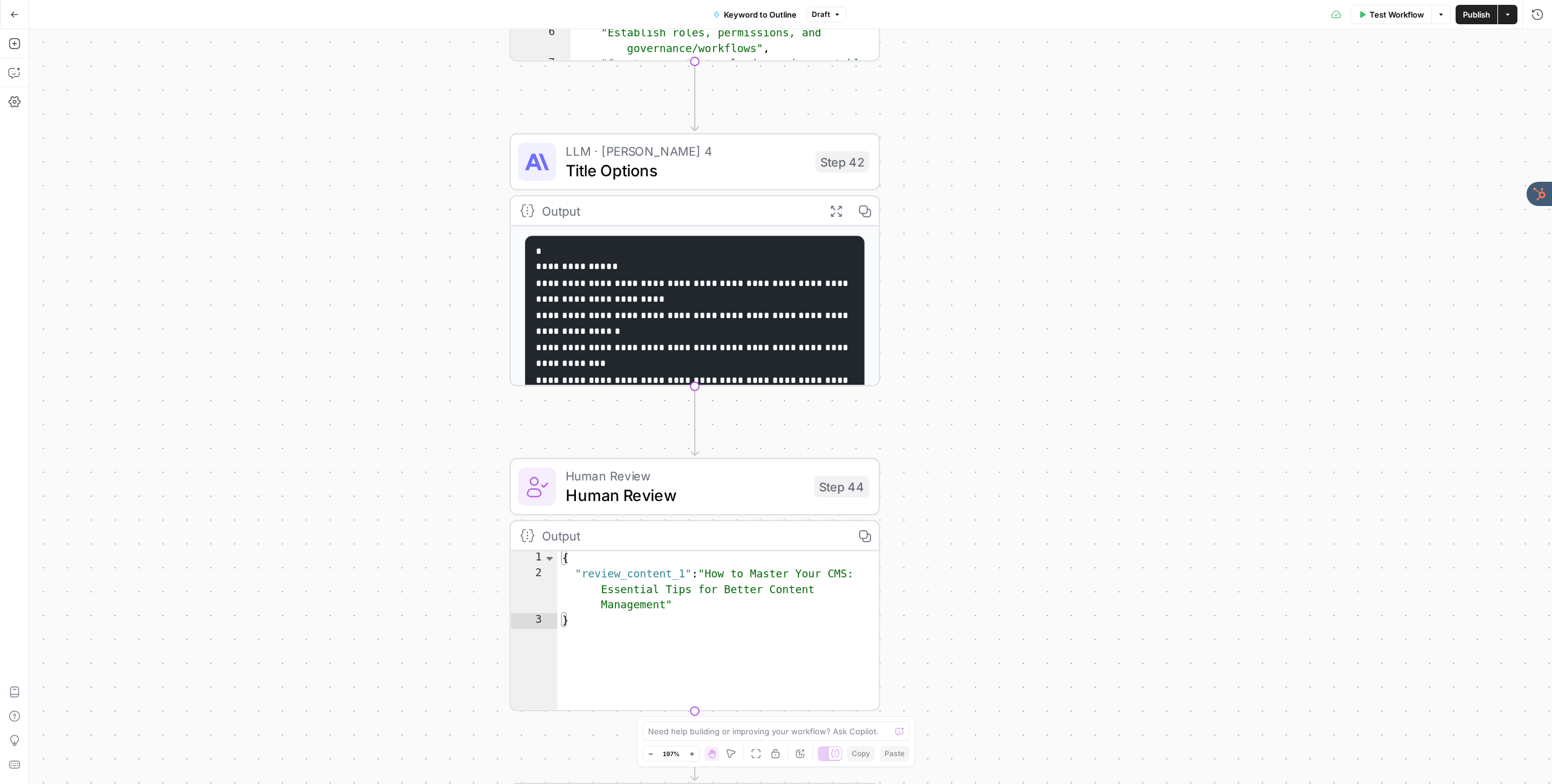
drag, startPoint x: 417, startPoint y: 337, endPoint x: 380, endPoint y: 294, distance: 56.7
click at [380, 294] on div "true false Workflow Set Inputs Inputs LLM · GPT-4o Search Query Step 40 Output …" at bounding box center [791, 406] width 1523 height 755
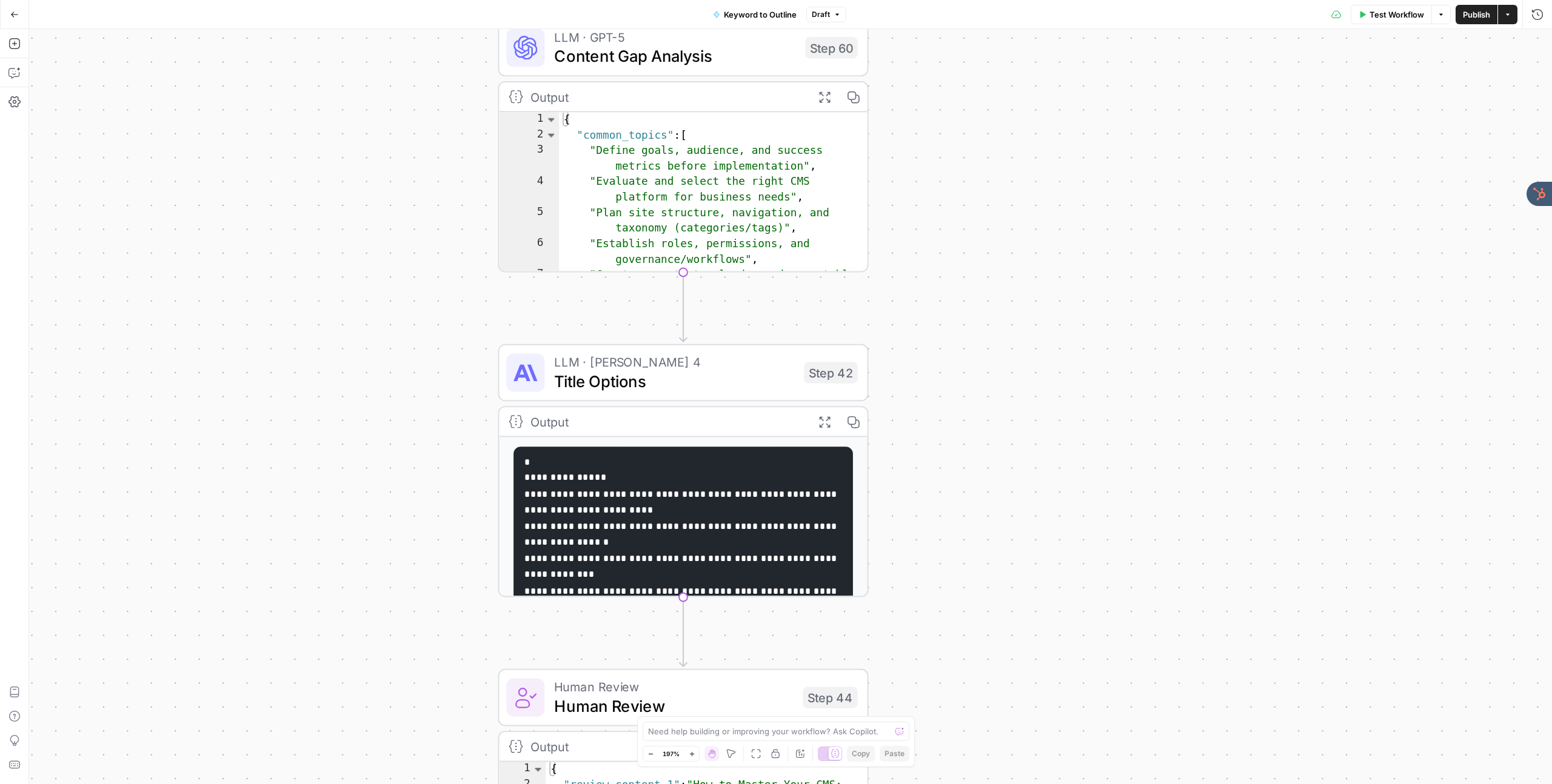
drag, startPoint x: 383, startPoint y: 379, endPoint x: 390, endPoint y: 483, distance: 104.2
click at [365, 614] on div "true false Workflow Set Inputs Inputs LLM · GPT-4o Search Query Step 40 Output …" at bounding box center [791, 406] width 1523 height 755
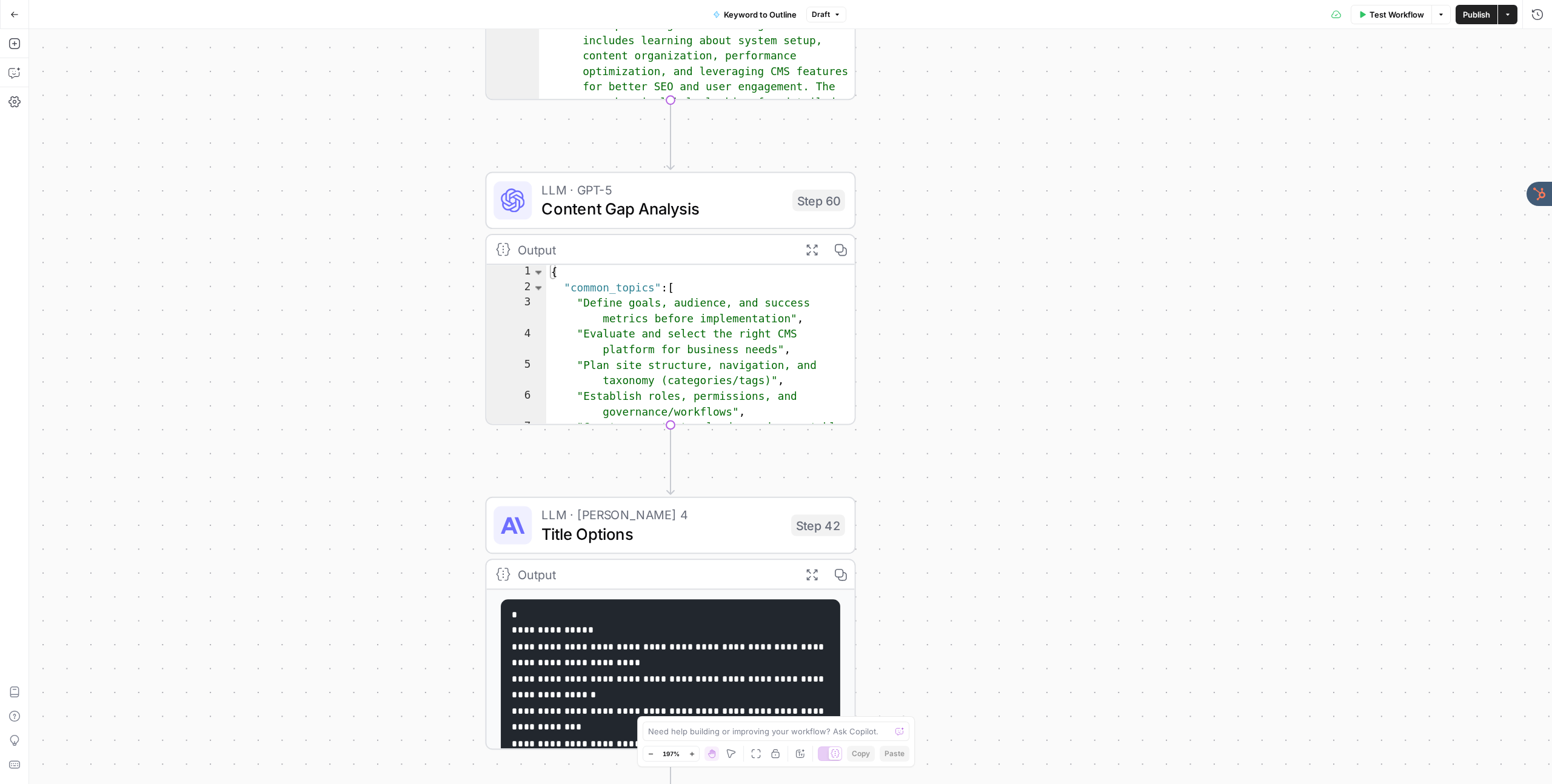
drag, startPoint x: 403, startPoint y: 346, endPoint x: 397, endPoint y: 438, distance: 92.2
click at [397, 439] on div "true false Workflow Set Inputs Inputs LLM · GPT-4o Search Query Step 40 Output …" at bounding box center [791, 406] width 1523 height 755
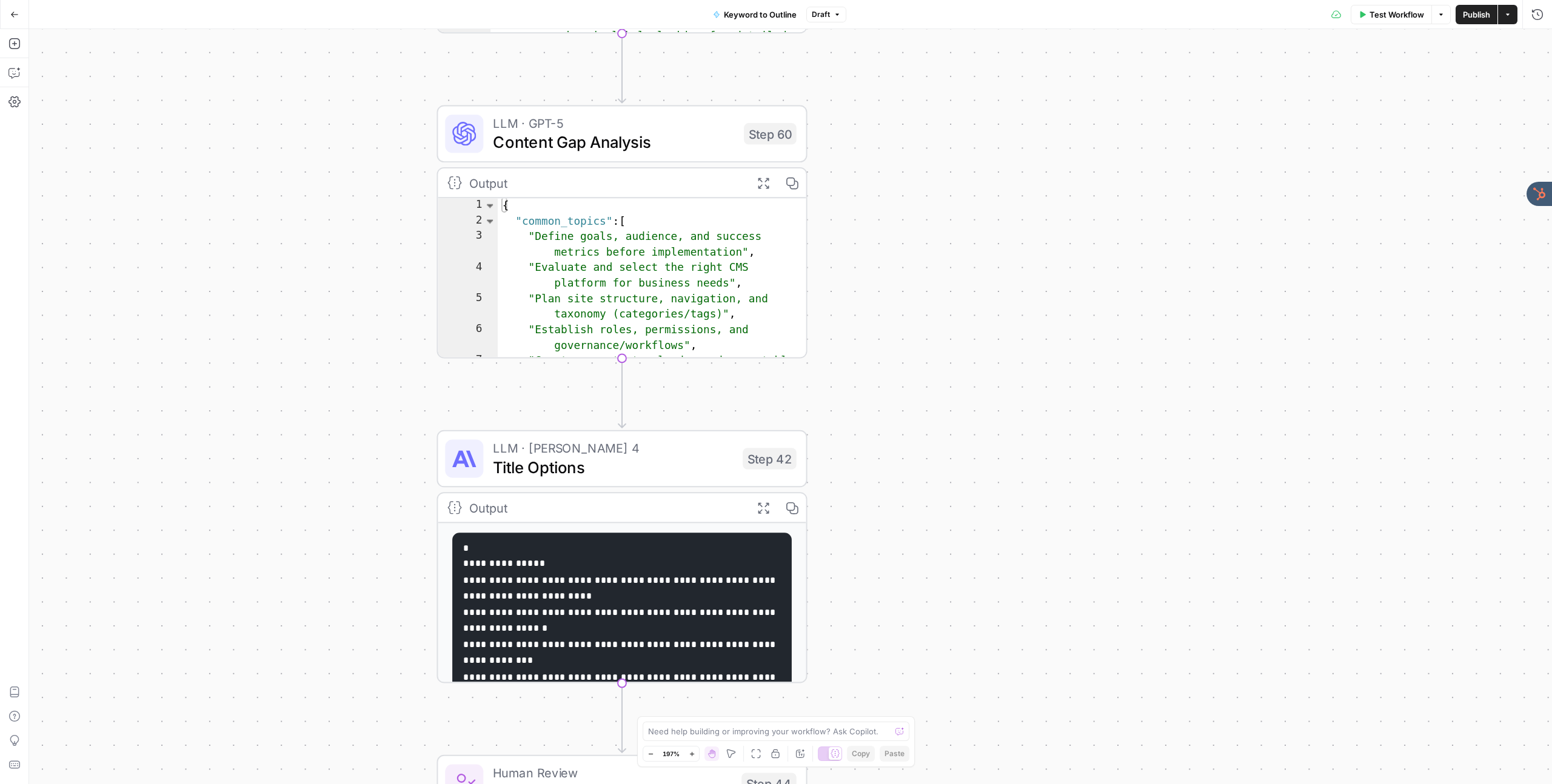
drag, startPoint x: 425, startPoint y: 419, endPoint x: 377, endPoint y: 352, distance: 82.4
click at [377, 352] on div "true false Workflow Set Inputs Inputs LLM · GPT-4o Search Query Step 40 Output …" at bounding box center [791, 406] width 1523 height 755
drag, startPoint x: 566, startPoint y: 458, endPoint x: 818, endPoint y: 335, distance: 280.4
click at [566, 458] on span "Title Options" at bounding box center [612, 467] width 240 height 24
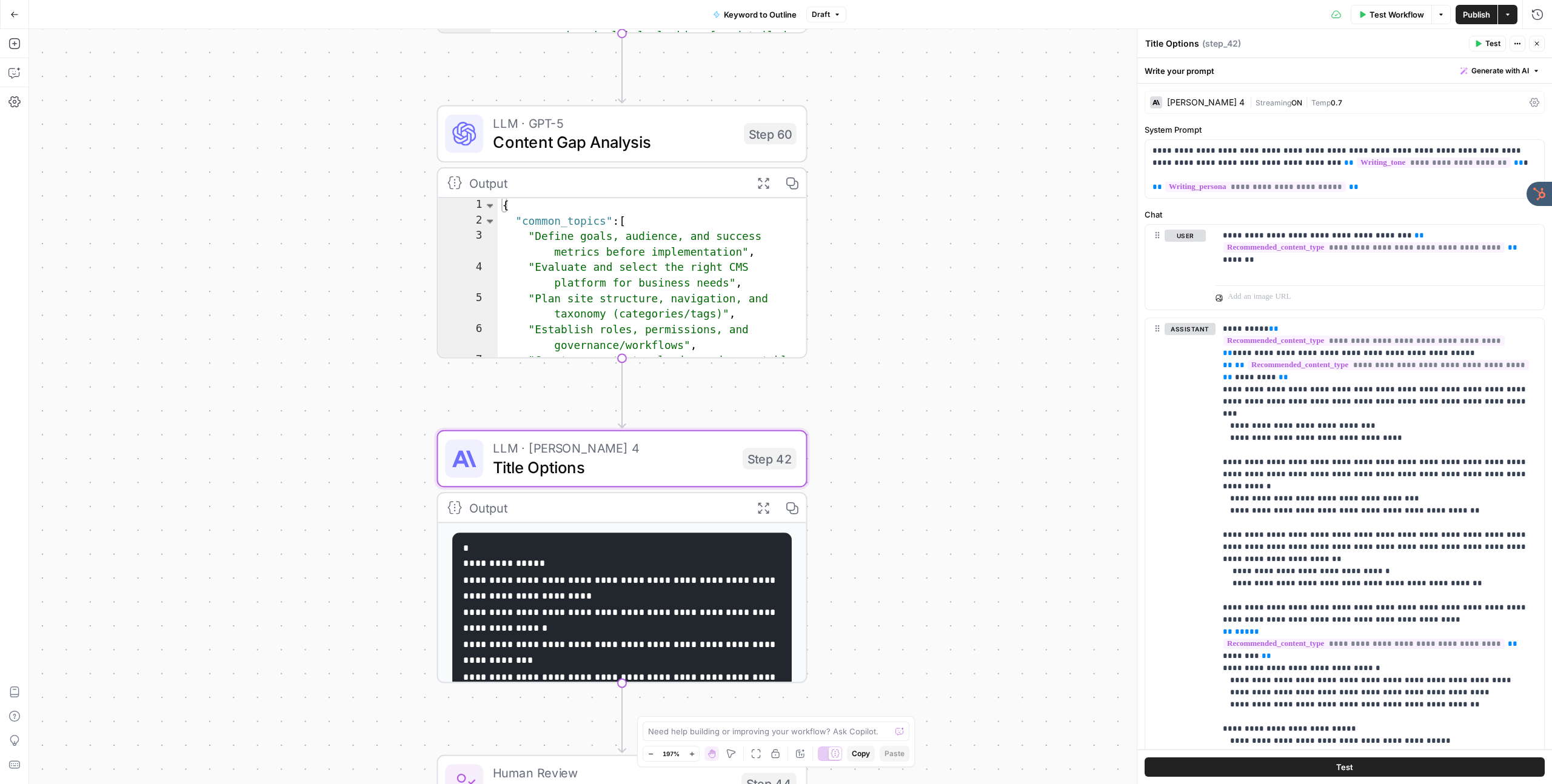
click at [1211, 102] on div "Claude Sonnet 4" at bounding box center [1205, 102] width 77 height 8
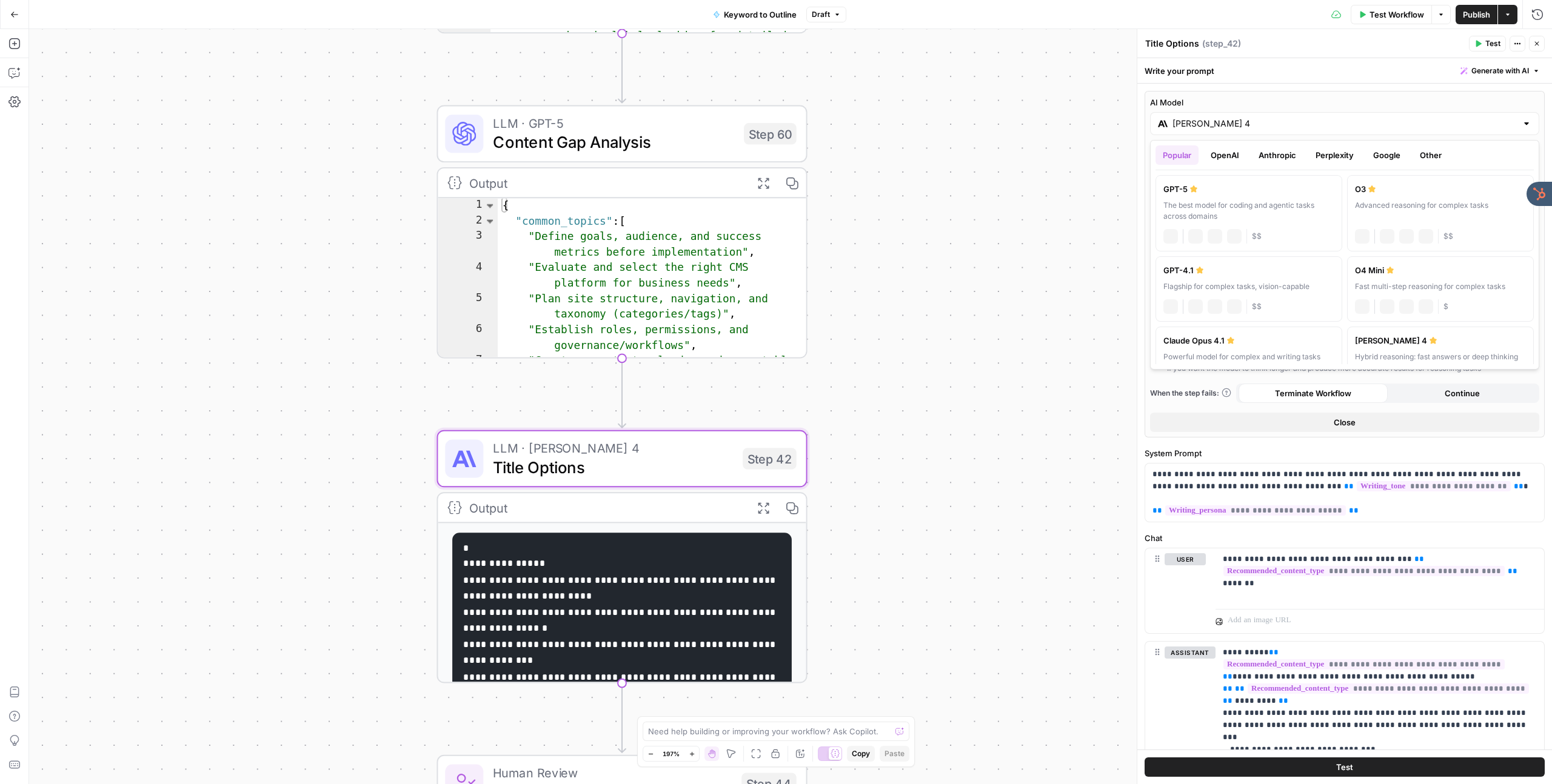
click at [1227, 121] on input "Claude Sonnet 4" at bounding box center [1345, 123] width 345 height 12
click at [1234, 153] on button "OpenAI" at bounding box center [1225, 155] width 43 height 19
click at [1282, 155] on button "Anthropic" at bounding box center [1277, 155] width 52 height 19
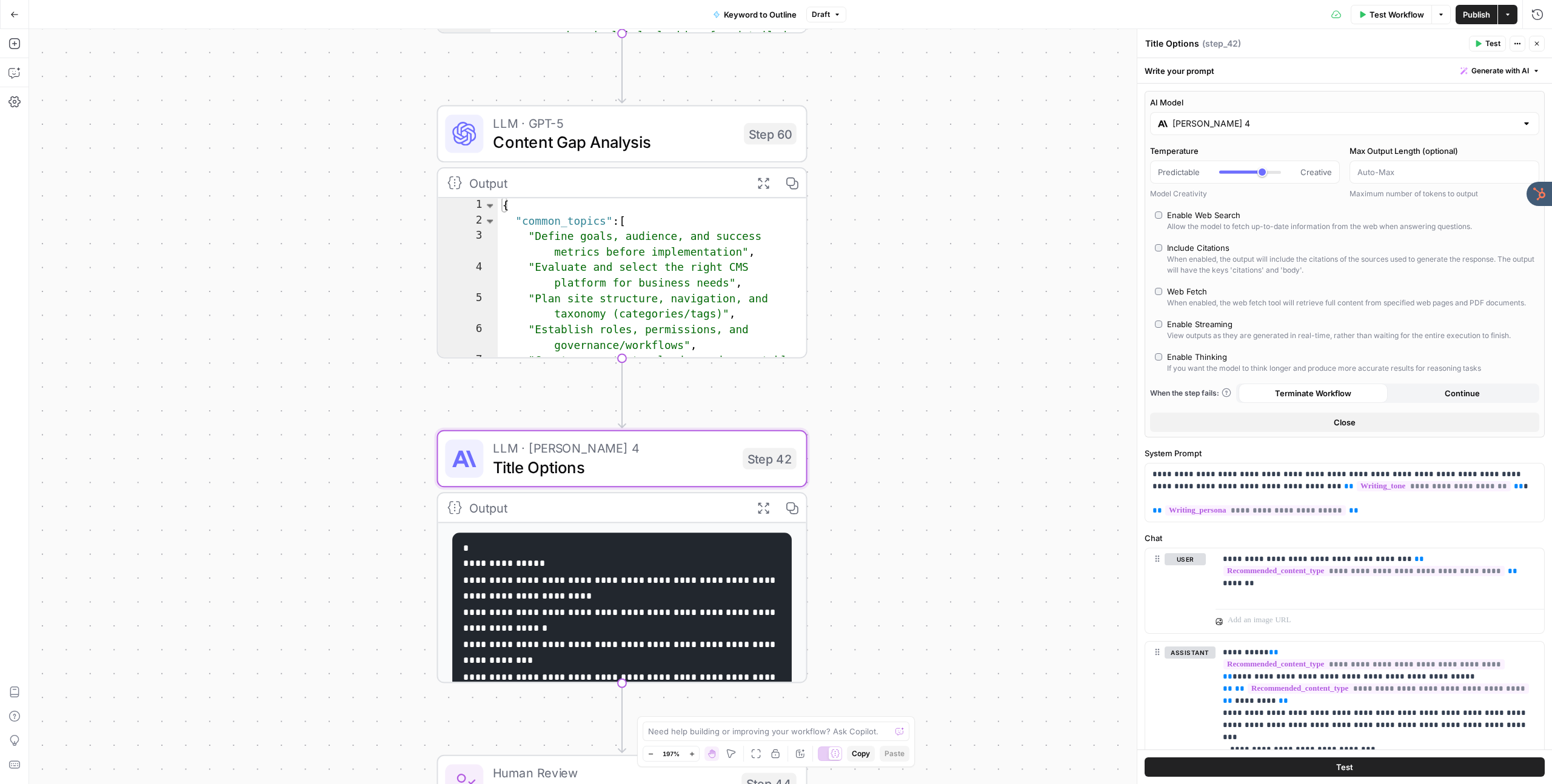
click at [1535, 43] on icon "button" at bounding box center [1537, 43] width 7 height 7
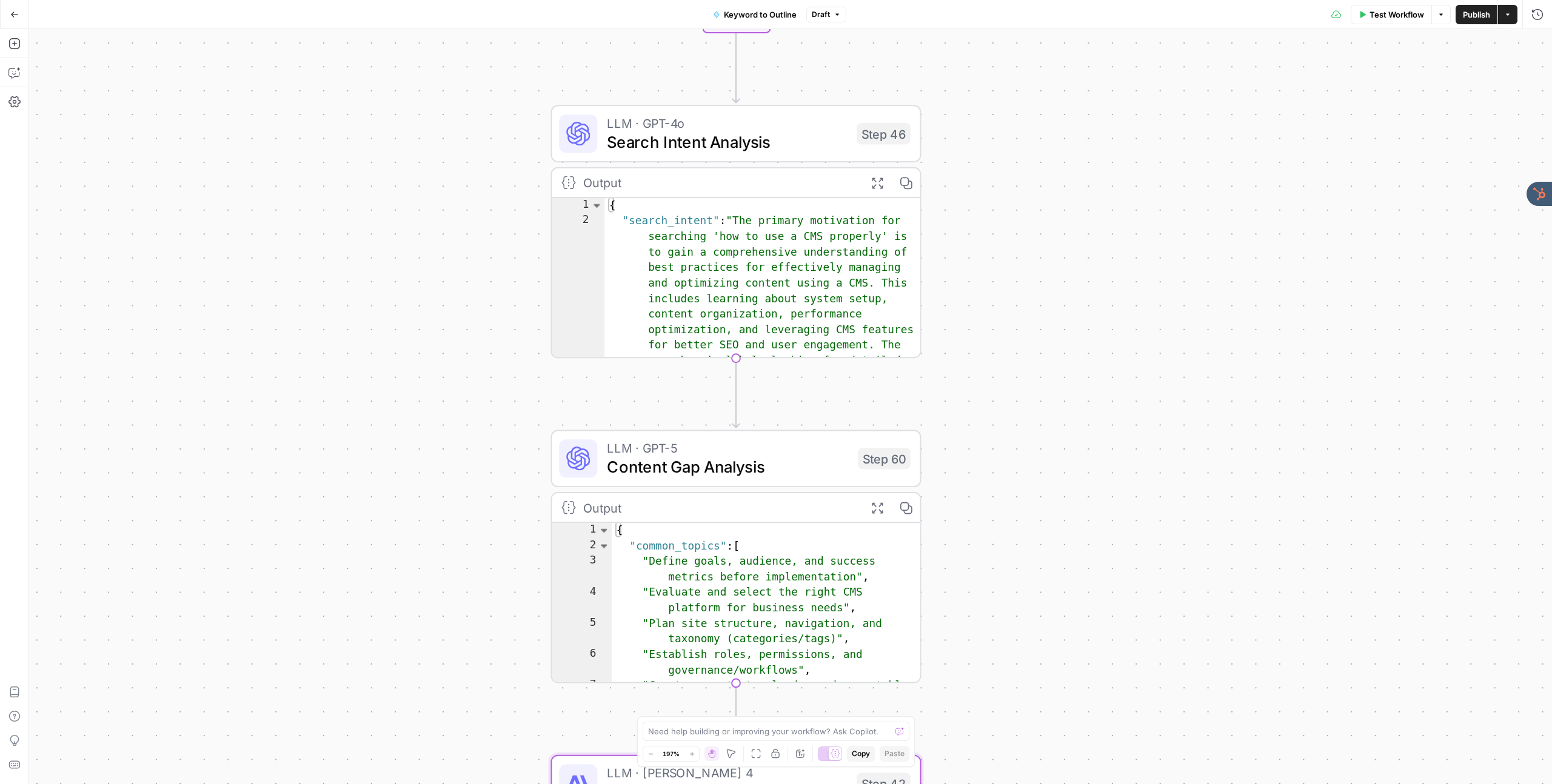
drag, startPoint x: 889, startPoint y: 294, endPoint x: 989, endPoint y: 562, distance: 286.0
click at [988, 563] on div "true false Workflow Set Inputs Inputs LLM · GPT-4o Search Query Step 40 Output …" at bounding box center [791, 406] width 1523 height 755
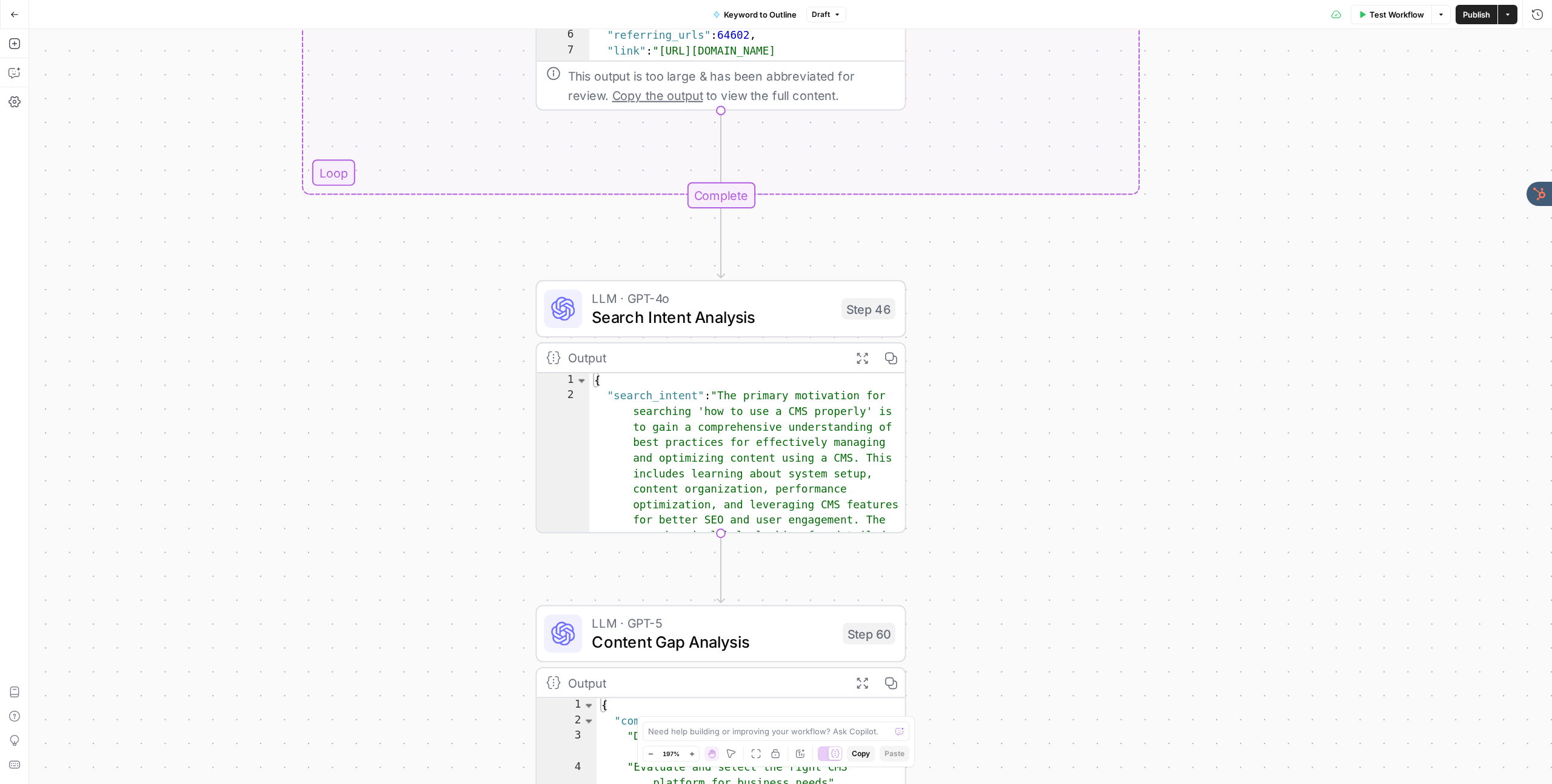
drag, startPoint x: 988, startPoint y: 394, endPoint x: 972, endPoint y: 552, distance: 158.8
click at [972, 552] on div "true false Workflow Set Inputs Inputs LLM · GPT-4o Search Query Step 40 Output …" at bounding box center [791, 406] width 1523 height 755
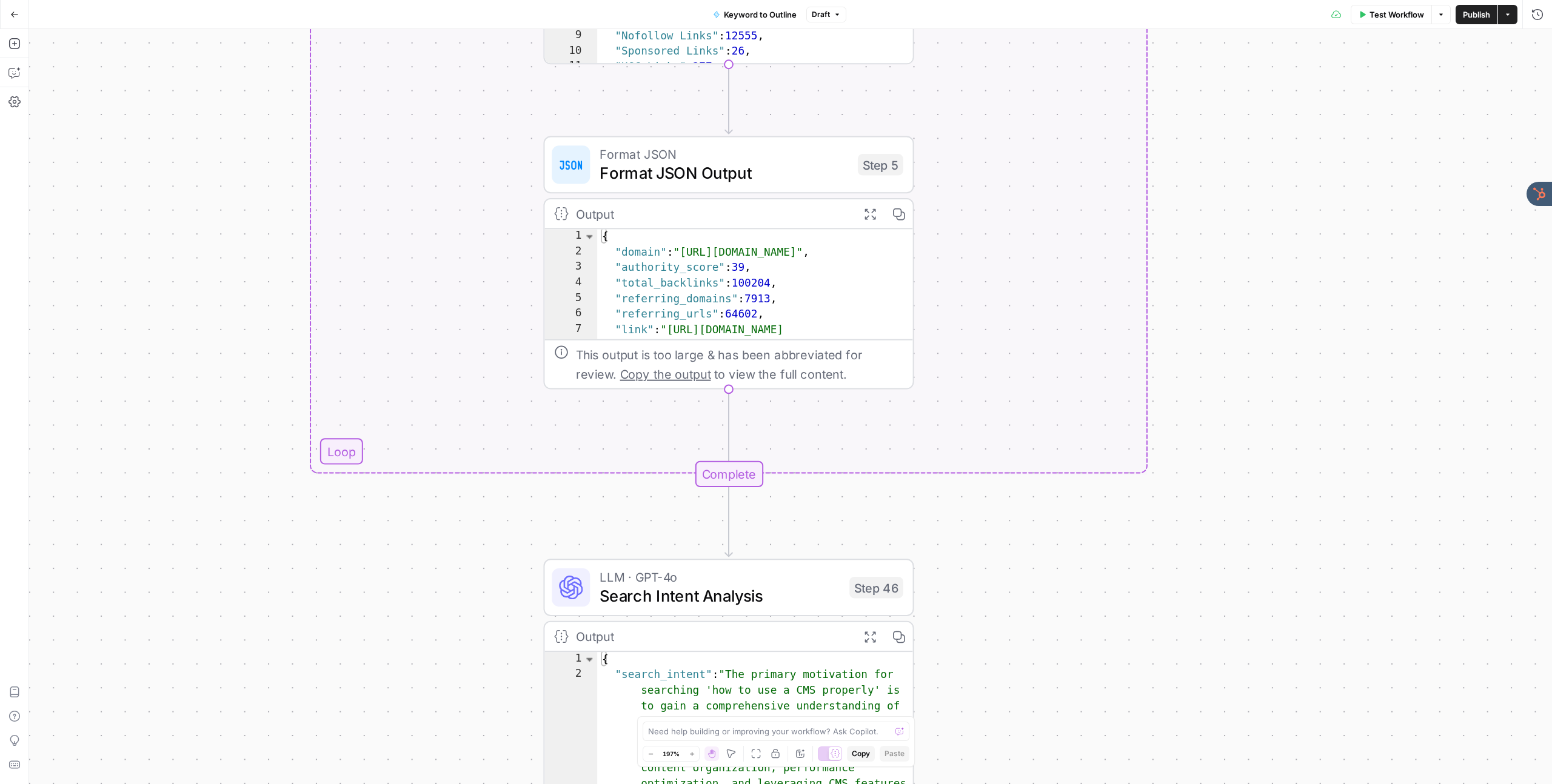
drag, startPoint x: 997, startPoint y: 663, endPoint x: 1059, endPoint y: 655, distance: 62.5
click at [1014, 686] on div "true false Workflow Set Inputs Inputs LLM · GPT-4o Search Query Step 40 Output …" at bounding box center [791, 406] width 1523 height 755
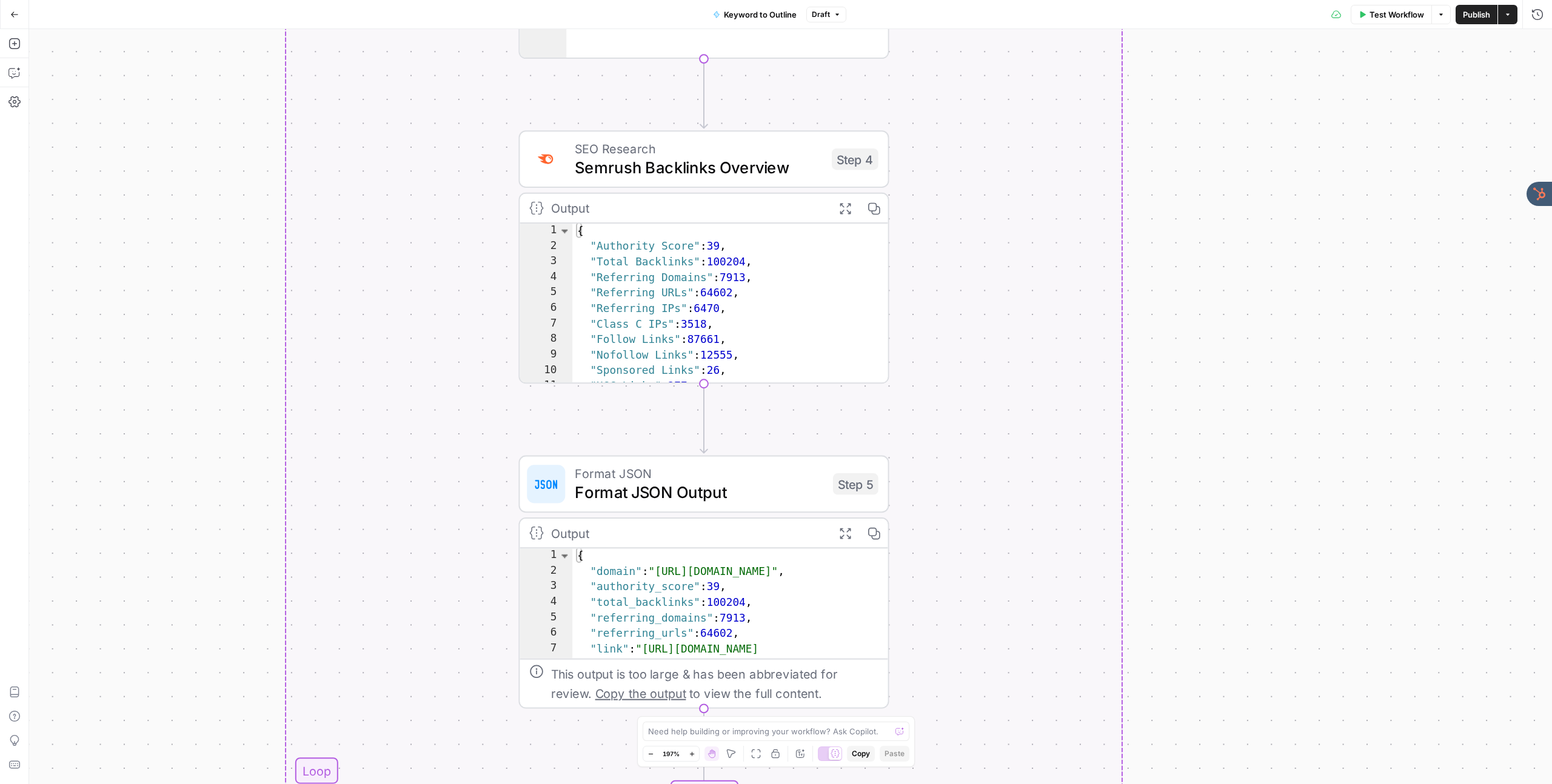
drag, startPoint x: 1278, startPoint y: 522, endPoint x: 1284, endPoint y: 624, distance: 102.2
click at [1262, 690] on div "true false Workflow Set Inputs Inputs LLM · GPT-4o Search Query Step 40 Output …" at bounding box center [791, 406] width 1523 height 755
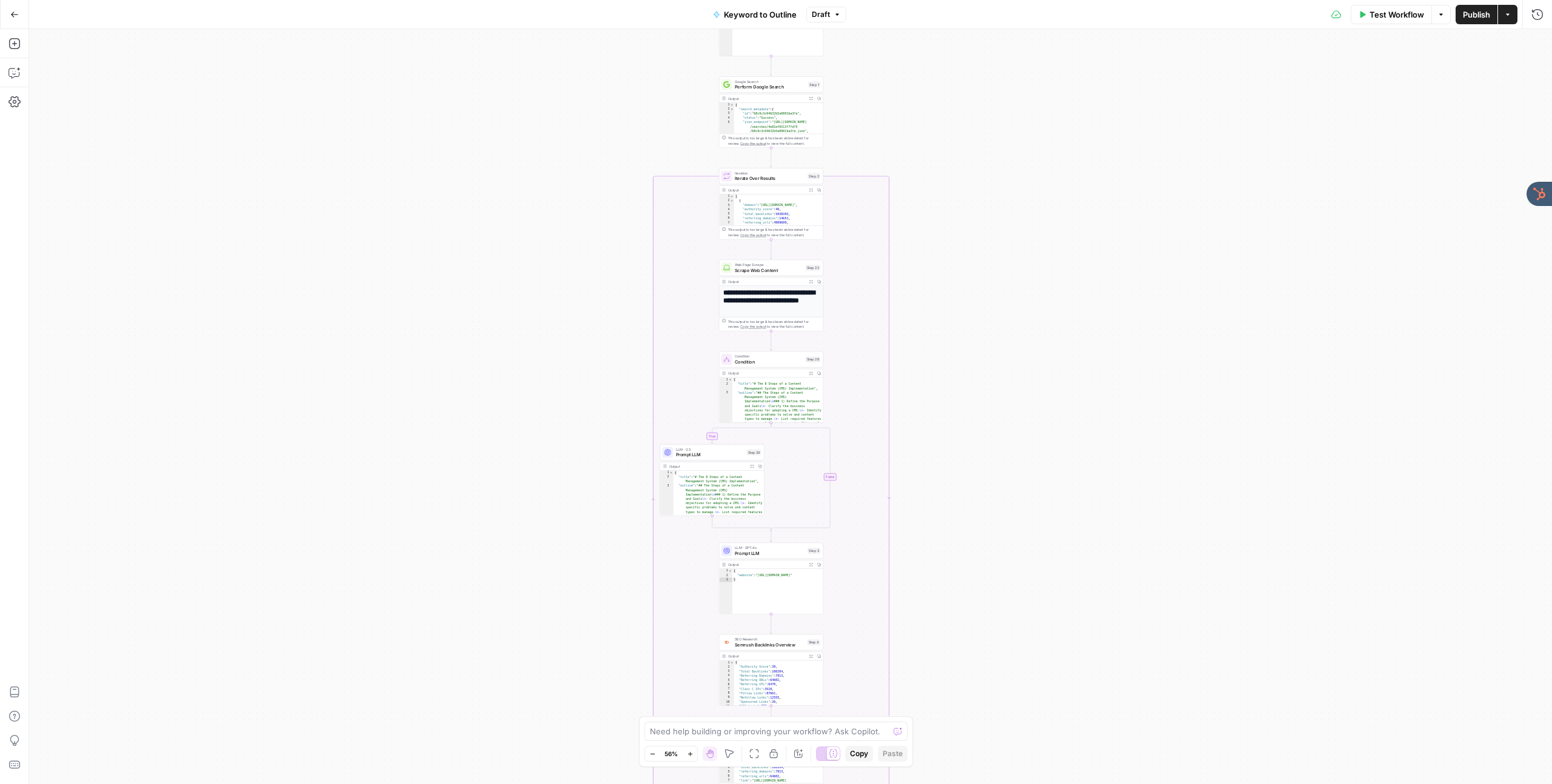
drag, startPoint x: 184, startPoint y: 504, endPoint x: 571, endPoint y: 634, distance: 408.3
click at [571, 634] on div "true false Workflow Set Inputs Inputs LLM · GPT-4o Search Query Step 40 Output …" at bounding box center [791, 406] width 1523 height 755
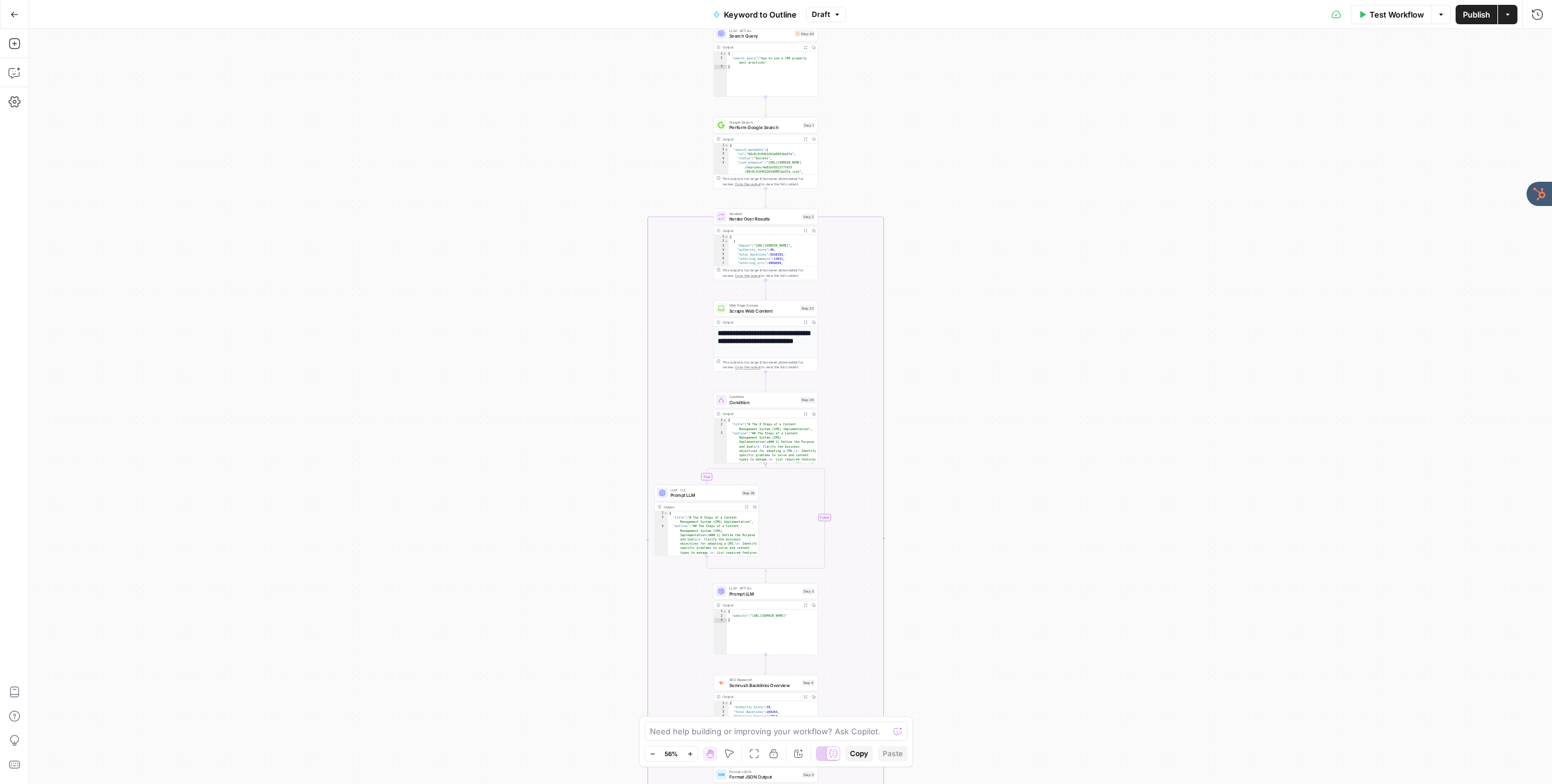
drag, startPoint x: 560, startPoint y: 592, endPoint x: 557, endPoint y: 769, distance: 177.0
click at [553, 778] on div "true false Workflow Set Inputs Inputs LLM · GPT-4o Search Query Step 40 Output …" at bounding box center [791, 406] width 1523 height 755
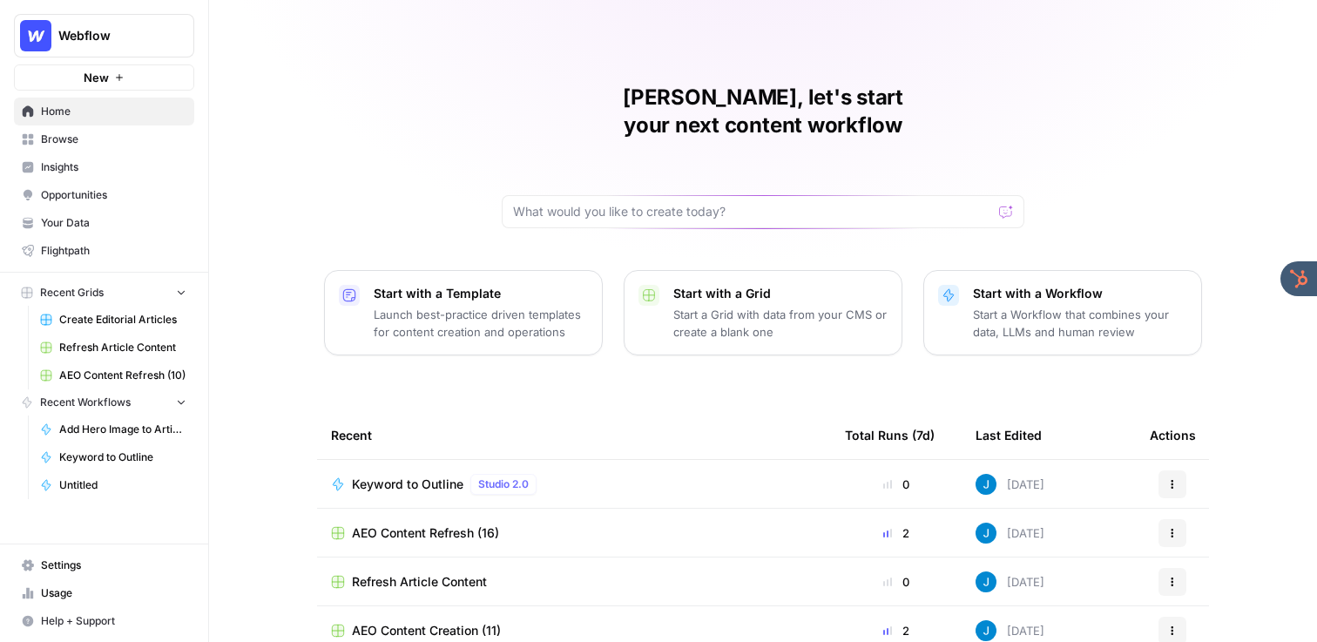
click at [147, 48] on button "Webflow" at bounding box center [104, 36] width 180 height 44
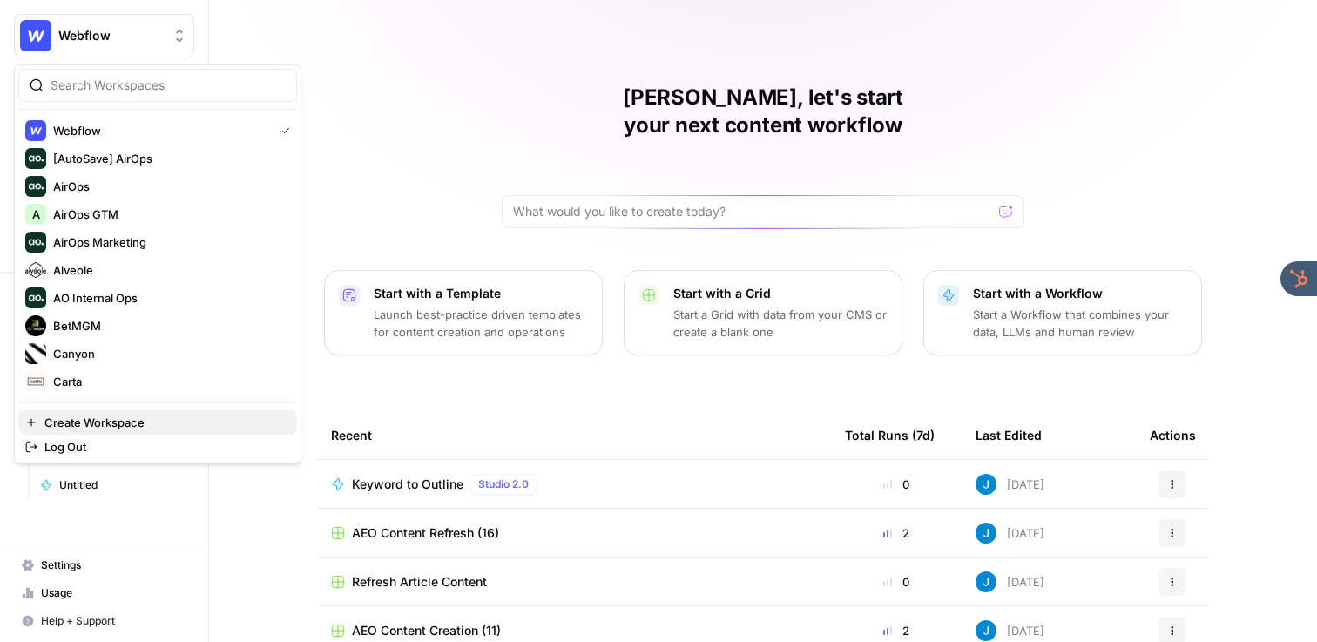
click at [102, 419] on span "Create Workspace" at bounding box center [163, 422] width 239 height 17
drag, startPoint x: 98, startPoint y: 47, endPoint x: 84, endPoint y: 82, distance: 37.2
click at [98, 47] on button "Webflow" at bounding box center [104, 36] width 180 height 44
click at [99, 442] on span "Log Out" at bounding box center [163, 446] width 239 height 17
